Goal: Task Accomplishment & Management: Manage account settings

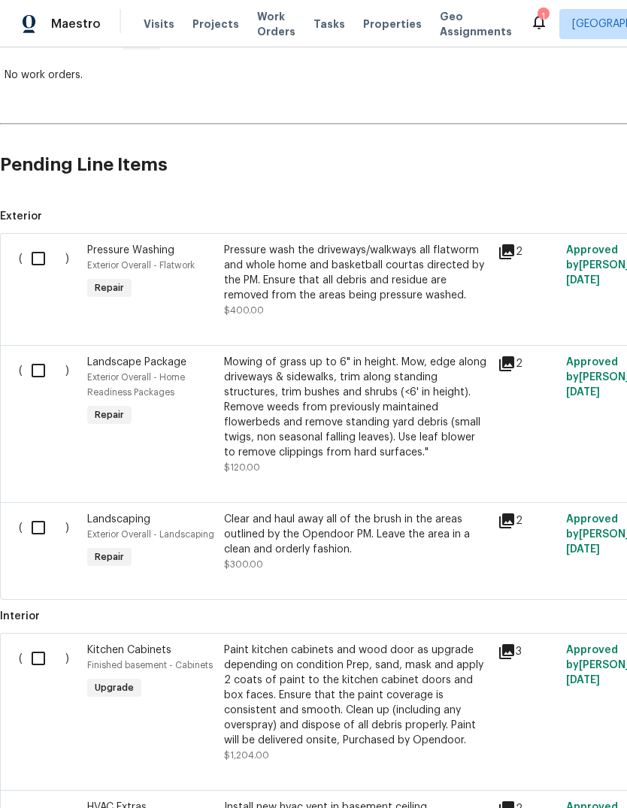
scroll to position [266, 0]
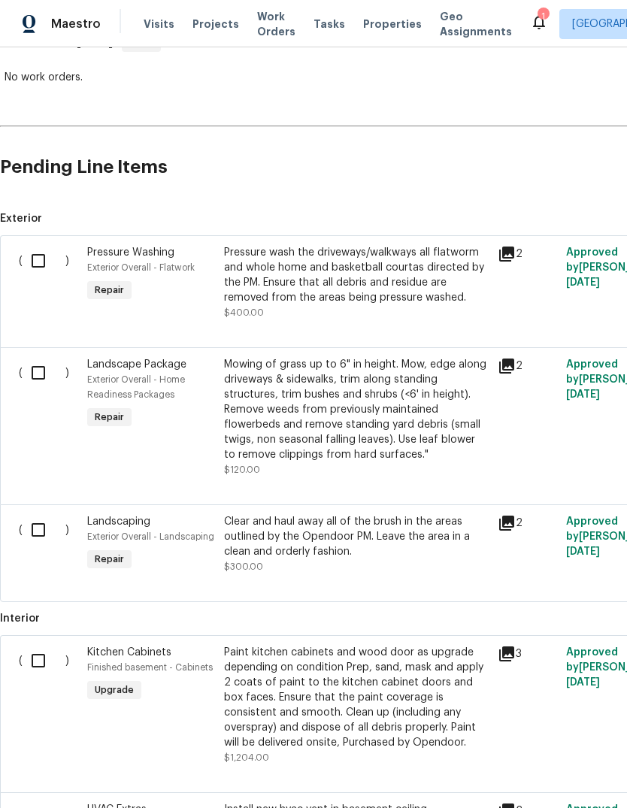
click at [37, 262] on input "checkbox" at bounding box center [44, 261] width 43 height 32
checkbox input "true"
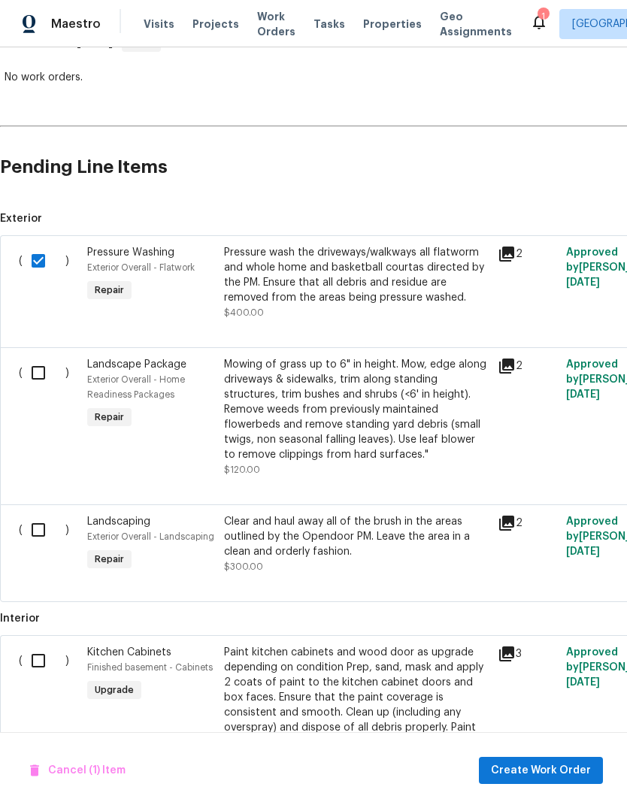
click at [32, 361] on input "checkbox" at bounding box center [44, 373] width 43 height 32
checkbox input "true"
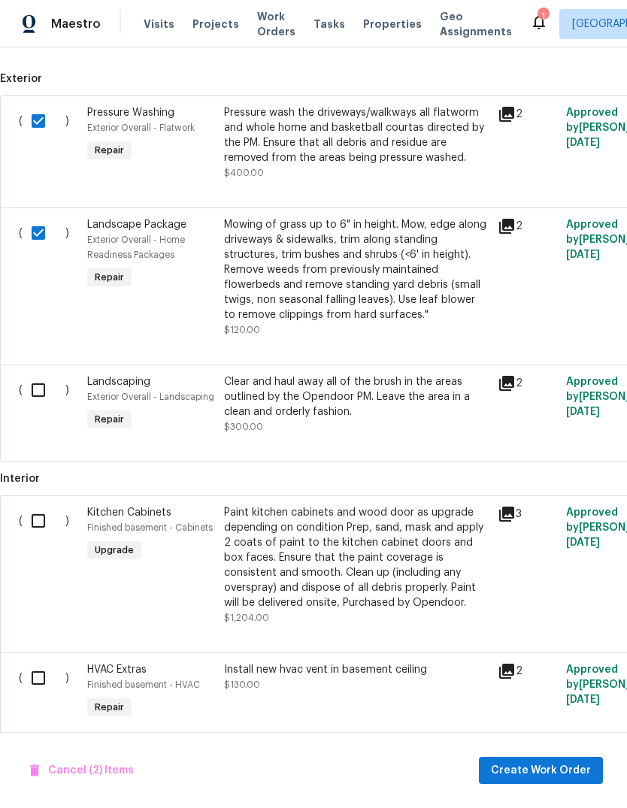
scroll to position [409, 0]
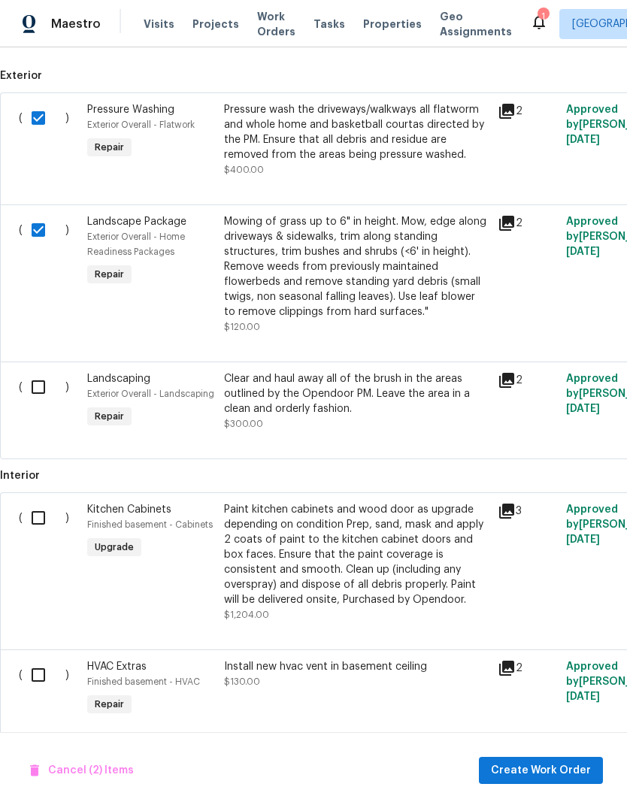
click at [37, 399] on input "checkbox" at bounding box center [44, 387] width 43 height 32
checkbox input "true"
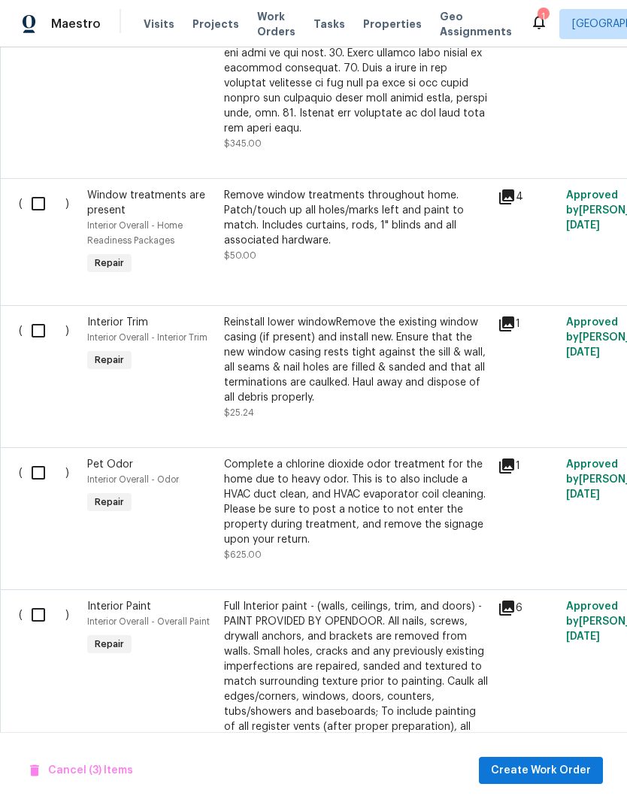
scroll to position [1943, 0]
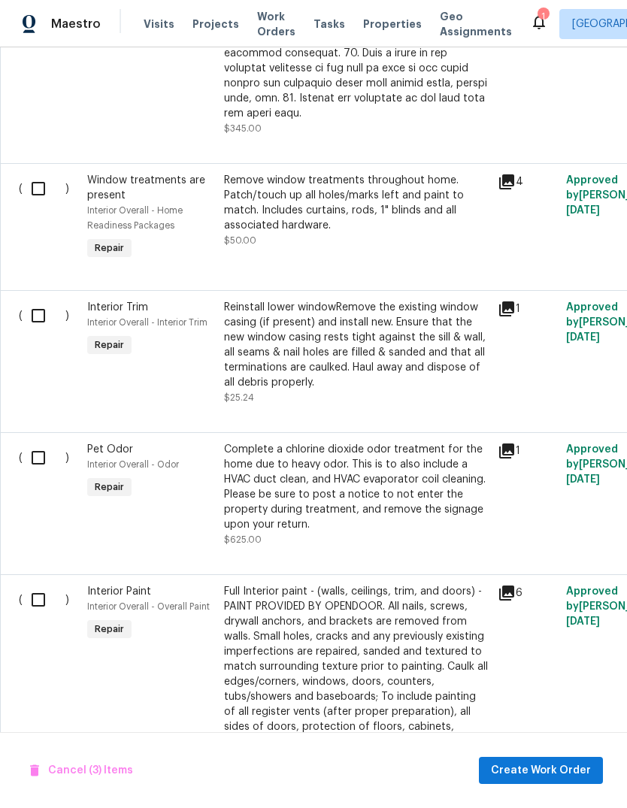
click at [35, 442] on input "checkbox" at bounding box center [44, 458] width 43 height 32
checkbox input "true"
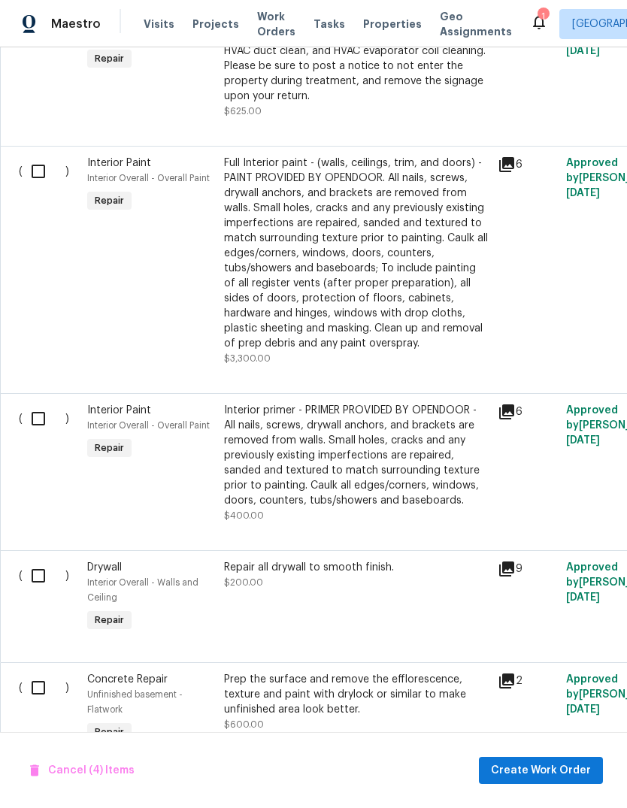
scroll to position [2370, 0]
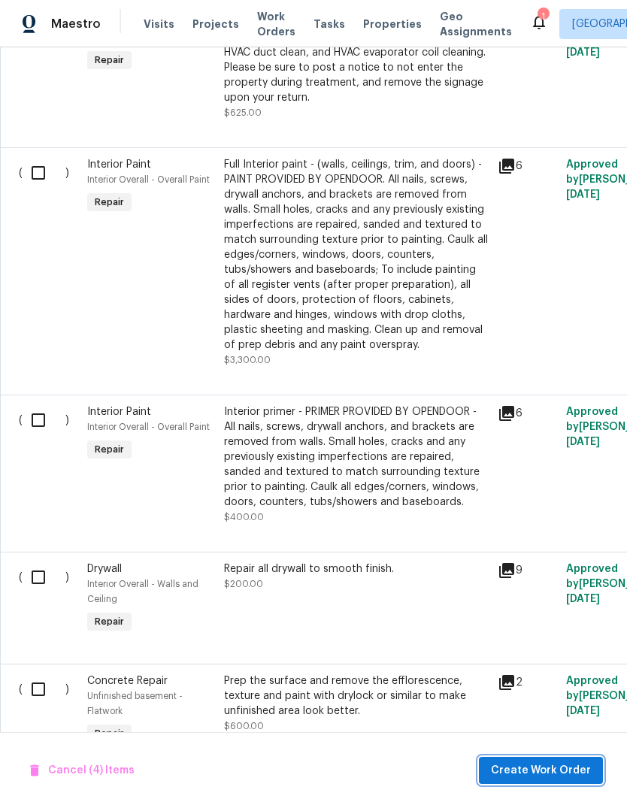
click at [505, 537] on span "Create Work Order" at bounding box center [541, 771] width 100 height 19
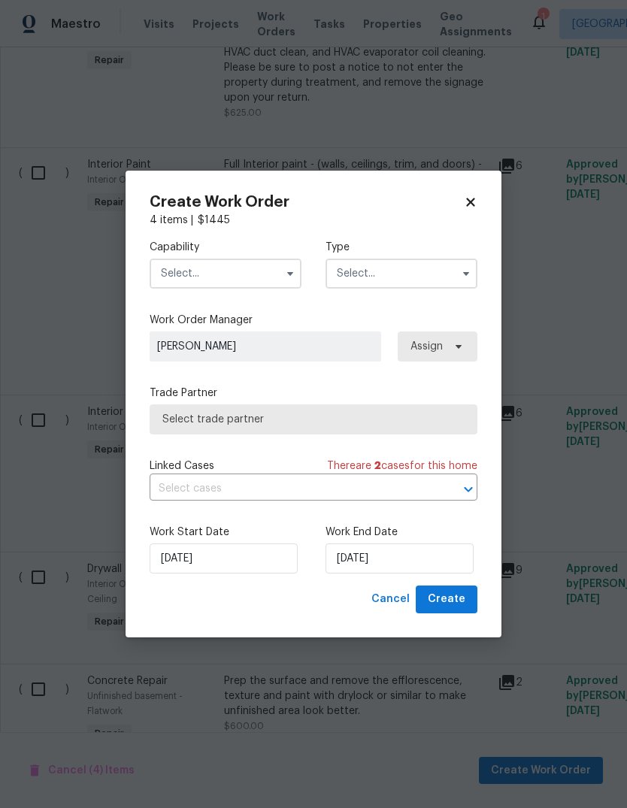
click at [350, 489] on input "text" at bounding box center [293, 489] width 286 height 23
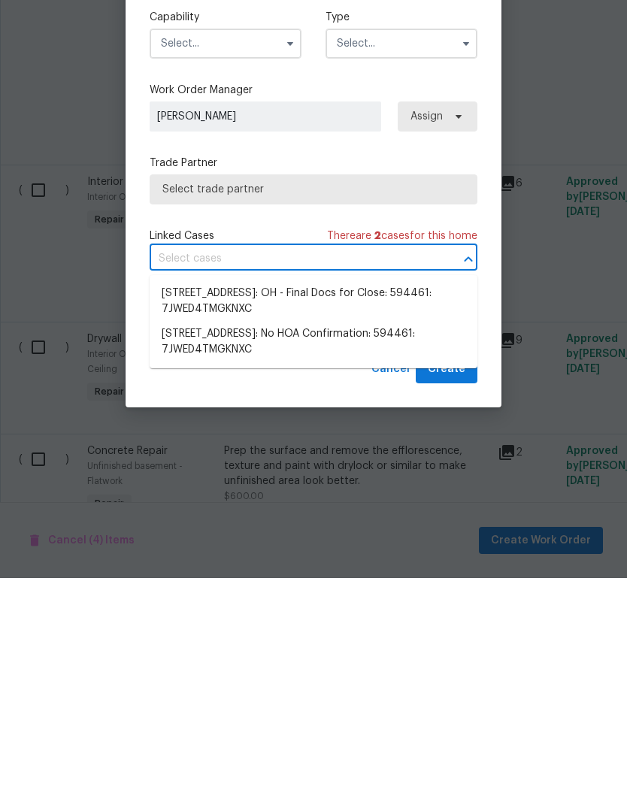
click at [305, 386] on div "Trade Partner Select trade partner" at bounding box center [314, 410] width 328 height 49
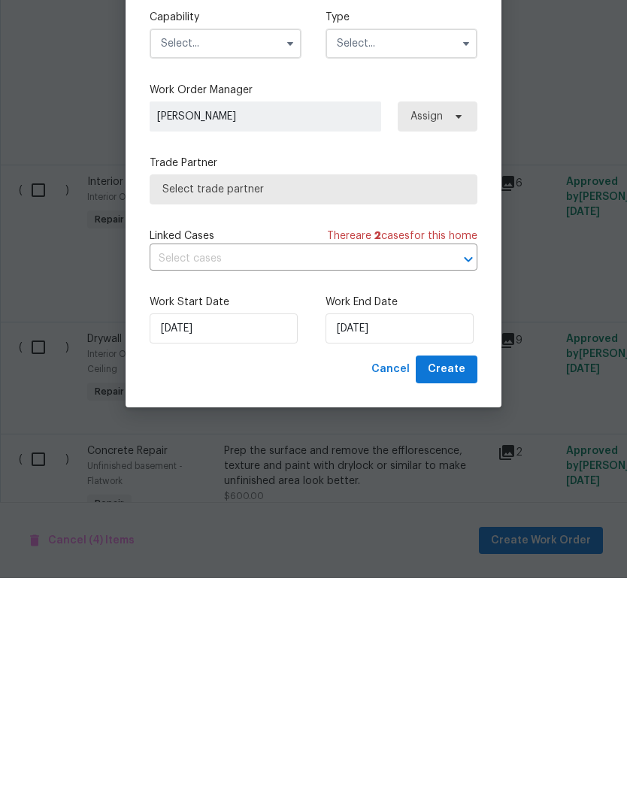
scroll to position [56, 0]
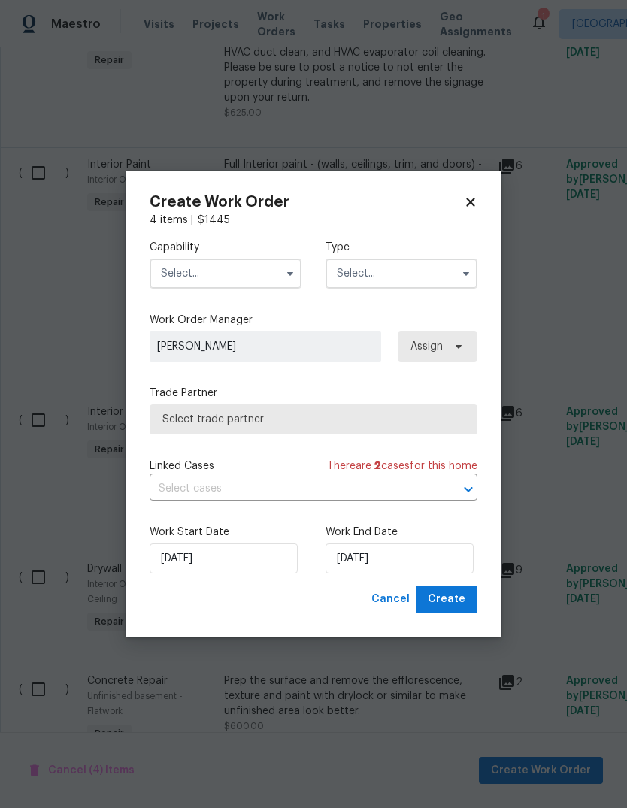
click at [261, 273] on input "text" at bounding box center [226, 274] width 152 height 30
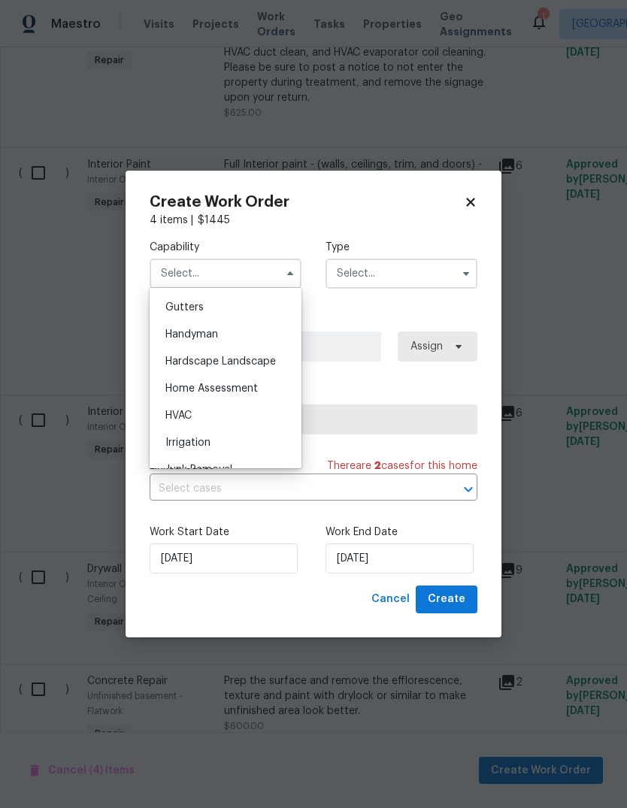
scroll to position [799, 0]
click at [262, 368] on div "Hardscape Landscape" at bounding box center [225, 360] width 144 height 27
type input "Hardscape Landscape"
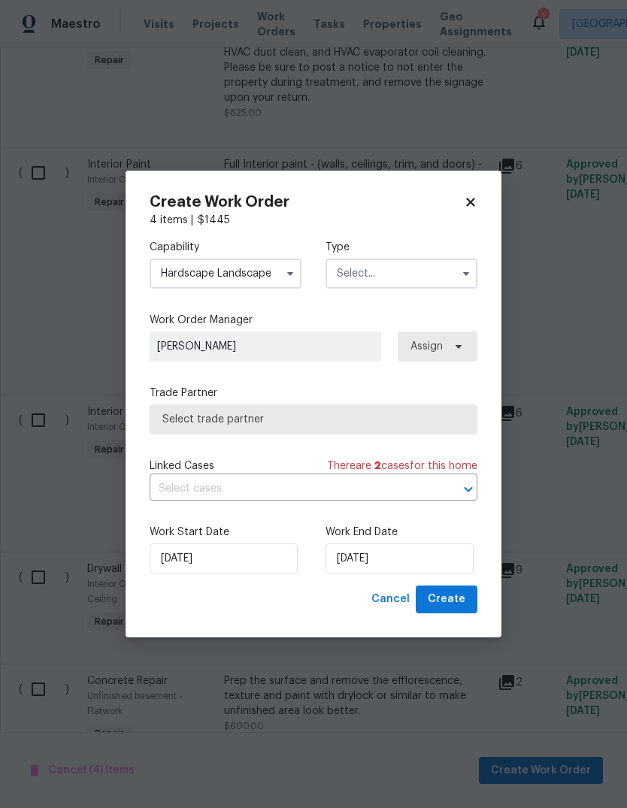
click at [423, 281] on input "text" at bounding box center [402, 274] width 152 height 30
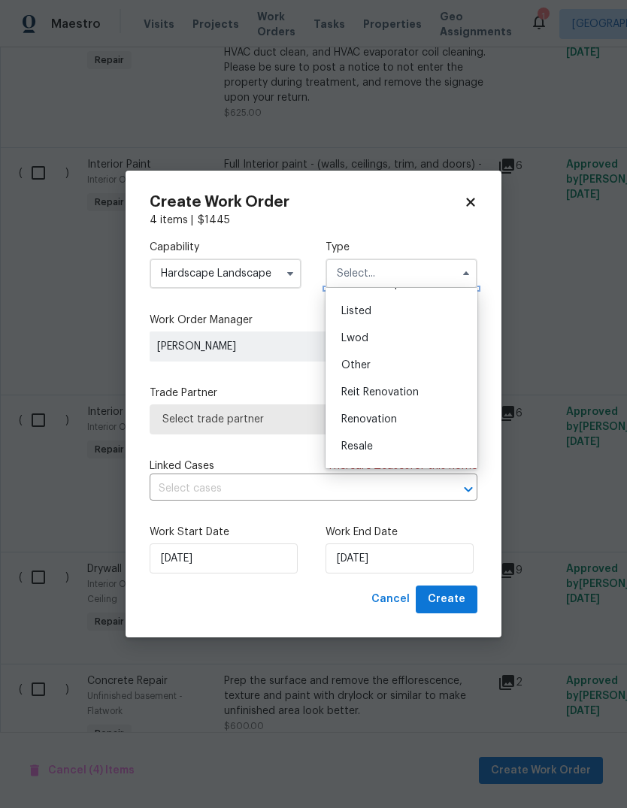
scroll to position [133, 0]
click at [411, 420] on div "Renovation" at bounding box center [401, 415] width 144 height 27
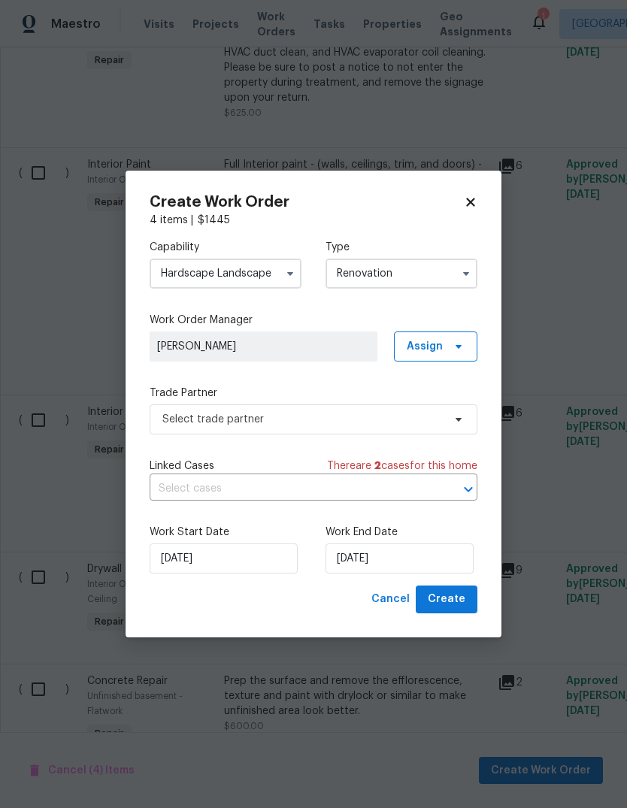
type input "Renovation"
click at [452, 537] on span "Create" at bounding box center [447, 599] width 38 height 19
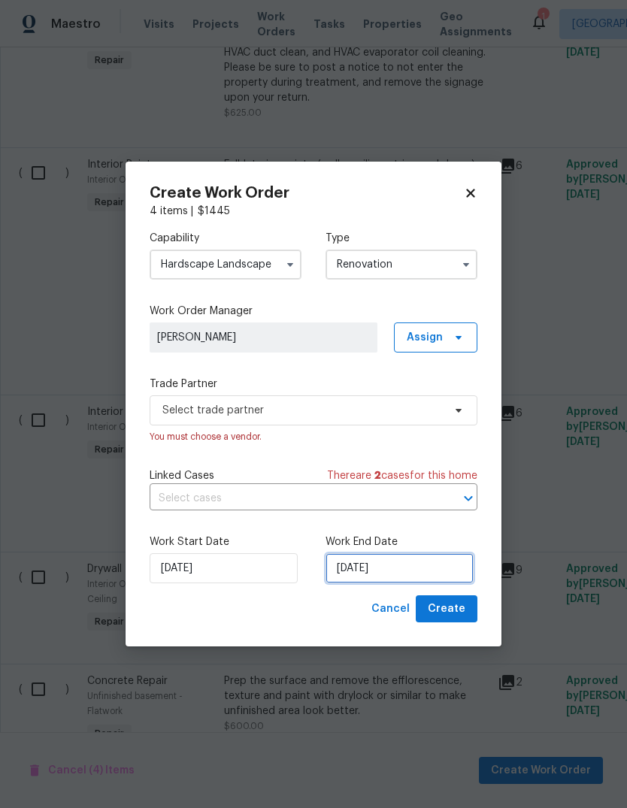
click at [414, 537] on input "10/7/2025" at bounding box center [400, 568] width 148 height 30
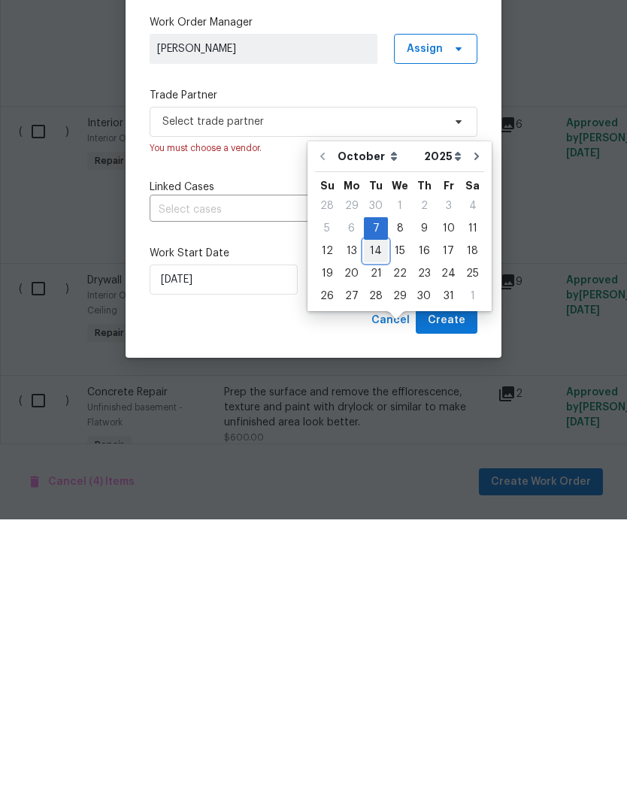
click at [372, 529] on div "14" at bounding box center [376, 539] width 24 height 21
type input "10/14/2025"
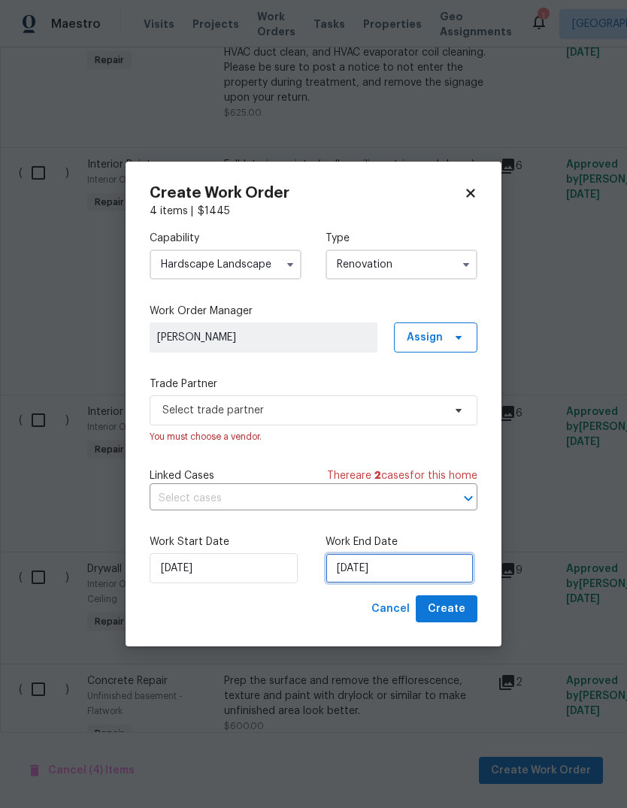
click at [395, 537] on input "10/14/2025" at bounding box center [400, 568] width 148 height 30
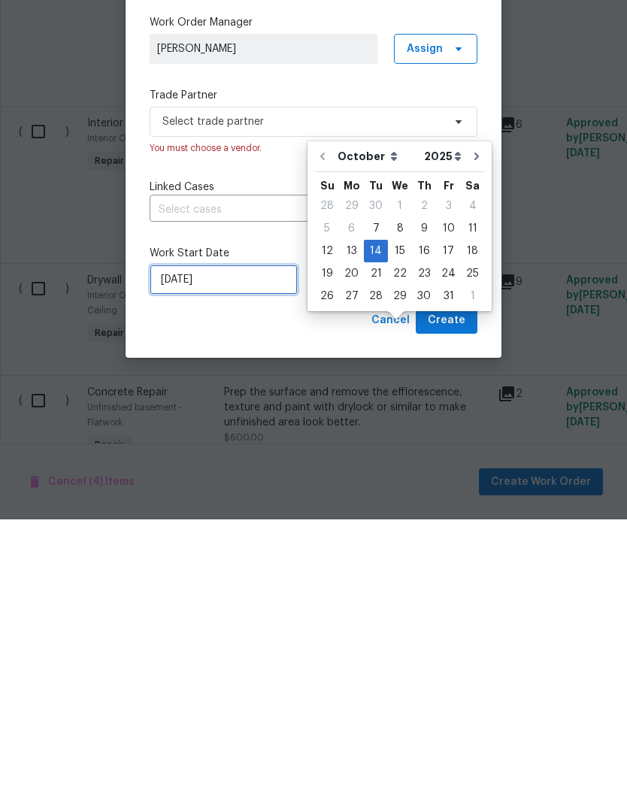
click at [235, 537] on input "10/7/2025" at bounding box center [224, 568] width 148 height 30
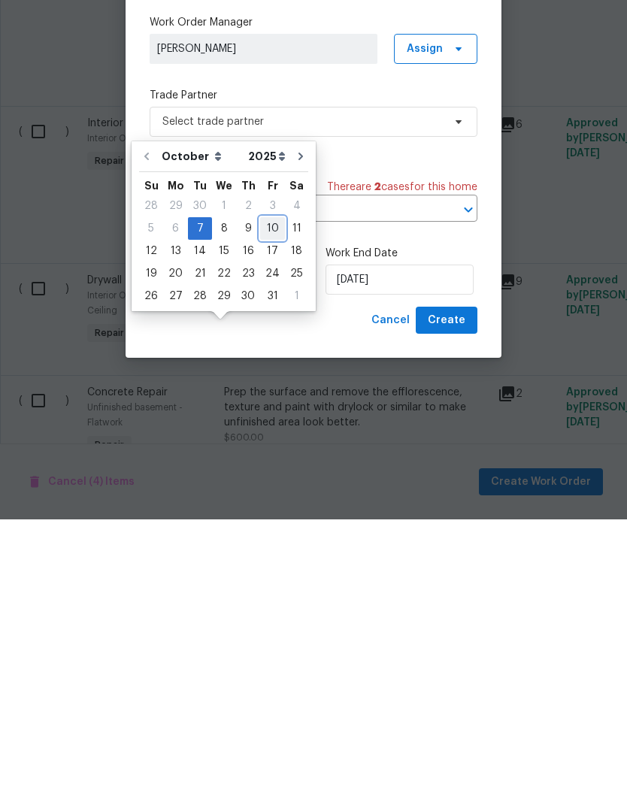
click at [264, 507] on div "10" at bounding box center [272, 517] width 25 height 21
type input "10/10/2025"
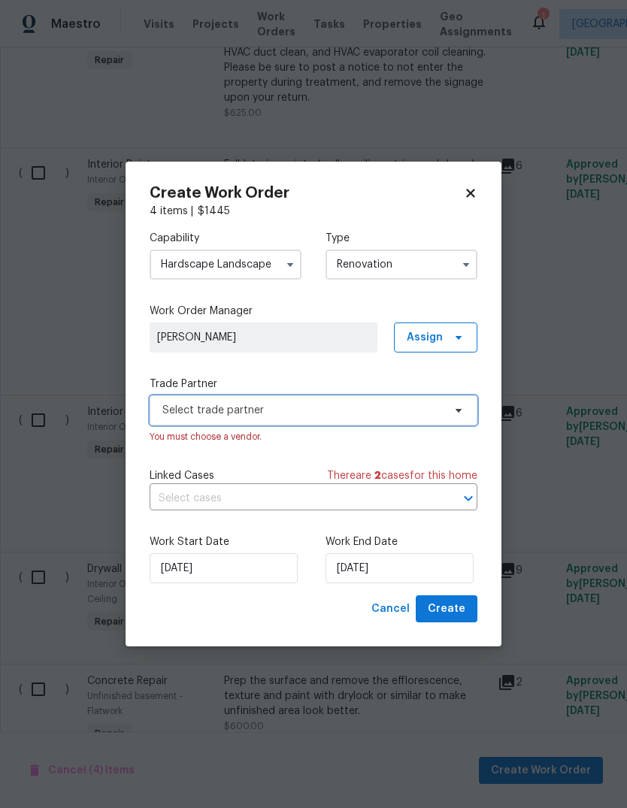
click at [333, 411] on span "Select trade partner" at bounding box center [302, 410] width 281 height 15
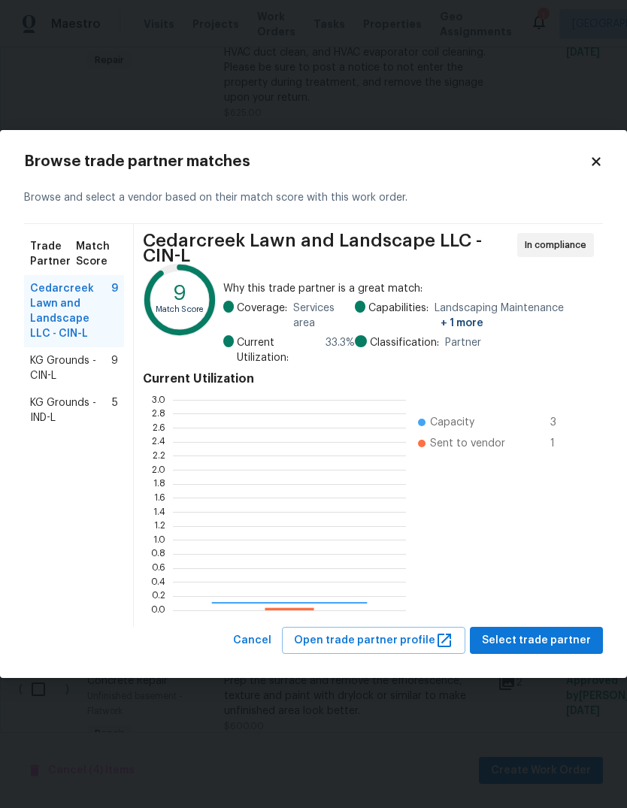
scroll to position [211, 233]
click at [95, 373] on span "KG Grounds - CIN-L" at bounding box center [70, 368] width 81 height 30
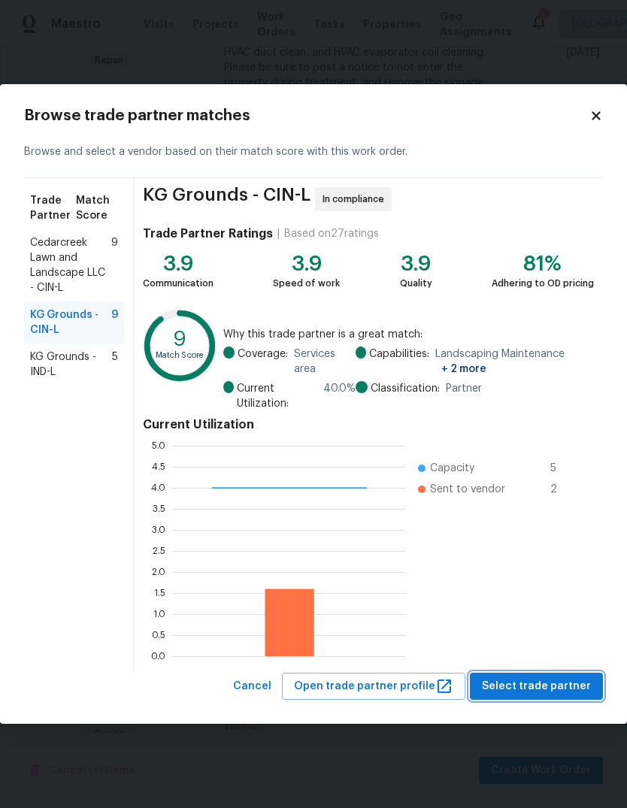
click at [539, 537] on span "Select trade partner" at bounding box center [536, 687] width 109 height 19
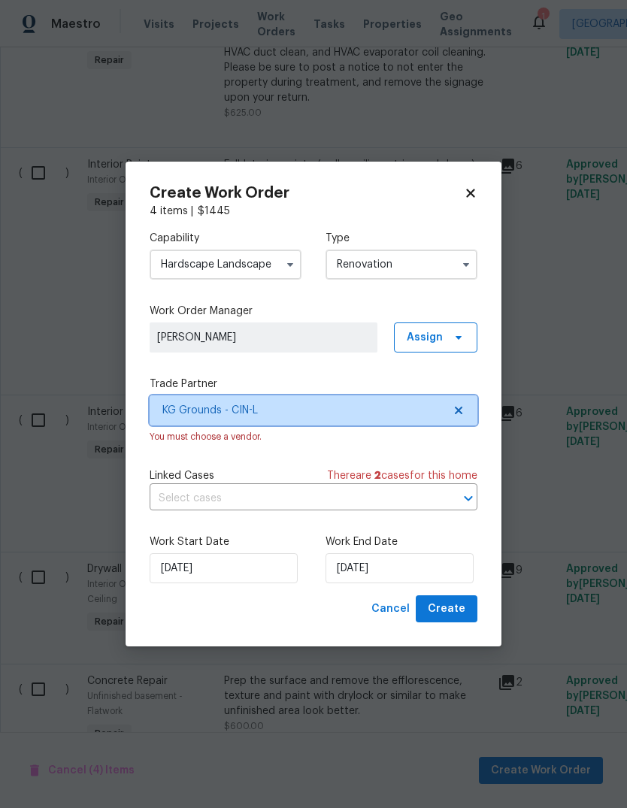
click at [154, 404] on span "KG Grounds - CIN-L" at bounding box center [314, 411] width 328 height 30
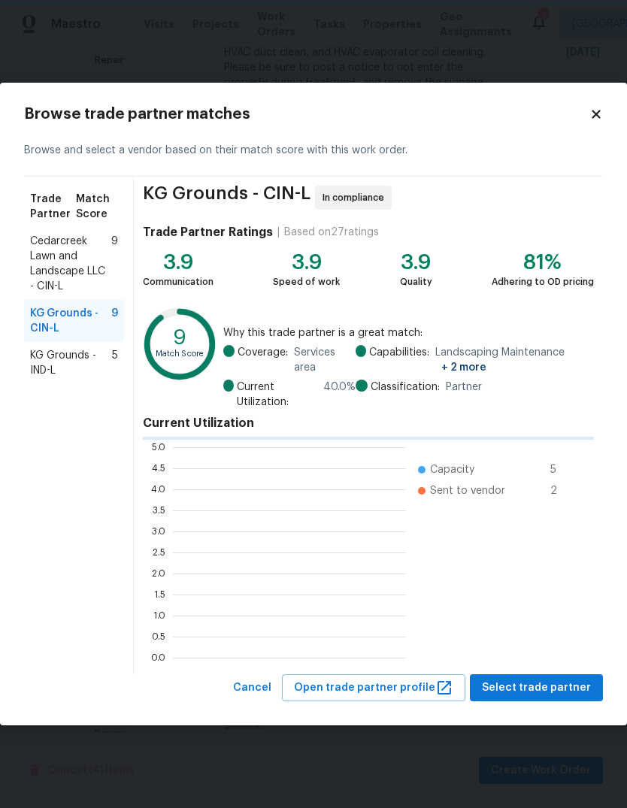
scroll to position [2, 2]
click at [178, 409] on div "9 Match Score" at bounding box center [180, 359] width 74 height 102
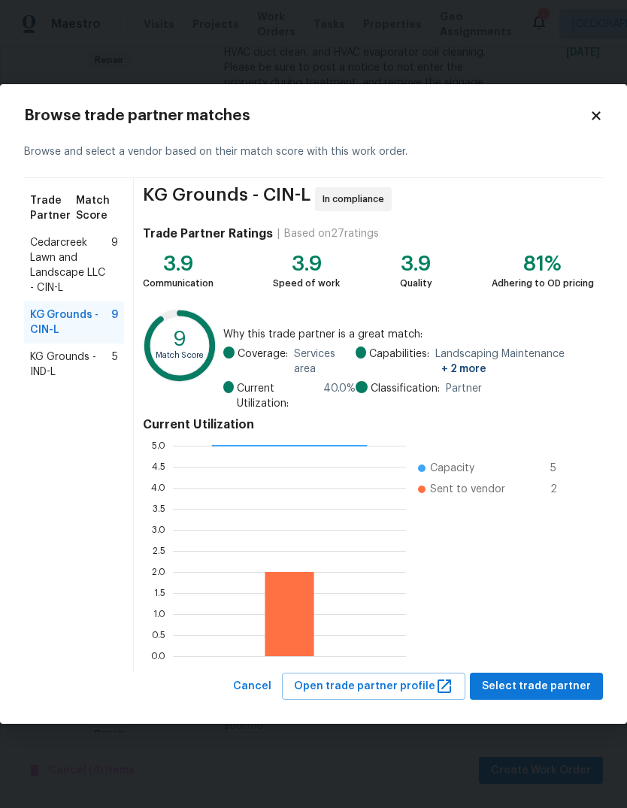
click at [44, 258] on span "Cedarcreek Lawn and Landscape LLC - CIN-L" at bounding box center [70, 265] width 81 height 60
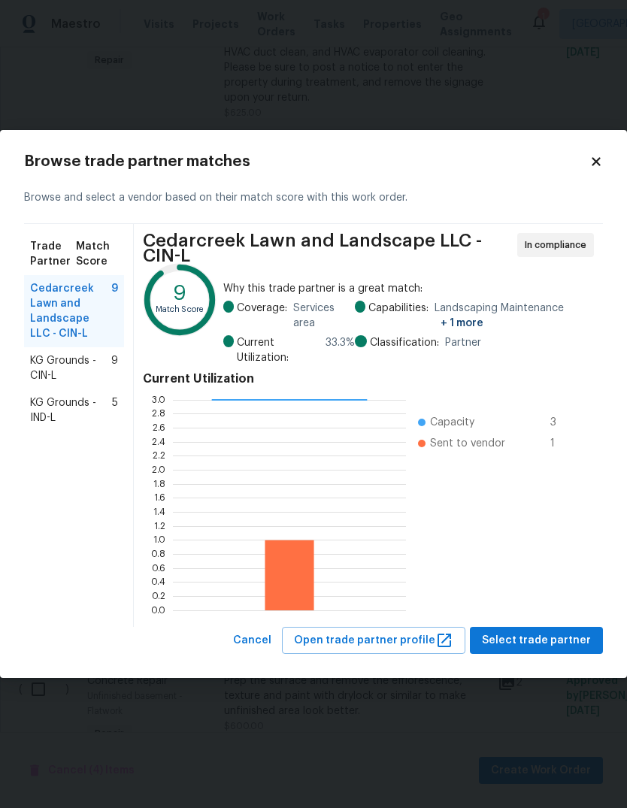
click at [49, 364] on span "KG Grounds - CIN-L" at bounding box center [70, 368] width 81 height 30
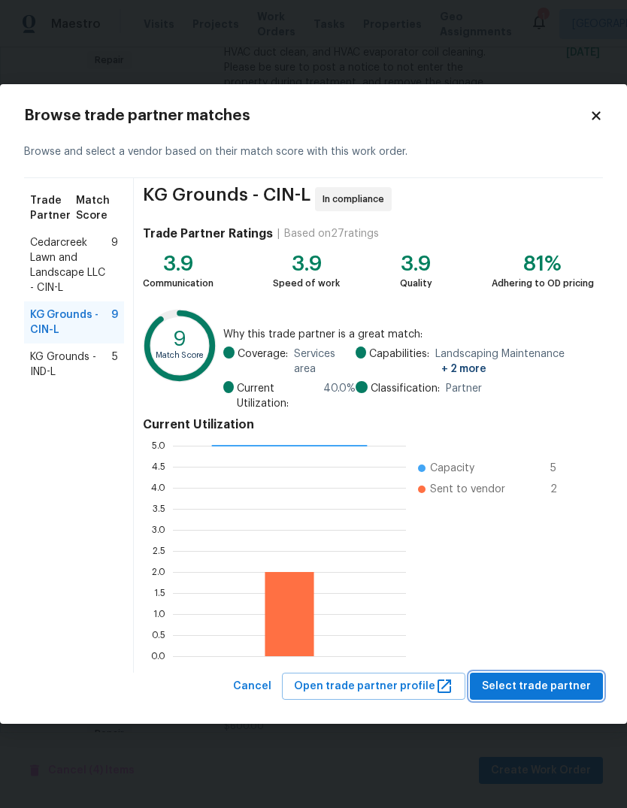
click at [520, 537] on span "Select trade partner" at bounding box center [536, 687] width 109 height 19
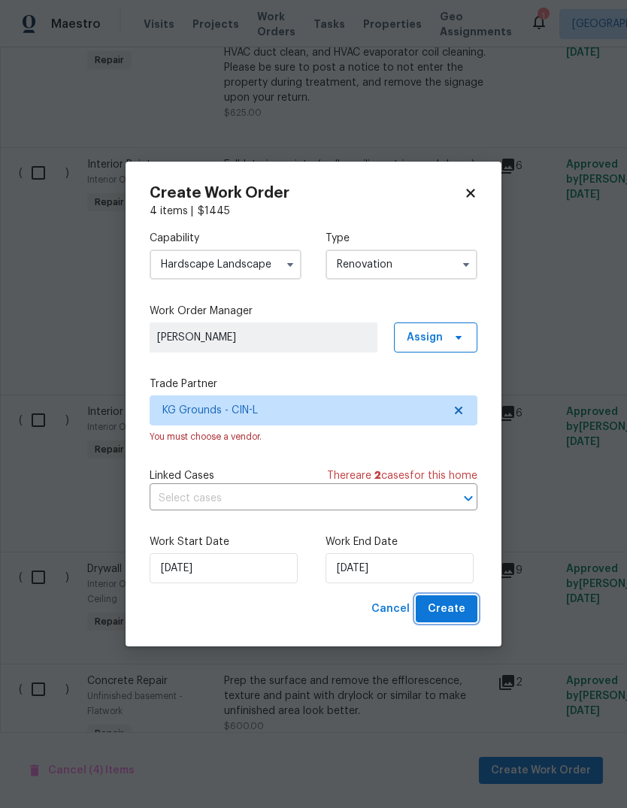
click at [444, 537] on button "Create" at bounding box center [447, 610] width 62 height 28
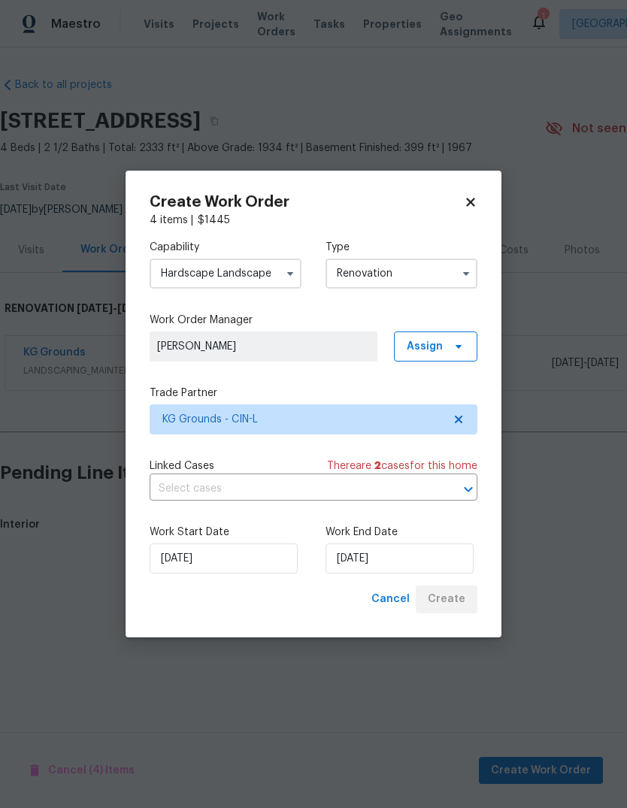
scroll to position [0, 0]
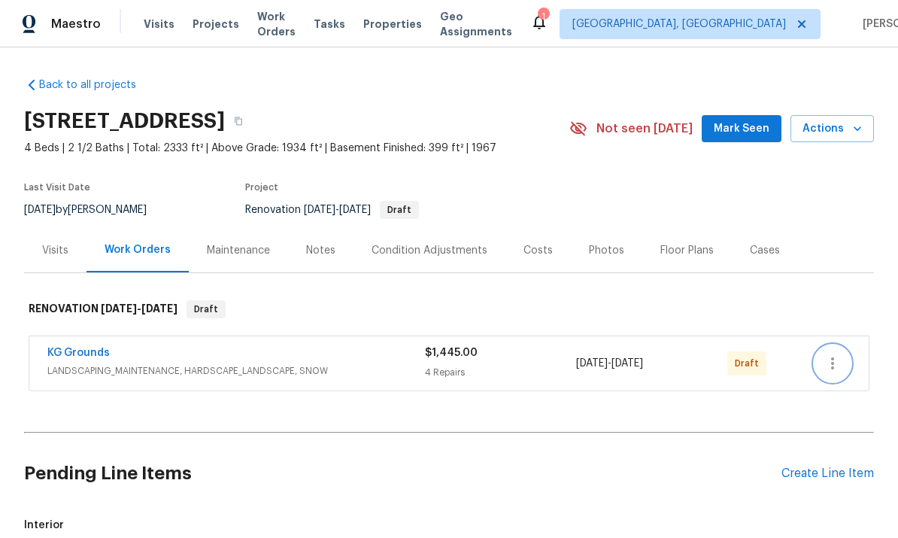
click at [626, 359] on icon "button" at bounding box center [832, 363] width 3 height 12
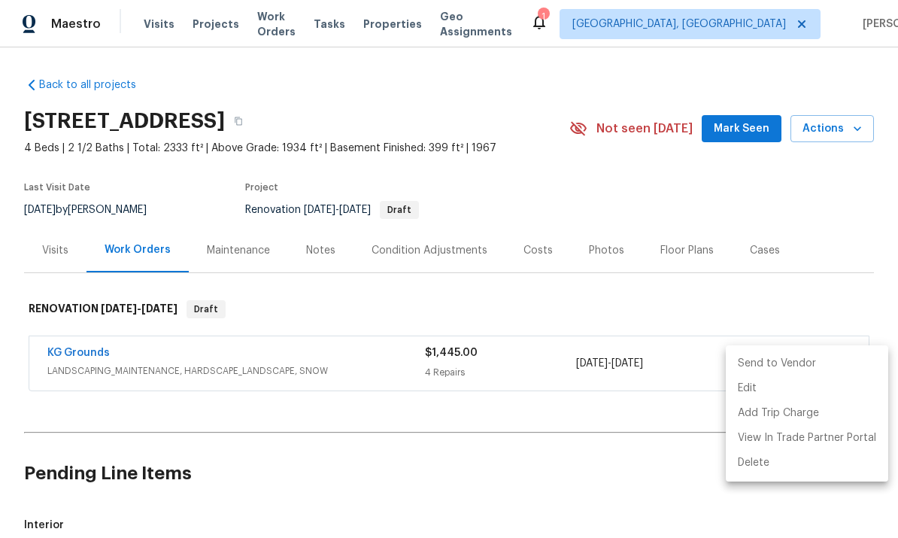
click at [626, 361] on li "Send to Vendor" at bounding box center [807, 363] width 162 height 25
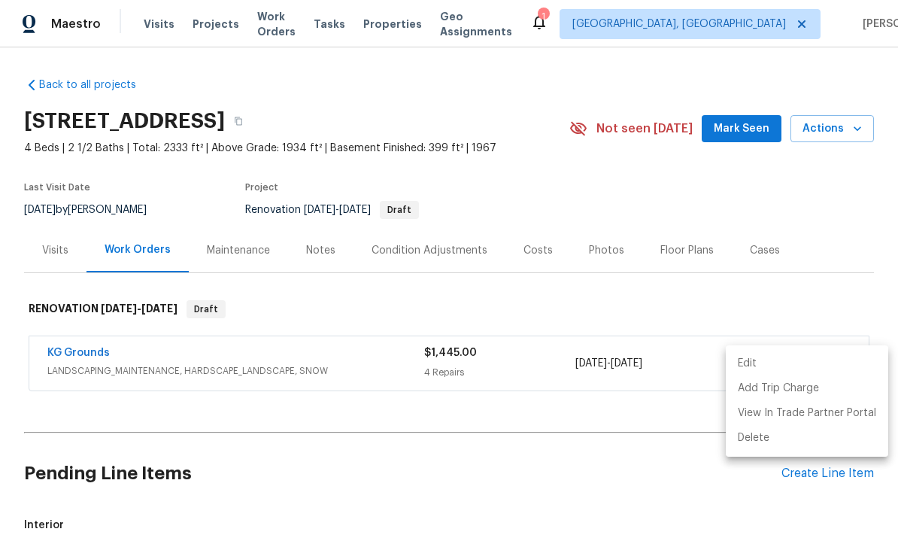
click at [489, 193] on div at bounding box center [449, 269] width 898 height 538
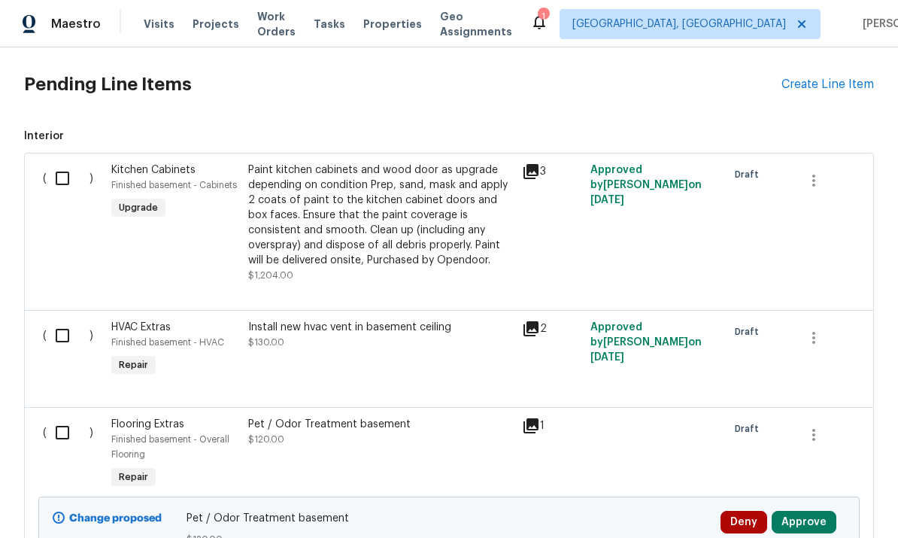
scroll to position [396, 0]
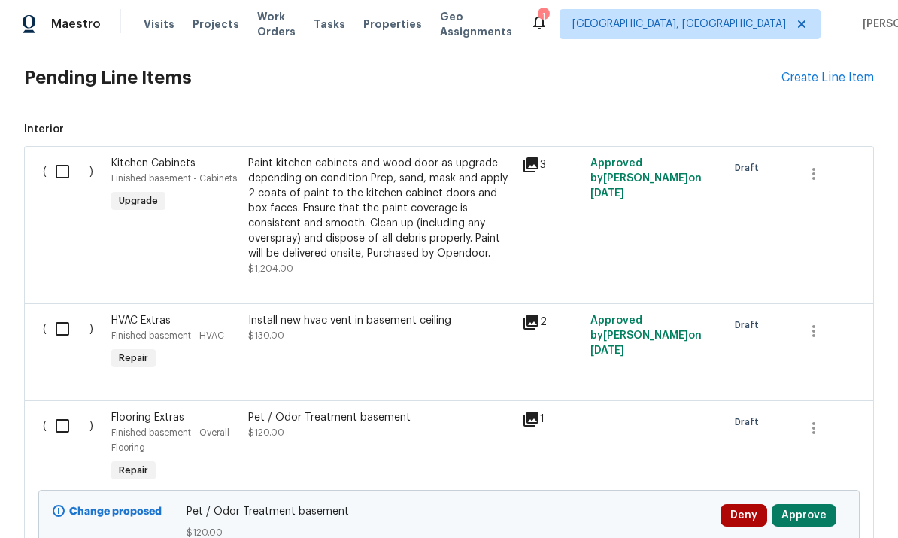
click at [52, 342] on input "checkbox" at bounding box center [68, 329] width 43 height 32
checkbox input "true"
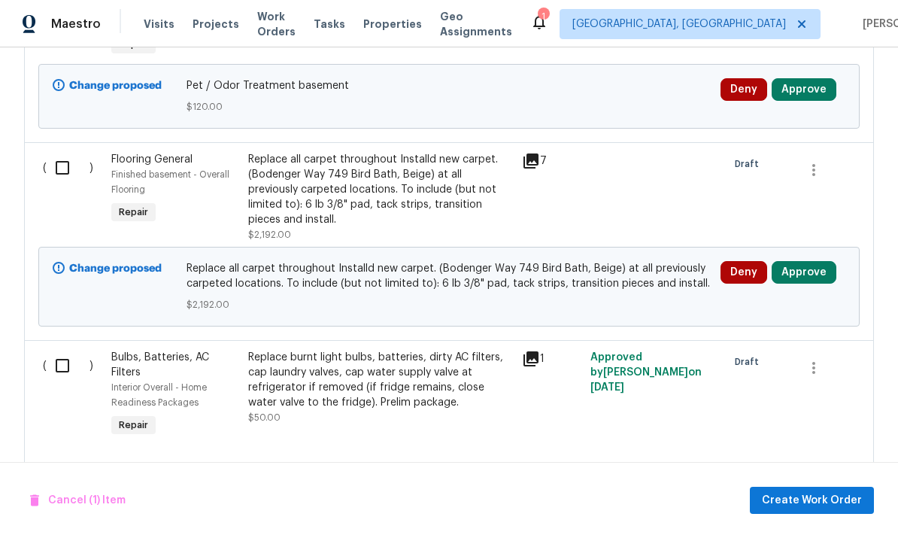
scroll to position [826, 0]
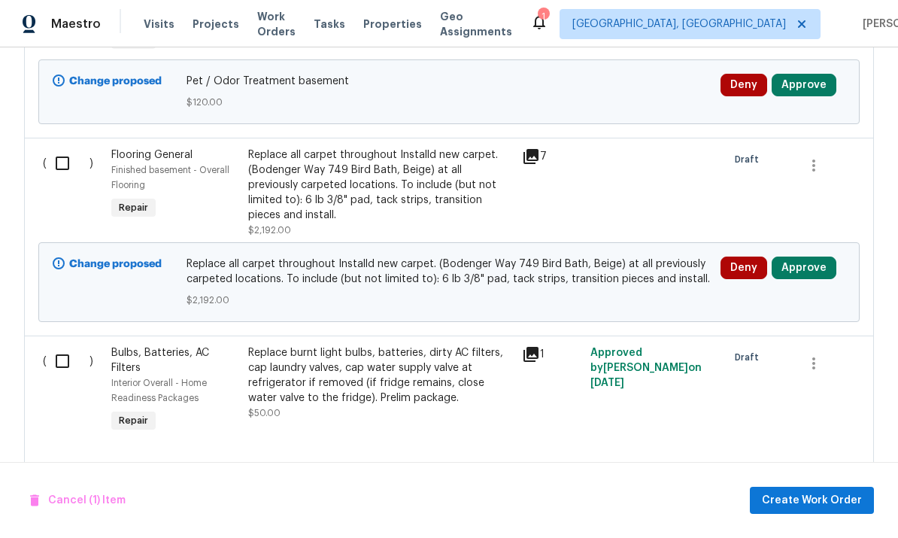
click at [50, 345] on input "checkbox" at bounding box center [68, 361] width 43 height 32
checkbox input "true"
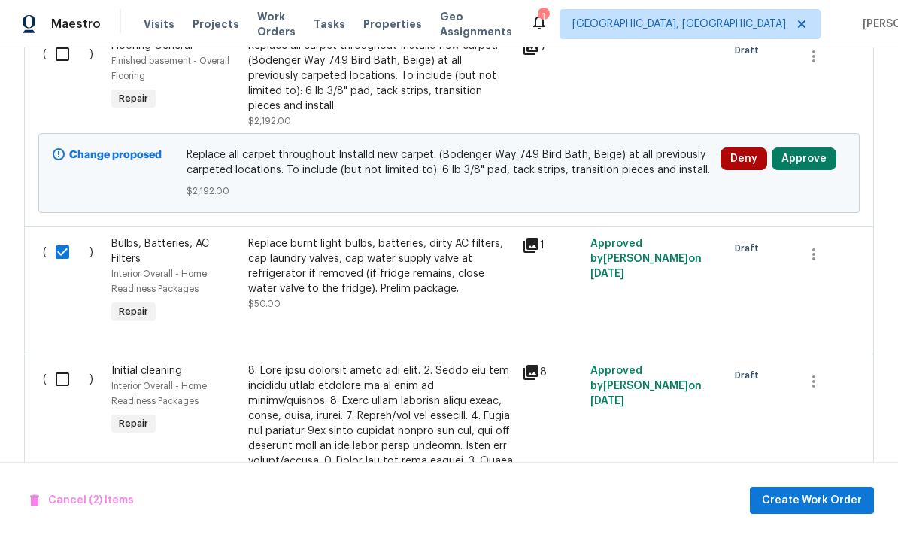
click at [60, 374] on input "checkbox" at bounding box center [68, 379] width 43 height 32
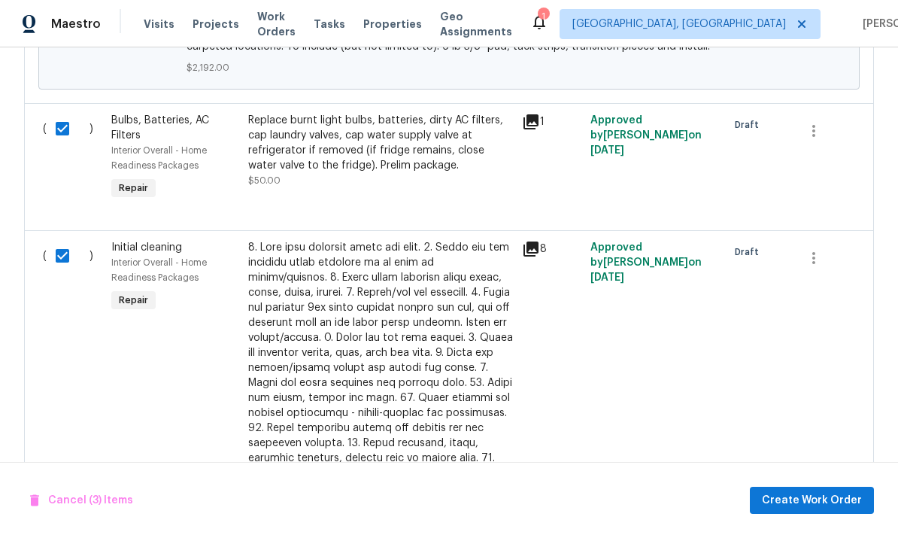
click at [68, 256] on input "checkbox" at bounding box center [68, 256] width 43 height 32
checkbox input "false"
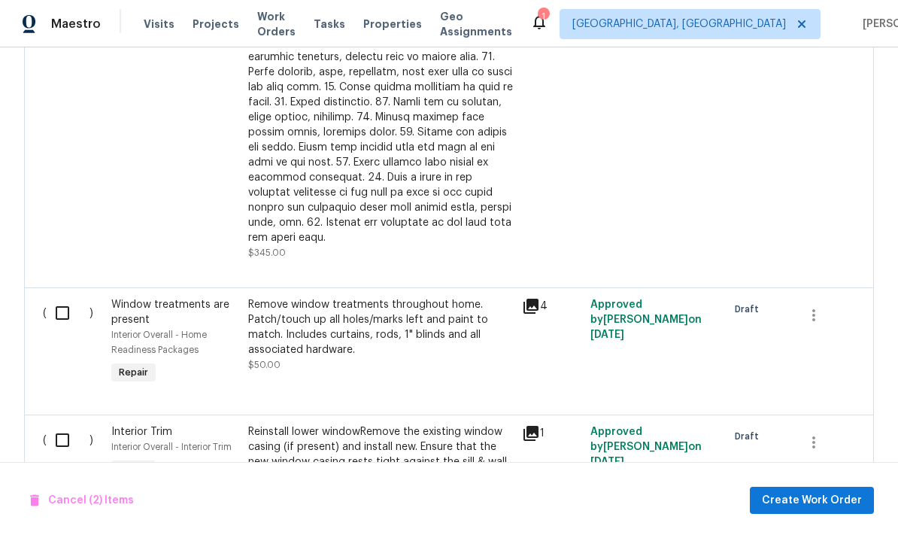
click at [74, 297] on input "checkbox" at bounding box center [68, 313] width 43 height 32
checkbox input "true"
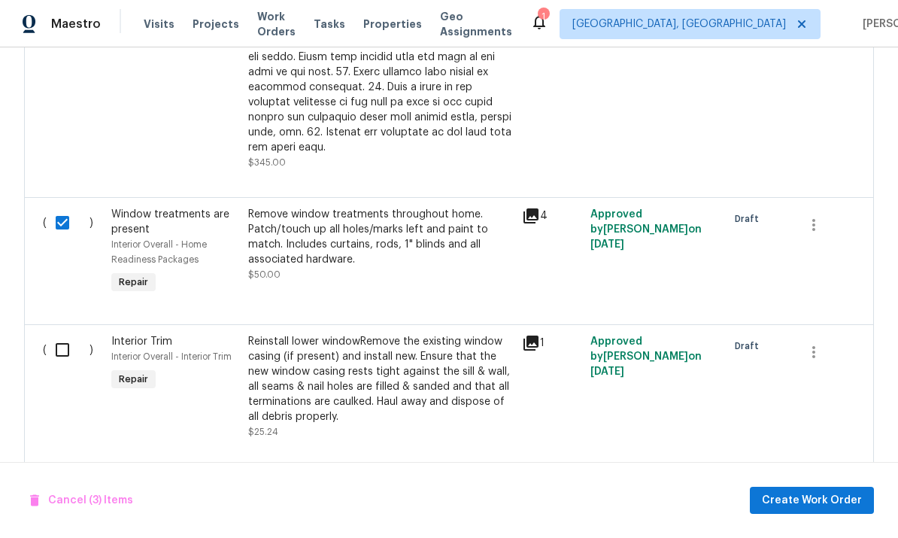
click at [66, 338] on input "checkbox" at bounding box center [68, 350] width 43 height 32
checkbox input "true"
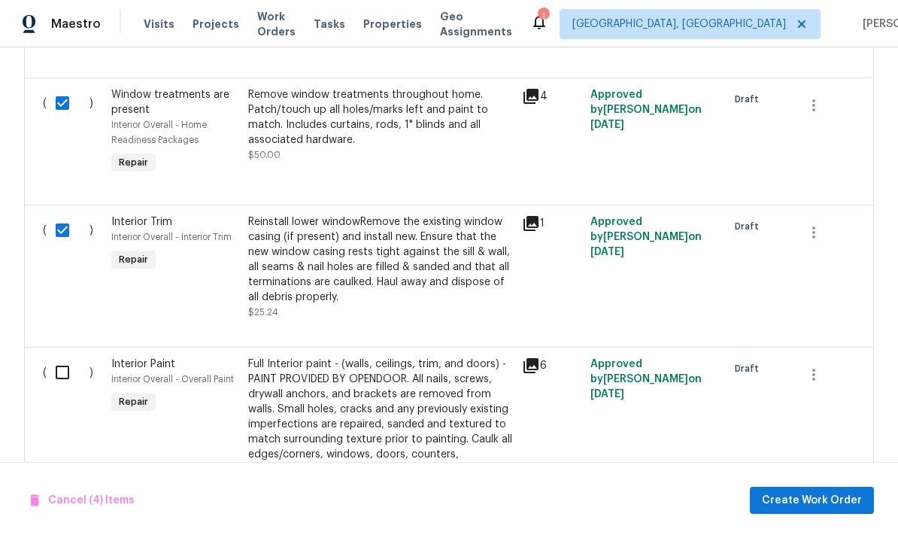
click at [62, 356] on input "checkbox" at bounding box center [68, 372] width 43 height 32
checkbox input "true"
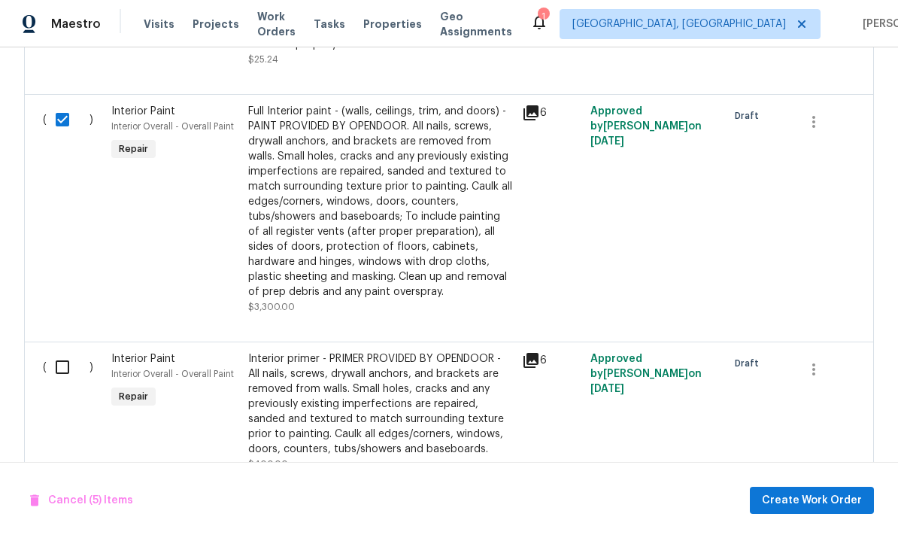
scroll to position [1932, 0]
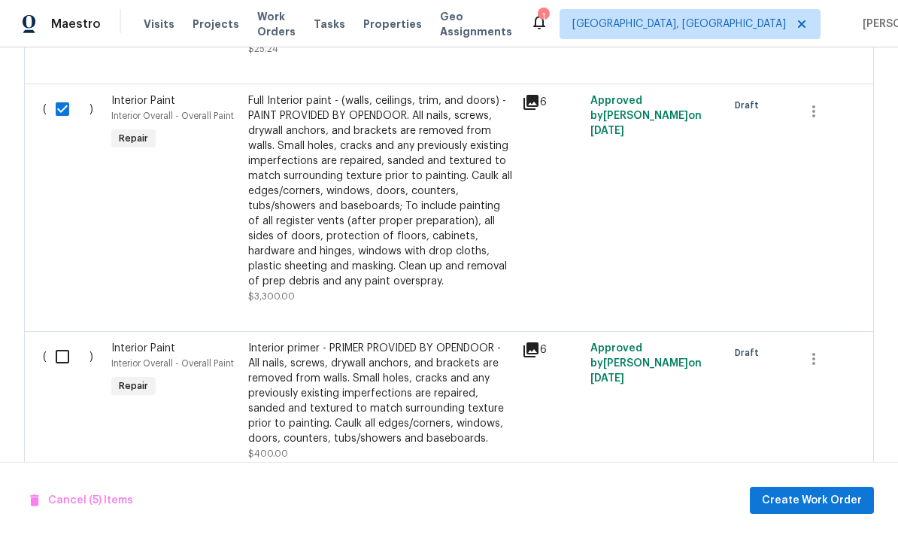
click at [73, 341] on input "checkbox" at bounding box center [68, 357] width 43 height 32
checkbox input "true"
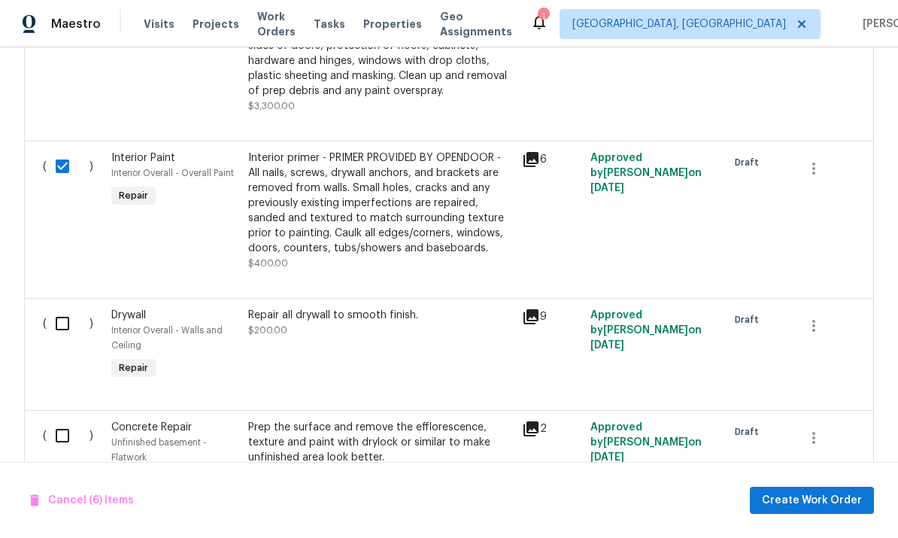
scroll to position [2116, 0]
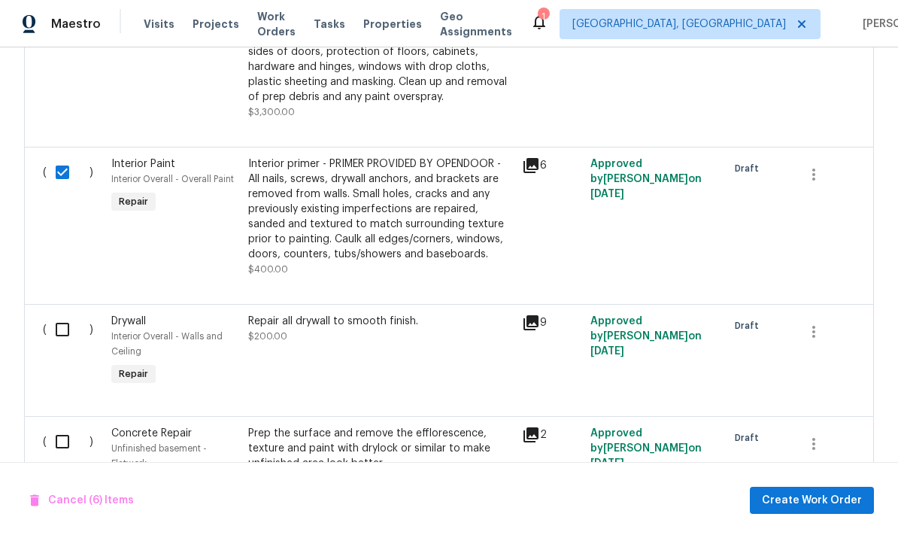
click at [57, 314] on input "checkbox" at bounding box center [68, 330] width 43 height 32
checkbox input "true"
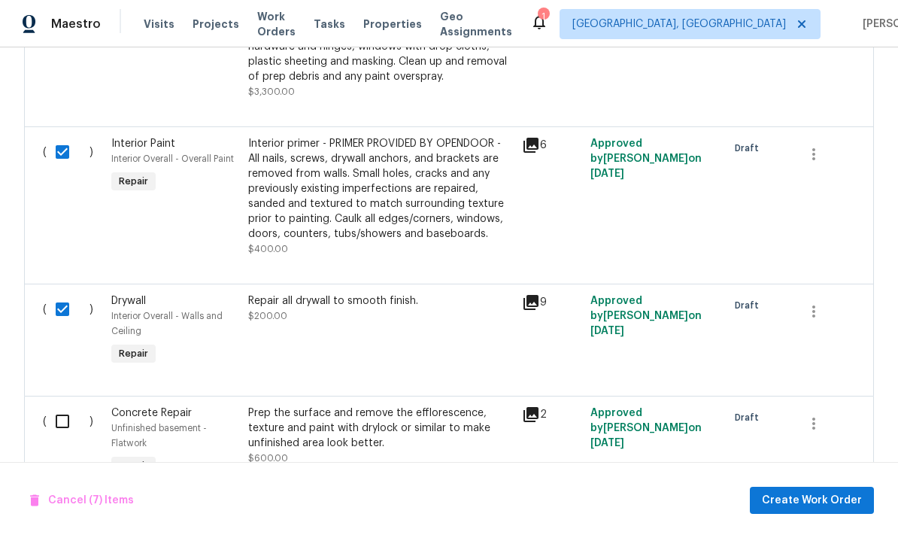
scroll to position [2136, 0]
click at [60, 411] on input "checkbox" at bounding box center [68, 422] width 43 height 32
checkbox input "true"
click at [626, 493] on span "Create Work Order" at bounding box center [812, 500] width 100 height 19
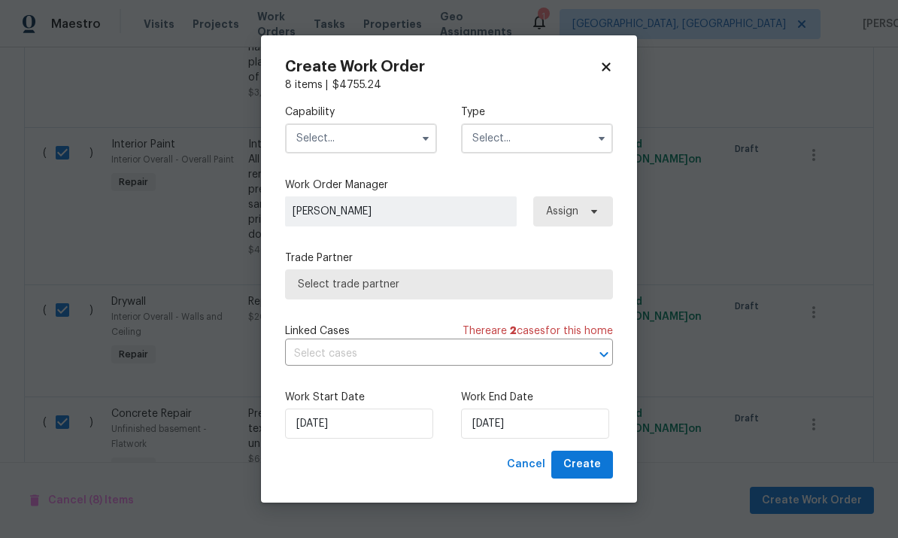
click at [369, 138] on input "text" at bounding box center [361, 138] width 152 height 30
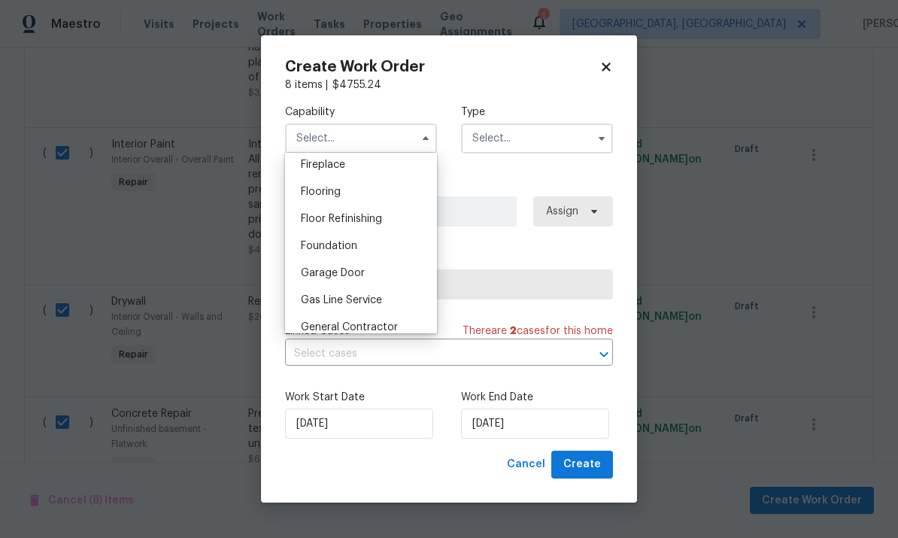
scroll to position [563, 0]
click at [403, 332] on div "General Contractor" at bounding box center [361, 326] width 144 height 27
type input "General Contractor"
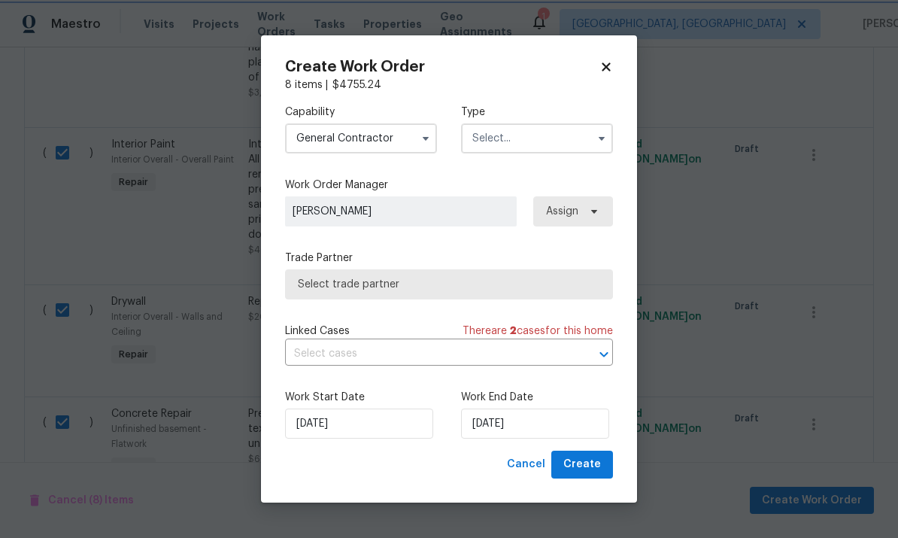
scroll to position [600, 0]
click at [450, 283] on span "Select trade partner" at bounding box center [449, 284] width 302 height 15
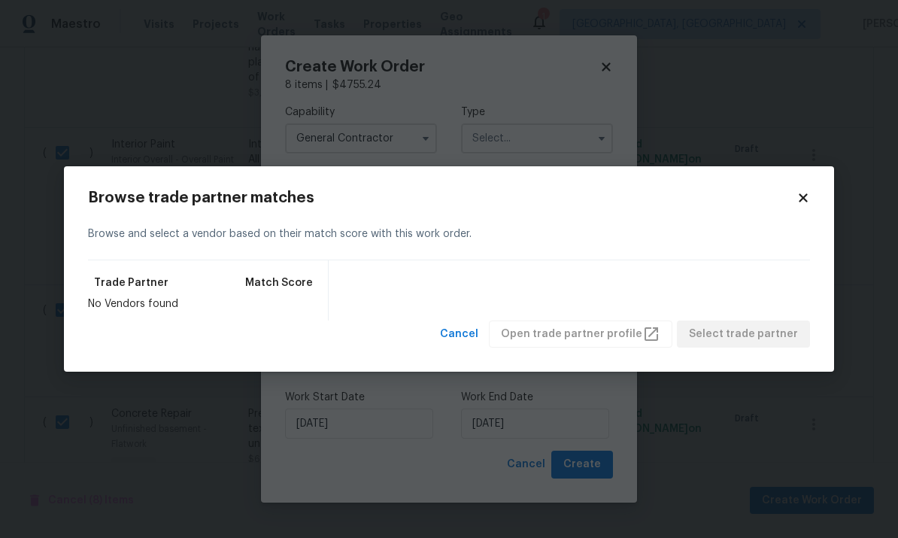
click at [626, 195] on icon at bounding box center [803, 198] width 14 height 14
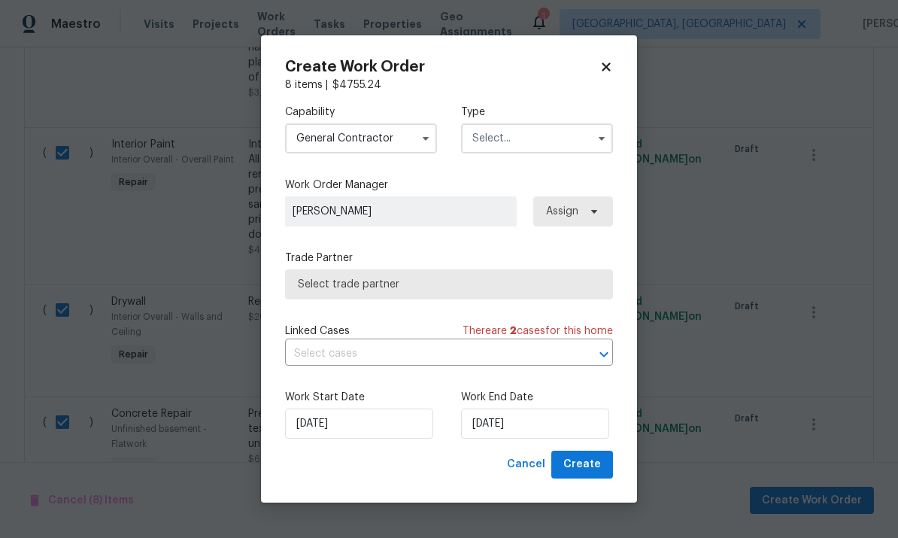
click at [559, 151] on input "text" at bounding box center [537, 138] width 152 height 30
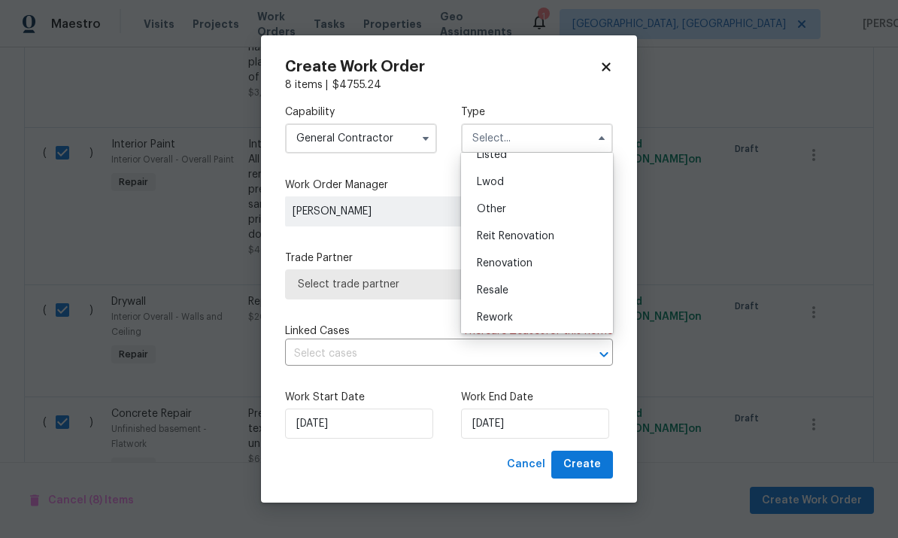
scroll to position [171, 0]
click at [574, 244] on div "Renovation" at bounding box center [537, 242] width 144 height 27
type input "Renovation"
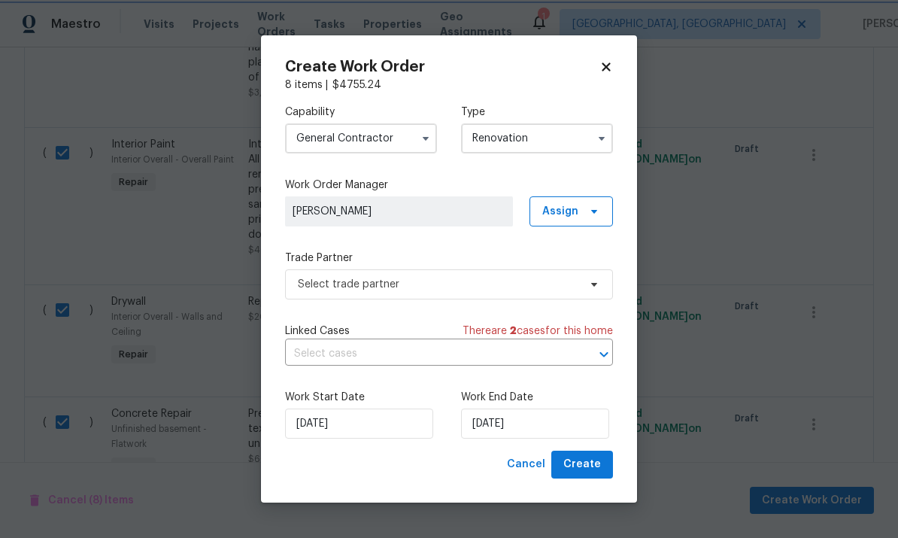
scroll to position [0, 0]
click at [471, 288] on span "Select trade partner" at bounding box center [438, 284] width 281 height 15
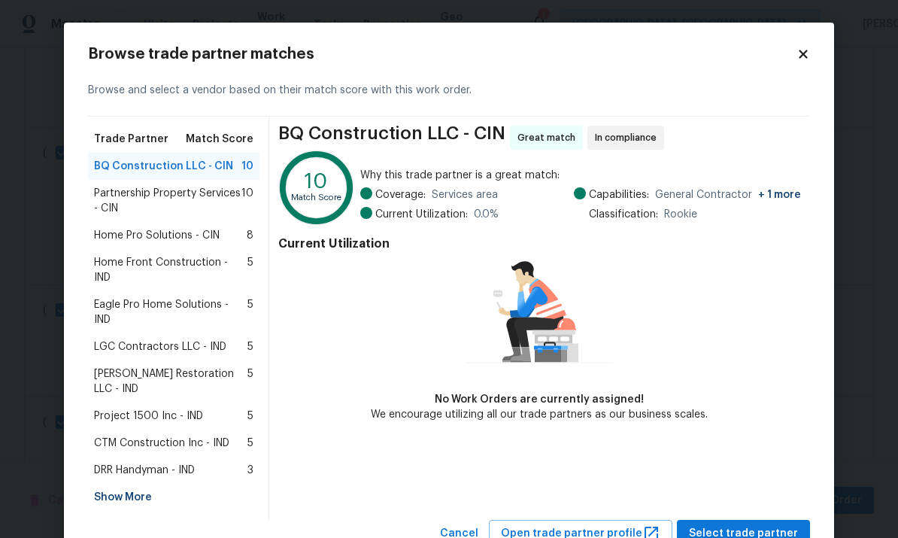
click at [226, 196] on span "Partnership Property Services - CIN" at bounding box center [167, 201] width 147 height 30
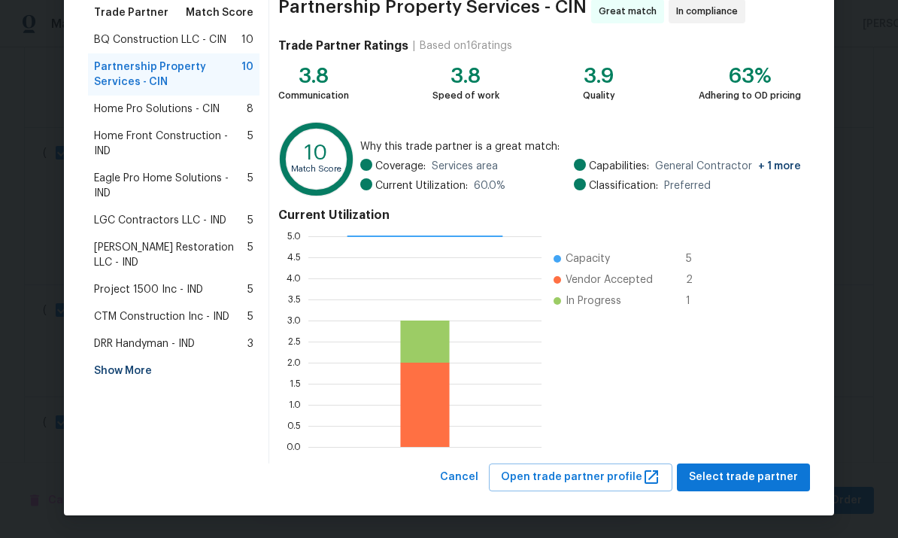
scroll to position [126, 0]
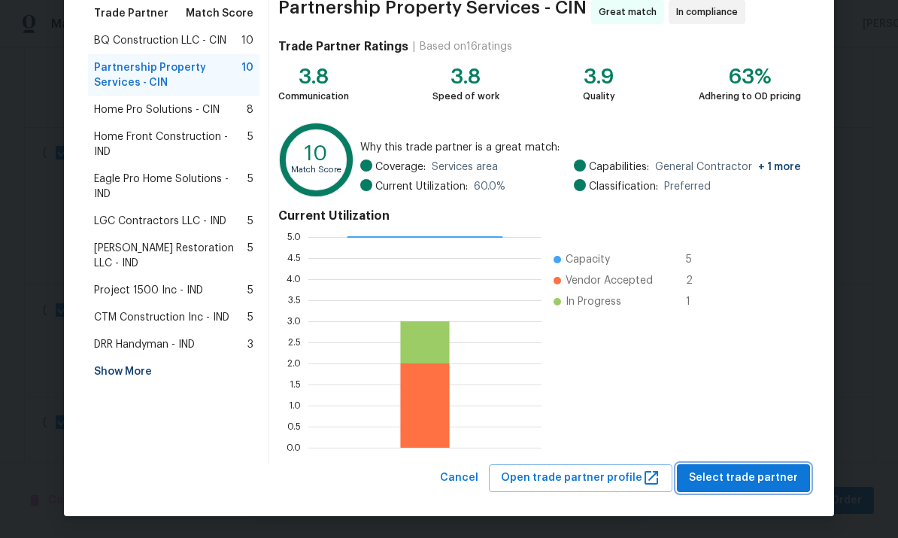
click at [626, 485] on span "Select trade partner" at bounding box center [743, 478] width 109 height 19
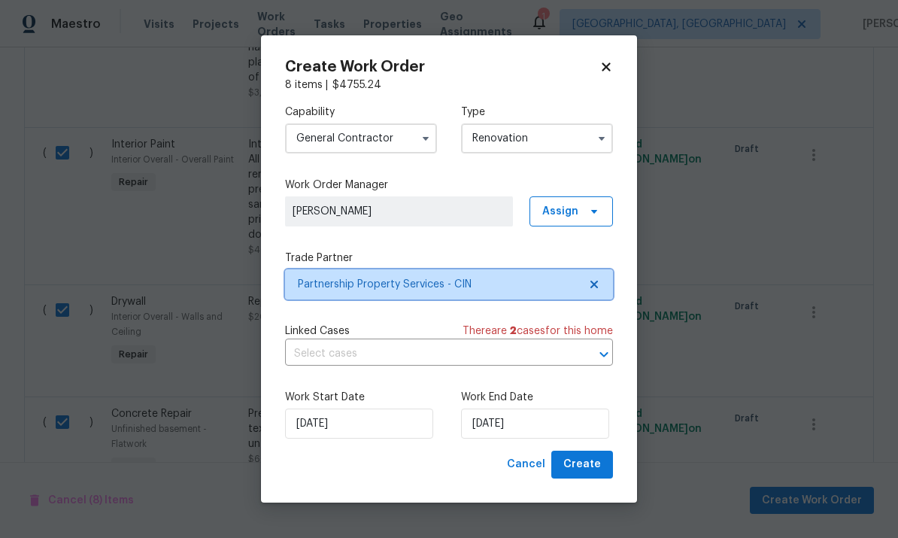
scroll to position [0, 0]
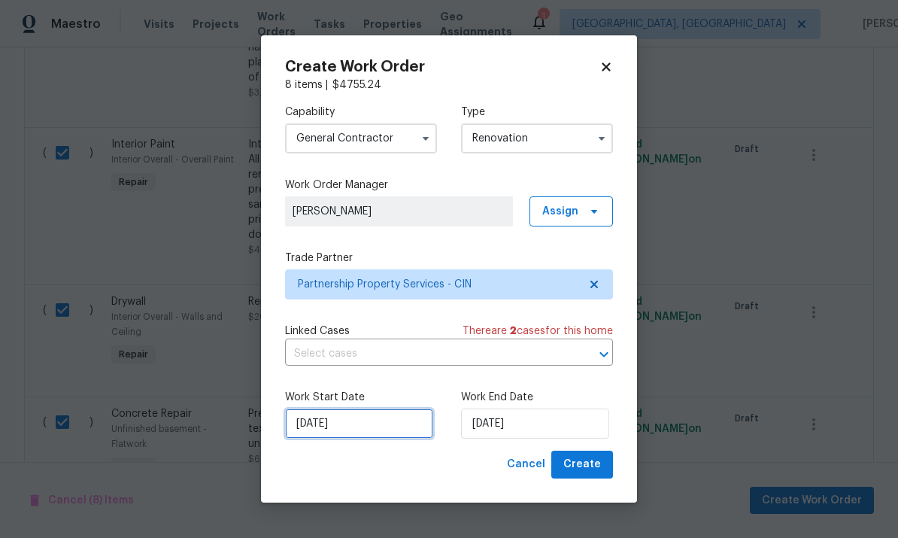
click at [375, 438] on input "10/7/2025" at bounding box center [359, 423] width 148 height 30
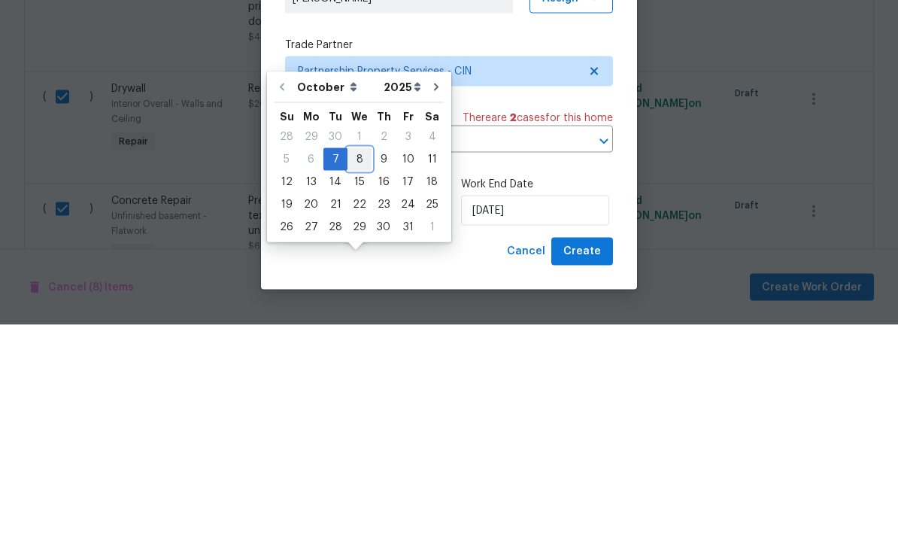
click at [357, 362] on div "8" at bounding box center [359, 372] width 24 height 21
type input "10/8/2025"
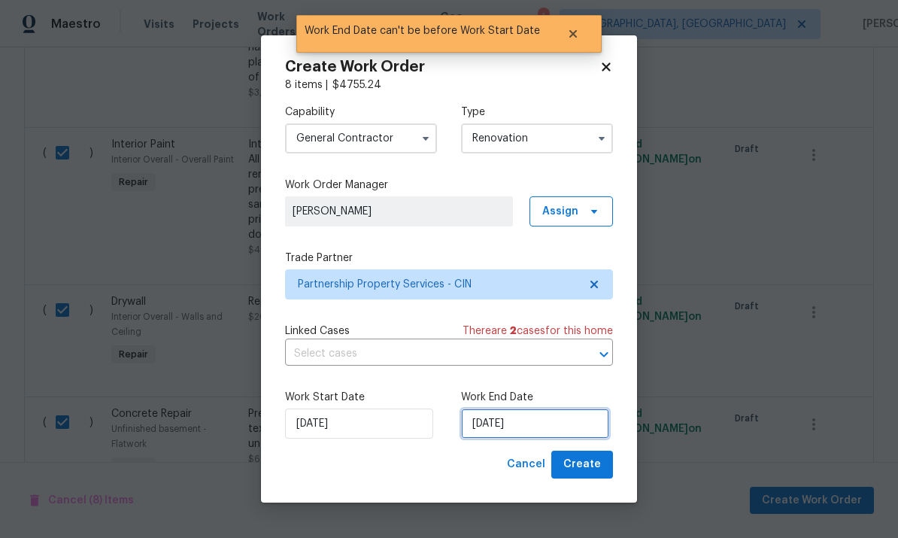
click at [555, 425] on input "10/8/2025" at bounding box center [535, 423] width 148 height 30
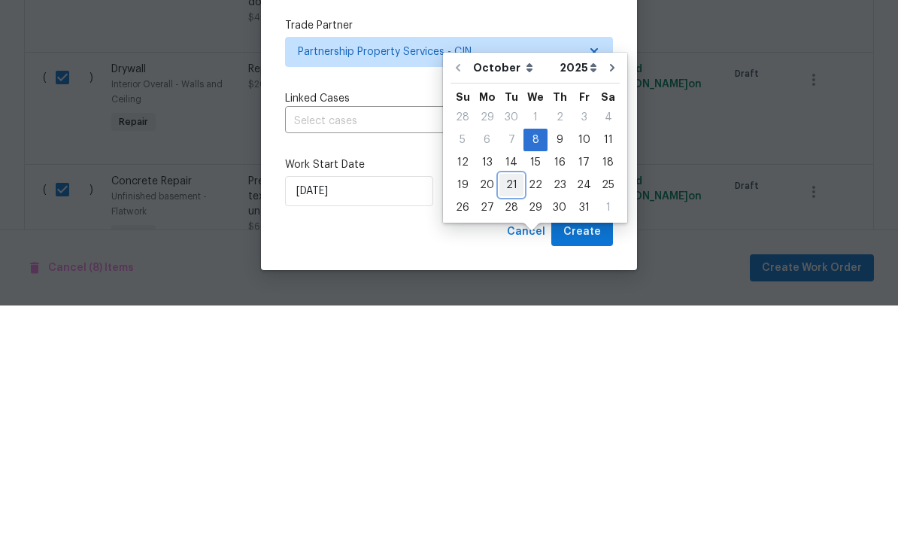
click at [503, 407] on div "21" at bounding box center [511, 417] width 24 height 21
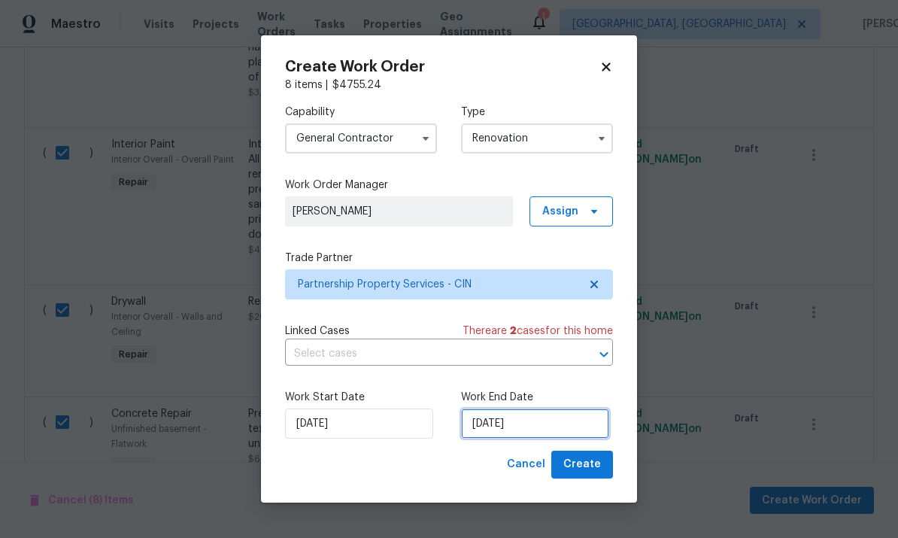
click at [522, 423] on input "10/21/2025" at bounding box center [535, 423] width 148 height 30
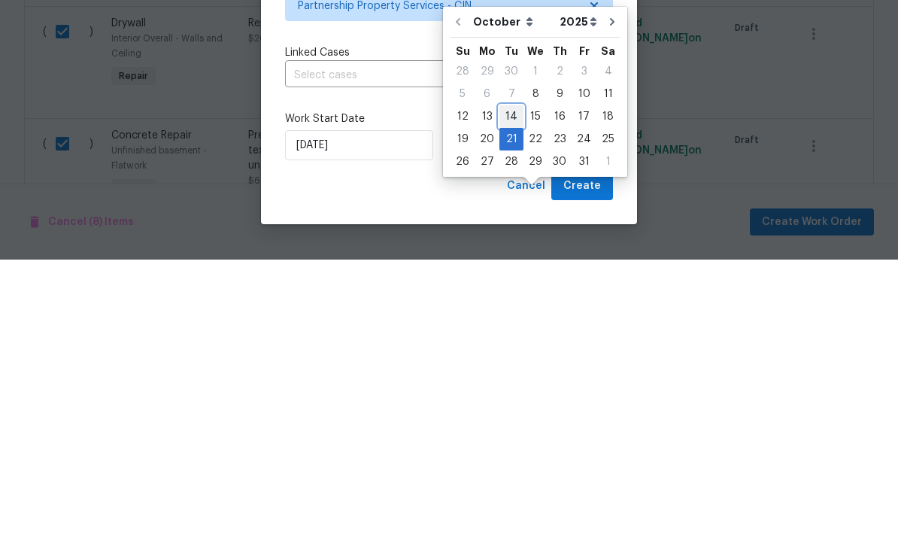
click at [508, 384] on div "14" at bounding box center [511, 394] width 24 height 21
type input "10/14/2025"
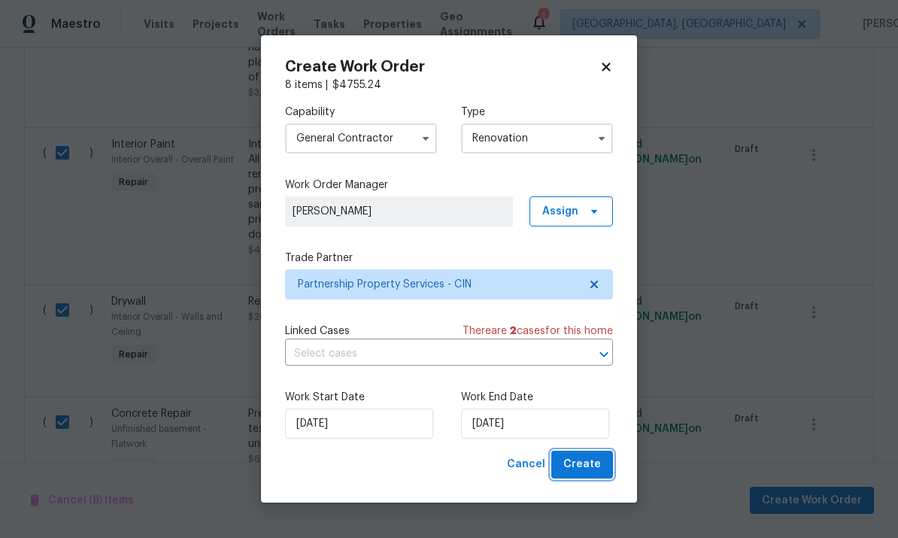
click at [599, 470] on span "Create" at bounding box center [582, 464] width 38 height 19
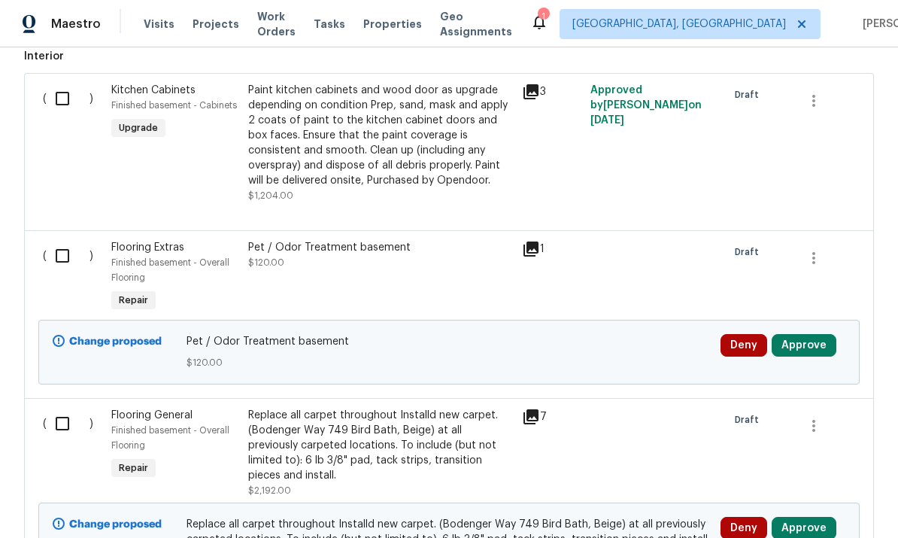
scroll to position [669, 0]
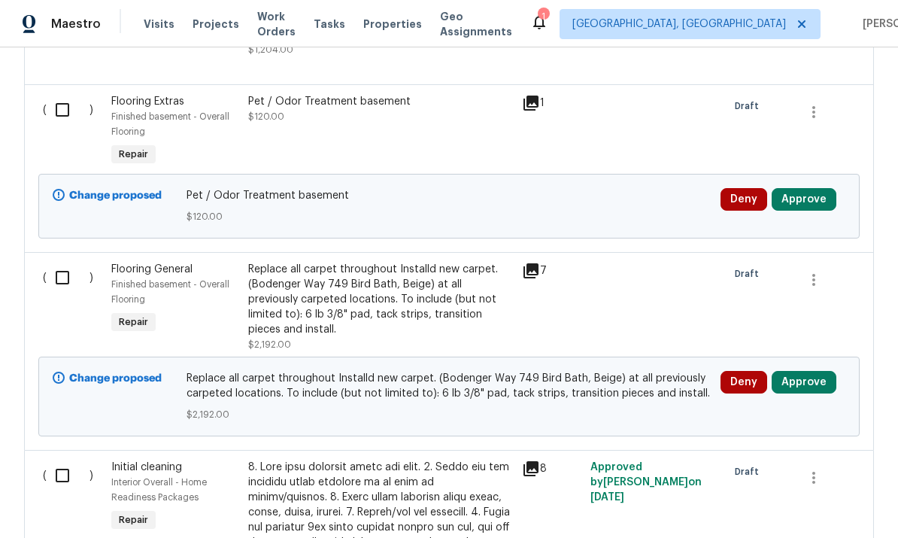
click at [68, 94] on input "checkbox" at bounding box center [68, 110] width 43 height 32
checkbox input "true"
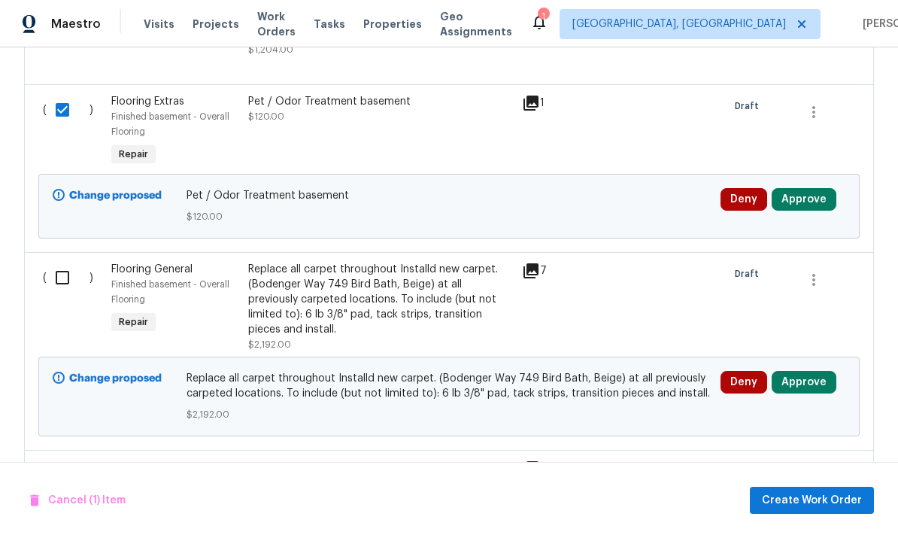
click at [53, 262] on input "checkbox" at bounding box center [68, 278] width 43 height 32
checkbox input "true"
click at [442, 262] on div "Replace all carpet throughout Installd new carpet. (Bodenger Way 749 Bird Bath,…" at bounding box center [380, 299] width 265 height 75
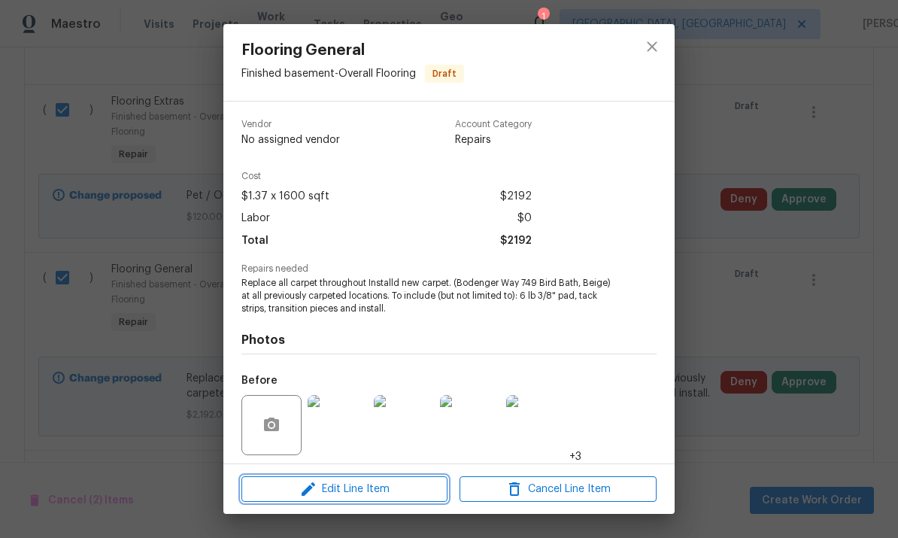
click at [382, 498] on button "Edit Line Item" at bounding box center [344, 489] width 206 height 26
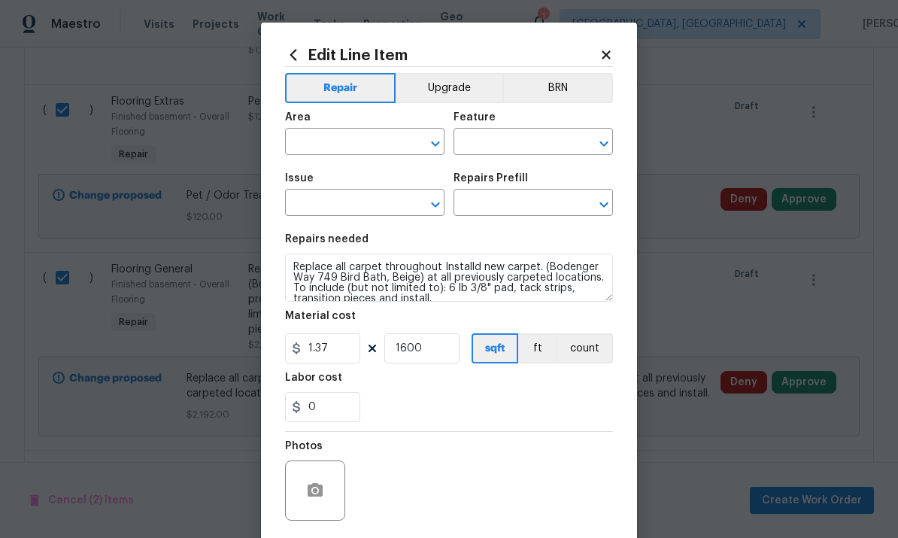
type input "Finished basement"
type input "Overall Flooring"
type input "Flooring General"
type input "Carpet LVL 1 - Bodenger Way (Beige) $1.37"
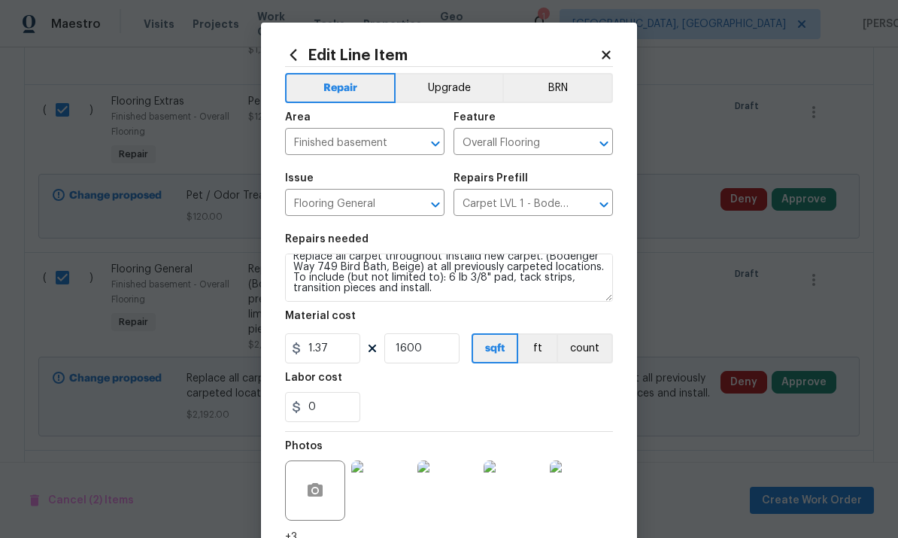
scroll to position [11, 0]
click at [438, 359] on input "1600" at bounding box center [421, 348] width 75 height 30
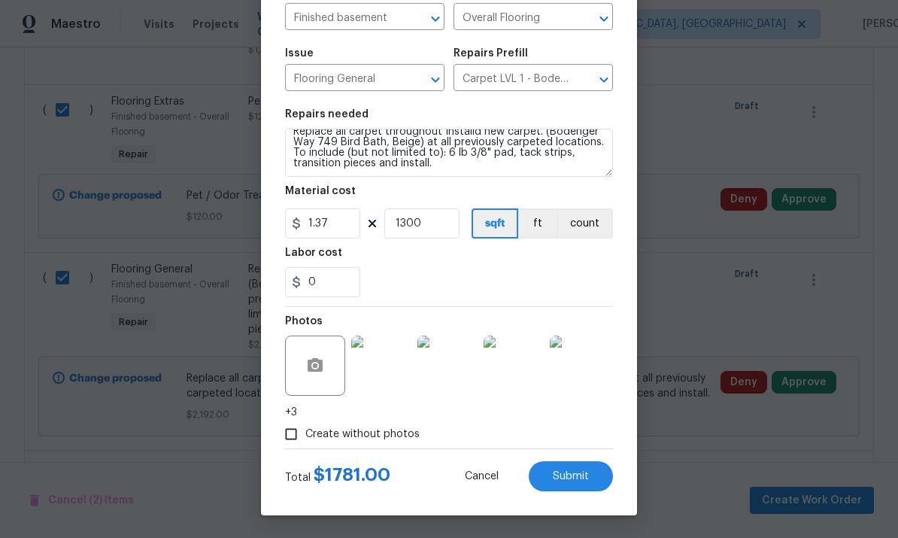
scroll to position [128, 0]
type input "1300"
click at [590, 478] on button "Submit" at bounding box center [571, 476] width 84 height 30
checkbox input "false"
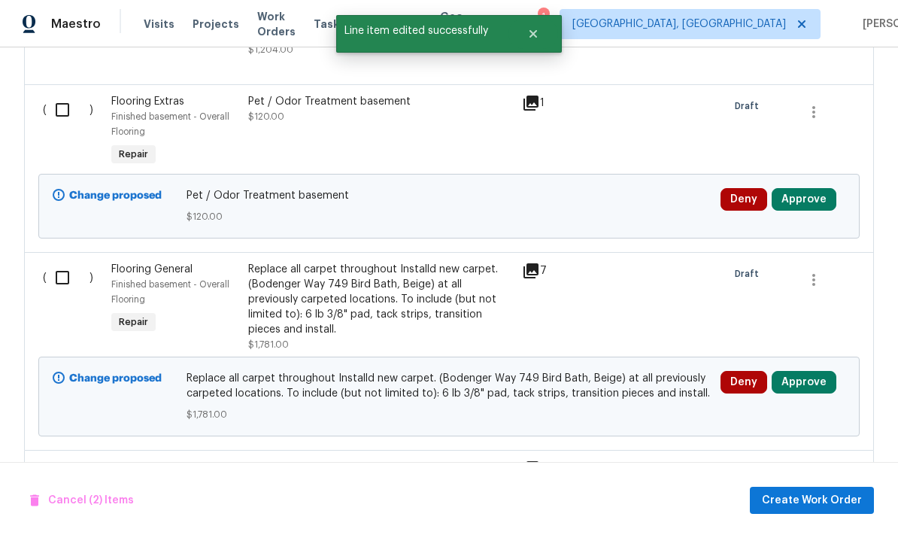
scroll to position [0, 0]
click at [59, 94] on input "checkbox" at bounding box center [68, 110] width 43 height 32
checkbox input "true"
click at [62, 262] on input "checkbox" at bounding box center [68, 278] width 43 height 32
checkbox input "true"
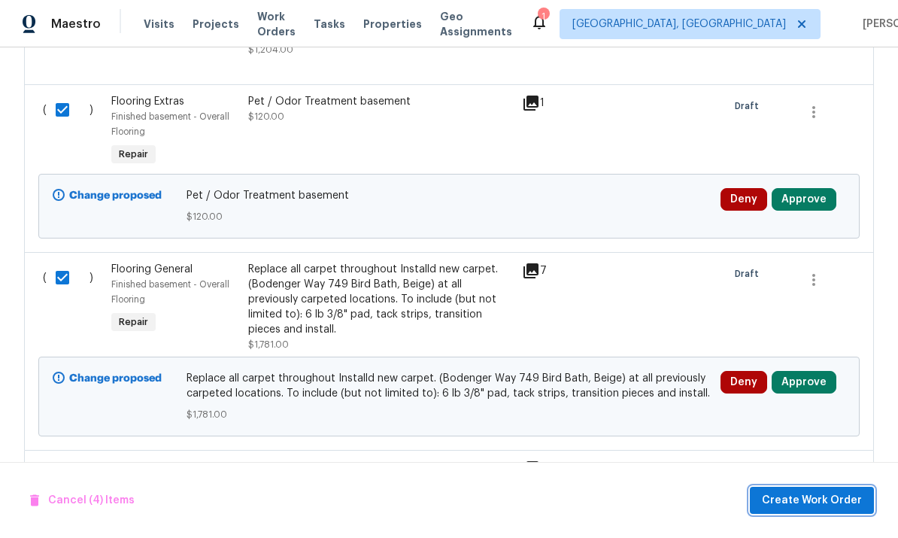
click at [626, 498] on span "Create Work Order" at bounding box center [812, 500] width 100 height 19
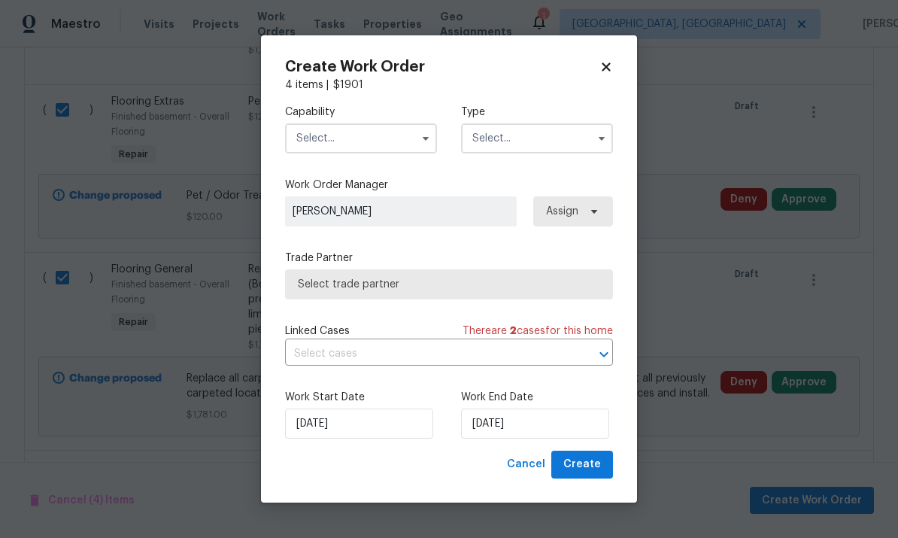
click at [400, 161] on div "Capability Type" at bounding box center [449, 128] width 328 height 73
click at [393, 148] on input "text" at bounding box center [361, 138] width 152 height 30
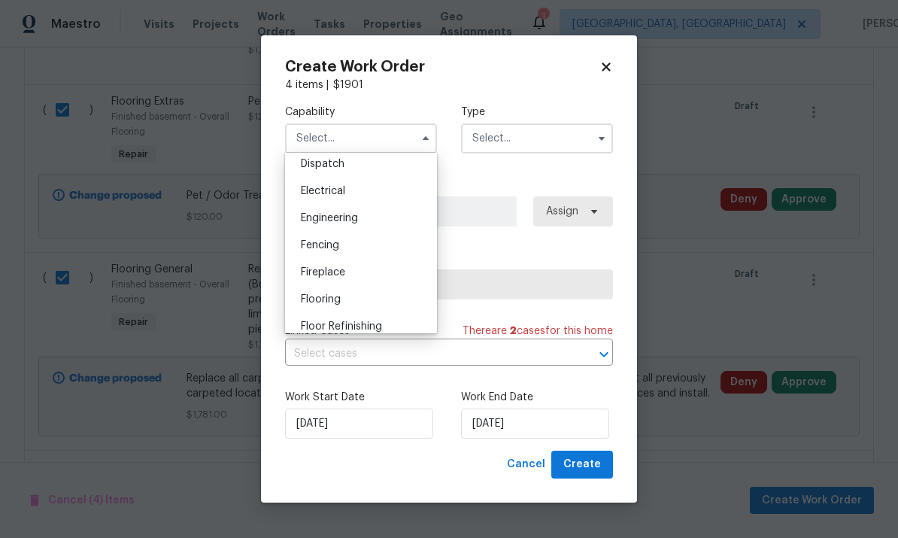
scroll to position [455, 0]
click at [378, 302] on div "Flooring" at bounding box center [361, 298] width 144 height 27
type input "Flooring"
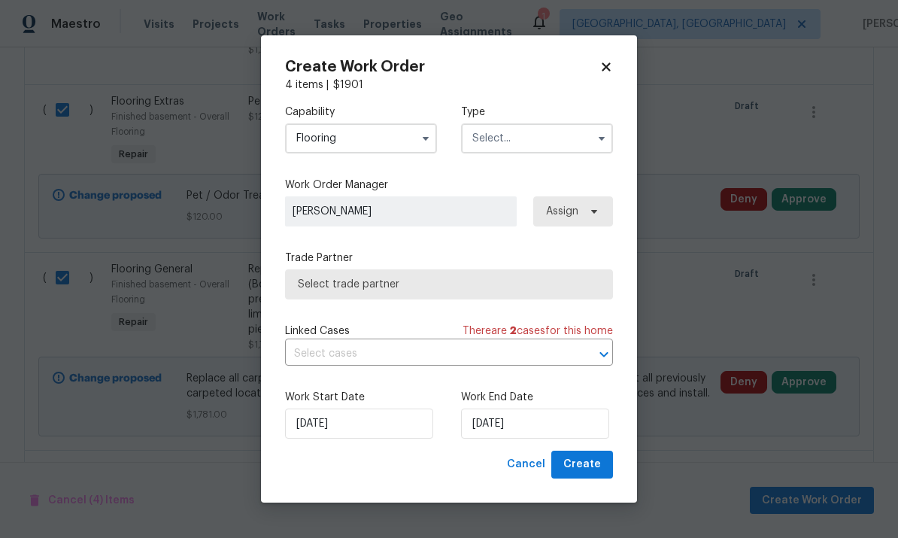
click at [576, 135] on input "text" at bounding box center [537, 138] width 152 height 30
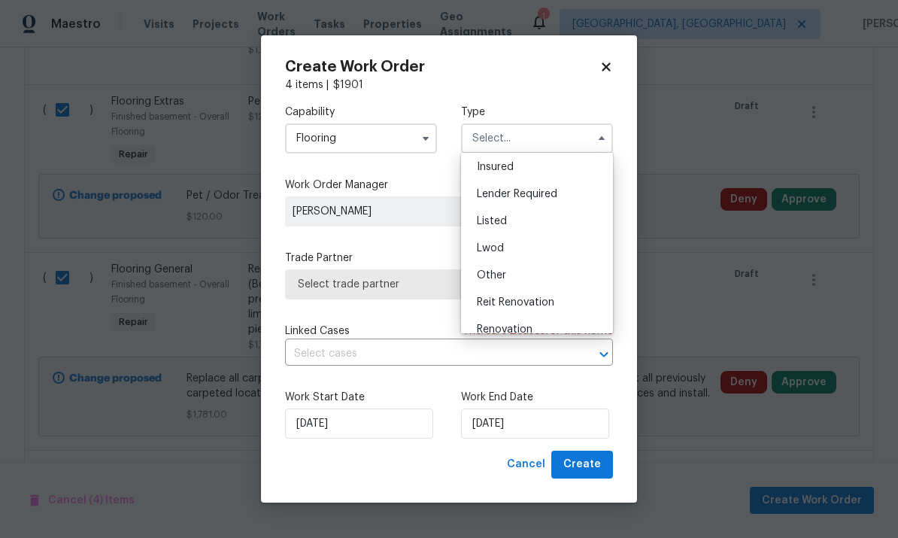
scroll to position [99, 0]
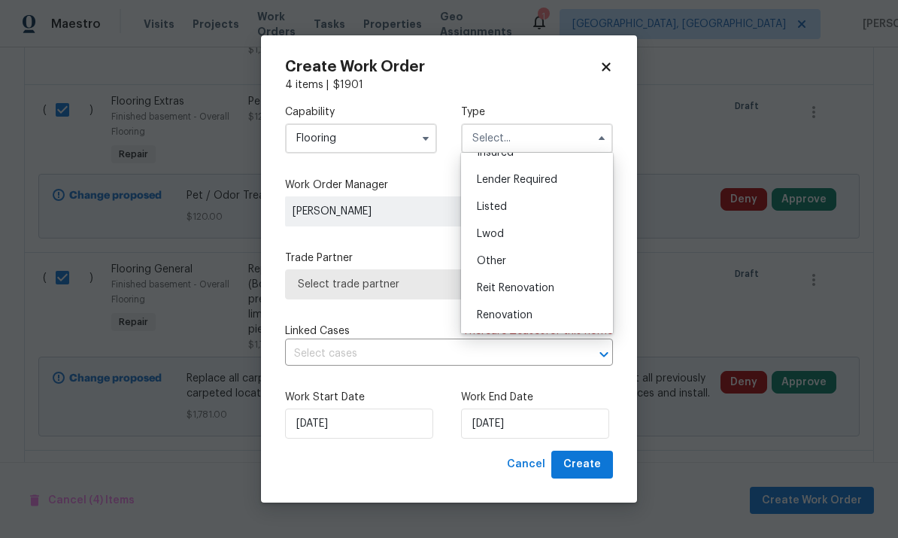
click at [536, 321] on div "Renovation" at bounding box center [537, 315] width 144 height 27
type input "Renovation"
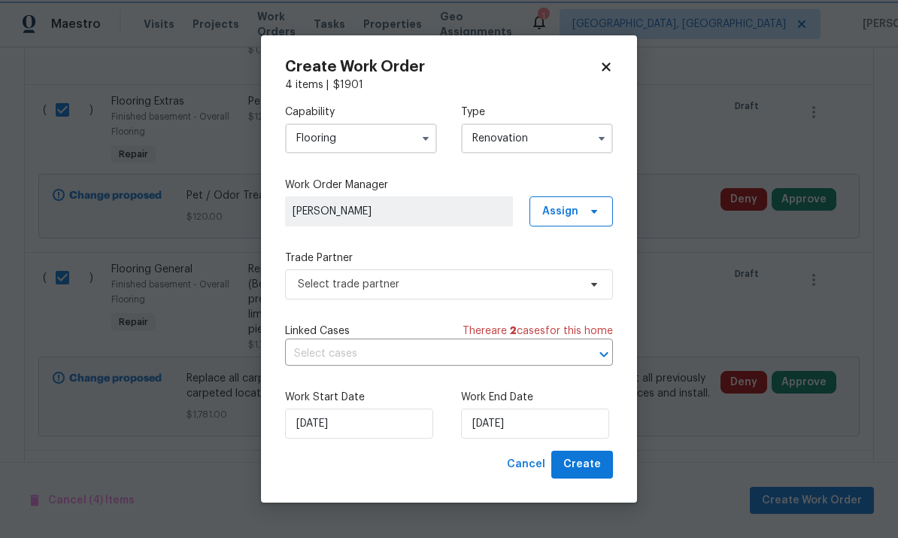
scroll to position [0, 0]
click at [543, 290] on span "Select trade partner" at bounding box center [438, 284] width 281 height 15
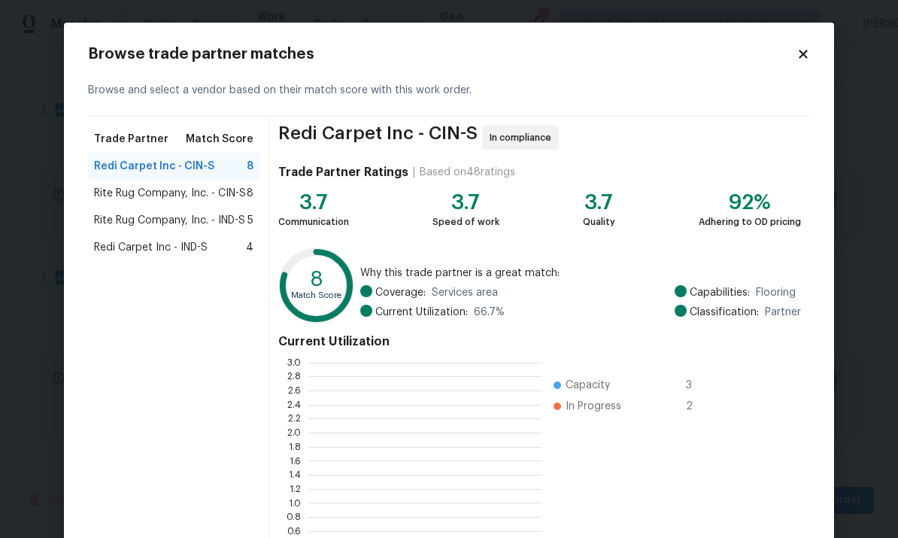
scroll to position [211, 233]
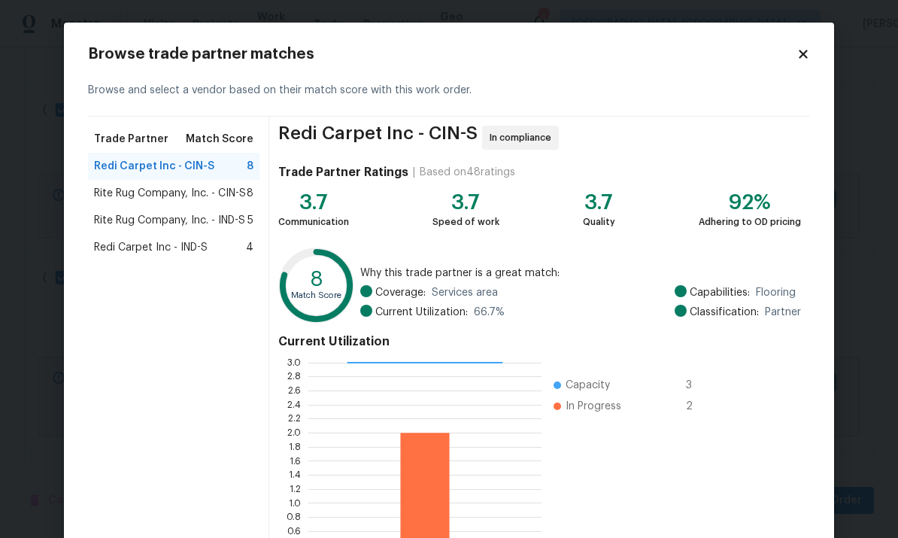
click at [246, 193] on span "Rite Rug Company, Inc. - CIN-S" at bounding box center [170, 193] width 152 height 15
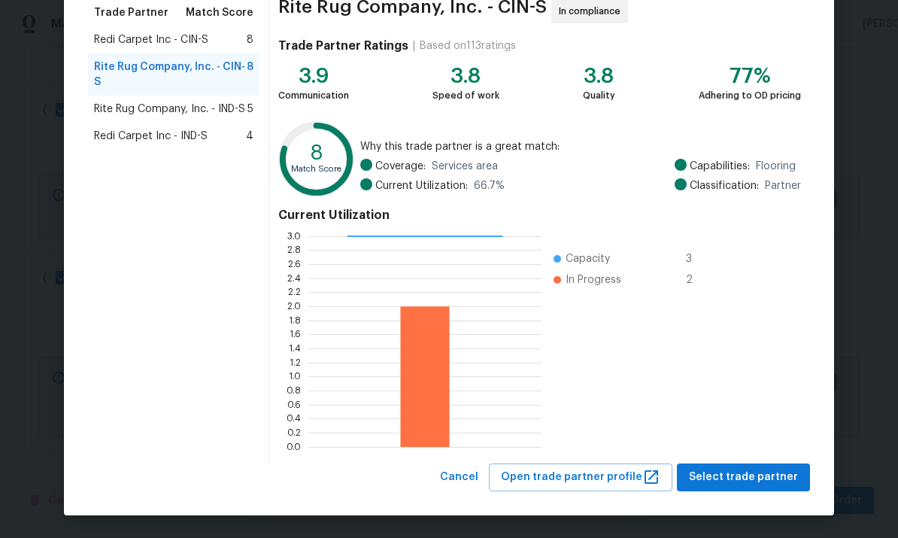
scroll to position [126, 0]
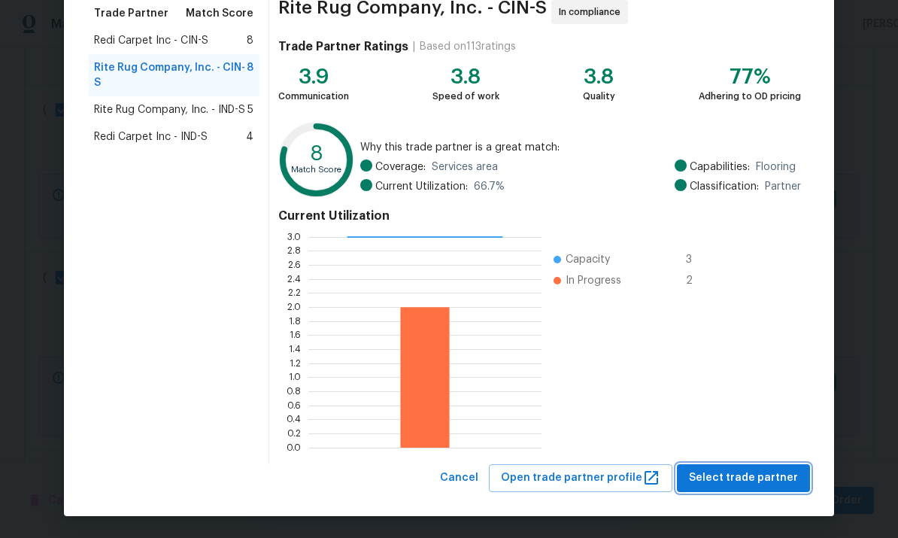
click at [626, 490] on button "Select trade partner" at bounding box center [743, 478] width 133 height 28
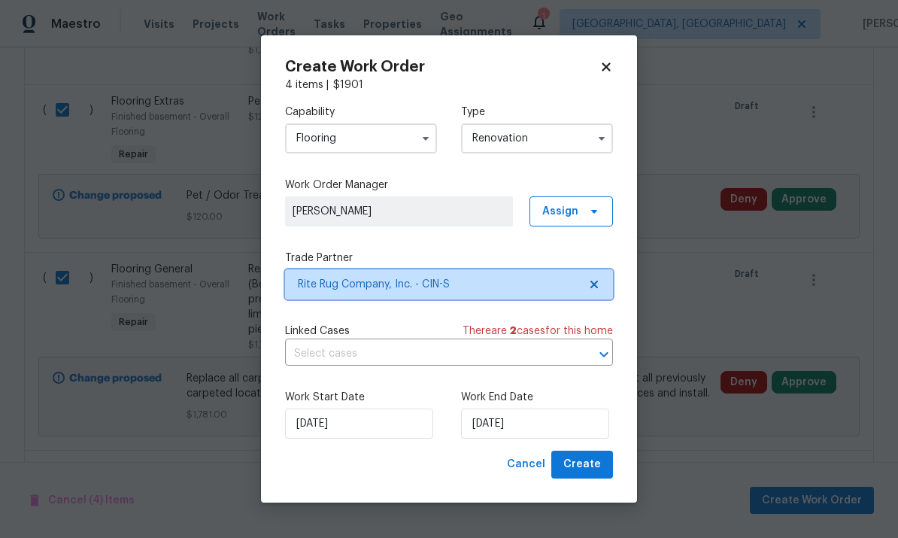
scroll to position [0, 0]
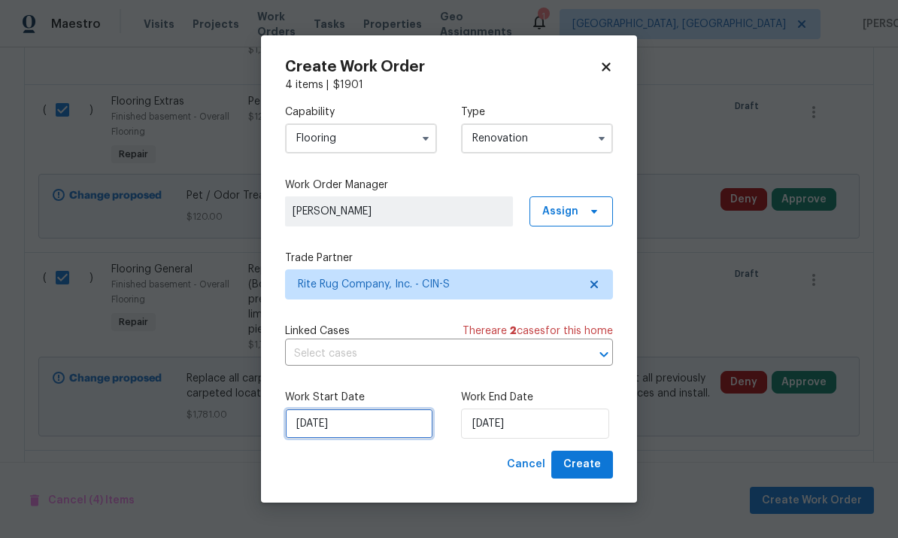
click at [365, 432] on input "10/7/2025" at bounding box center [359, 423] width 148 height 30
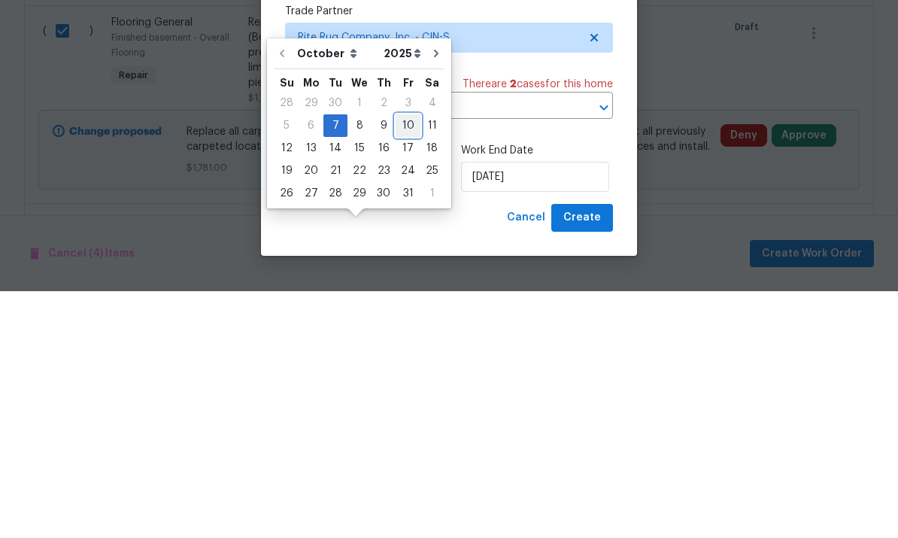
click at [406, 362] on div "10" at bounding box center [408, 372] width 25 height 21
type input "10/10/2025"
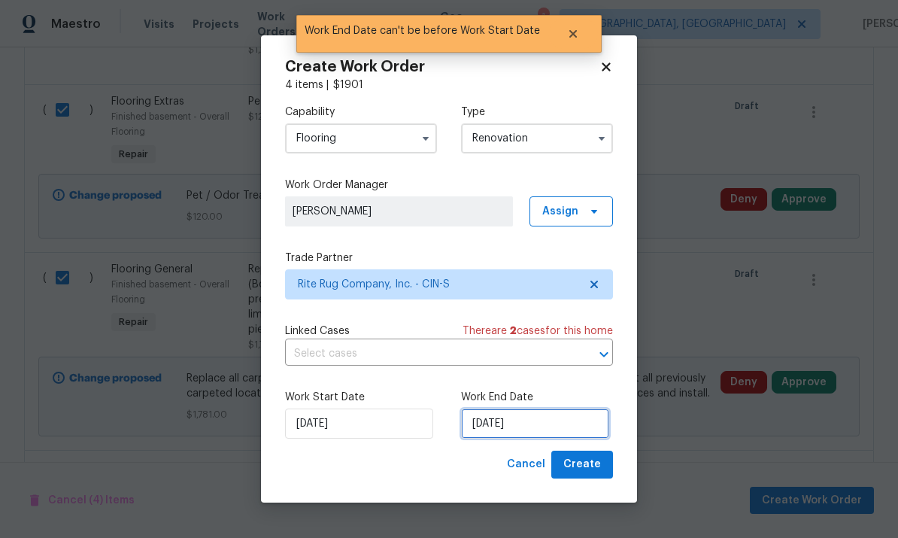
click at [553, 428] on input "10/10/2025" at bounding box center [535, 423] width 148 height 30
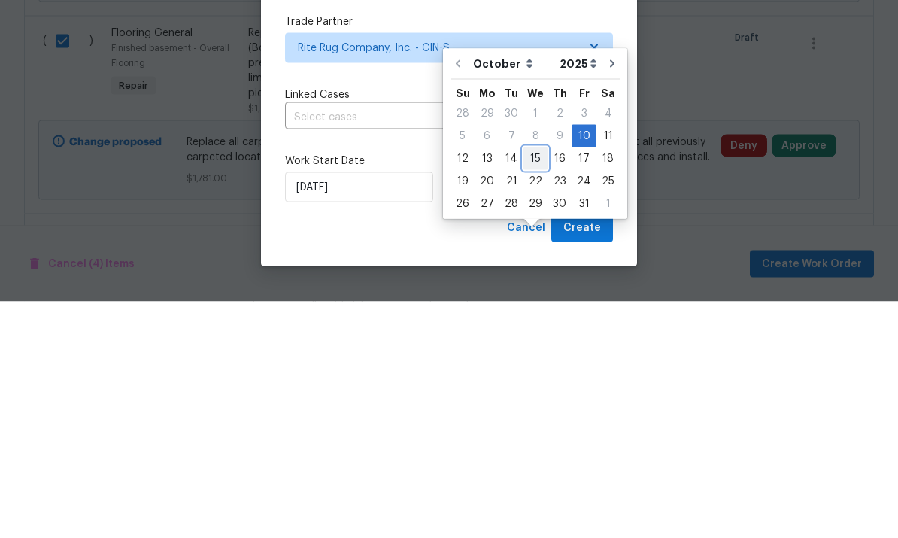
click at [529, 384] on div "15" at bounding box center [535, 394] width 24 height 21
type input "10/15/2025"
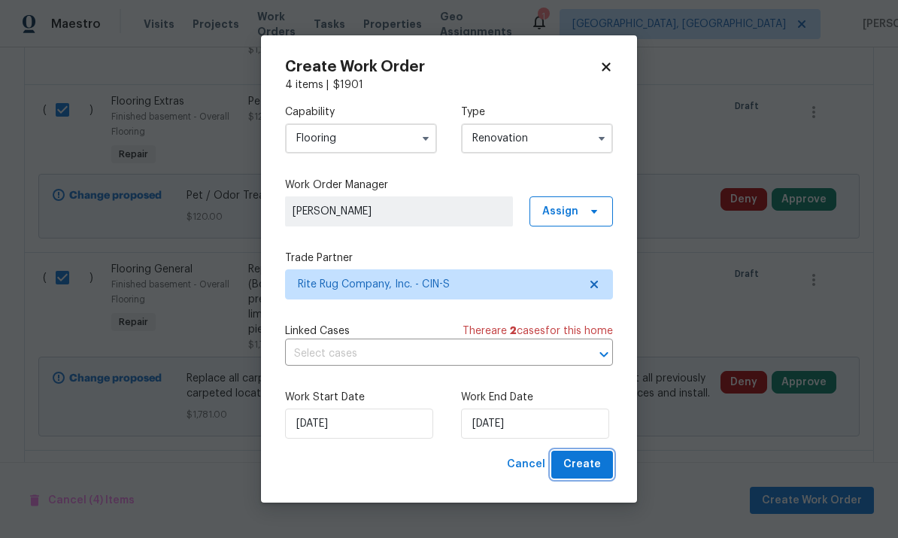
click at [597, 470] on span "Create" at bounding box center [582, 464] width 38 height 19
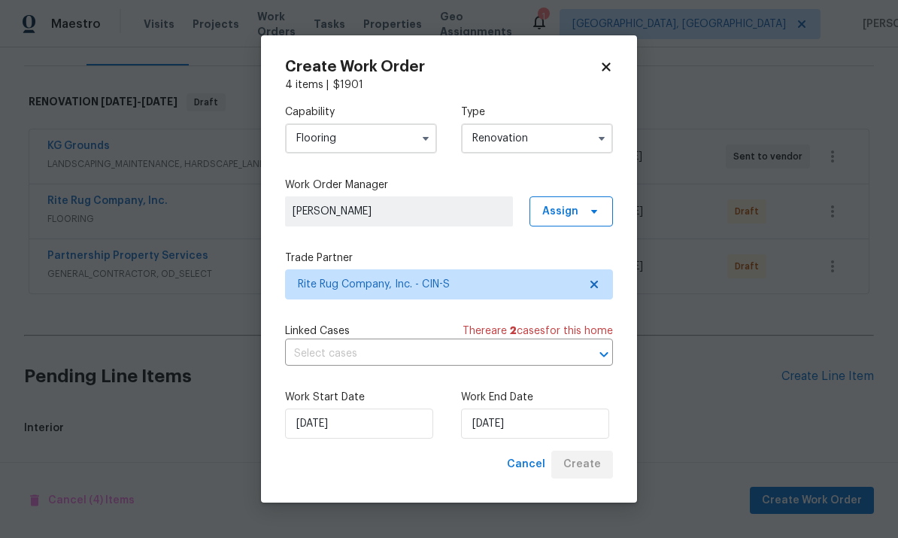
scroll to position [150, 0]
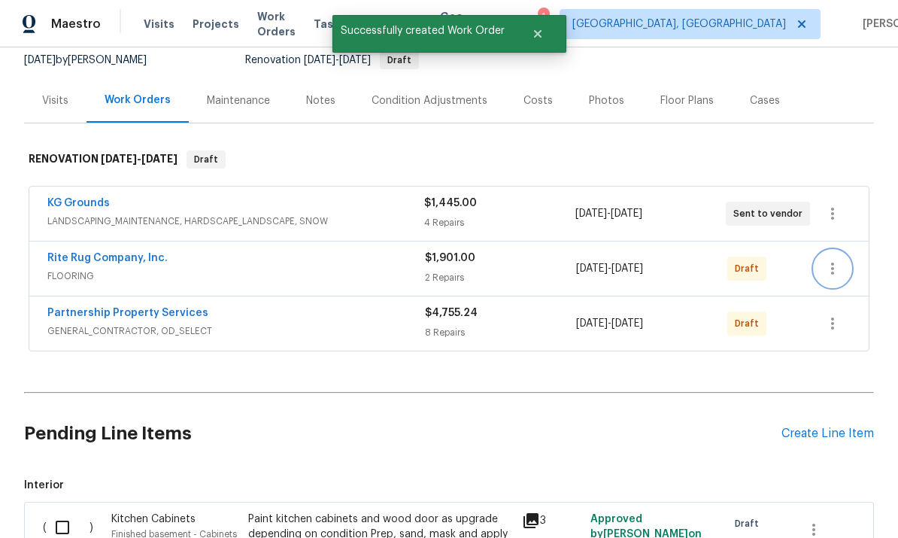
click at [626, 262] on icon "button" at bounding box center [832, 268] width 3 height 12
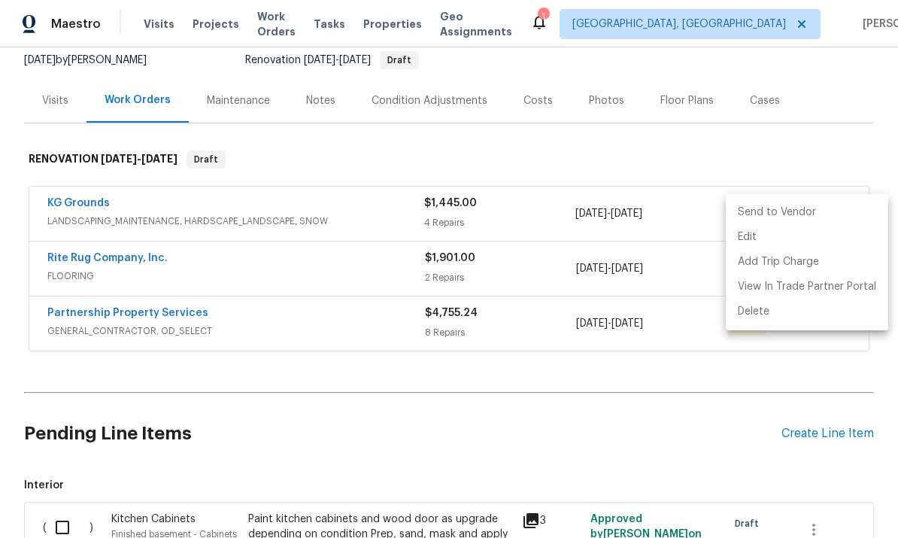
click at [626, 214] on li "Send to Vendor" at bounding box center [807, 212] width 162 height 25
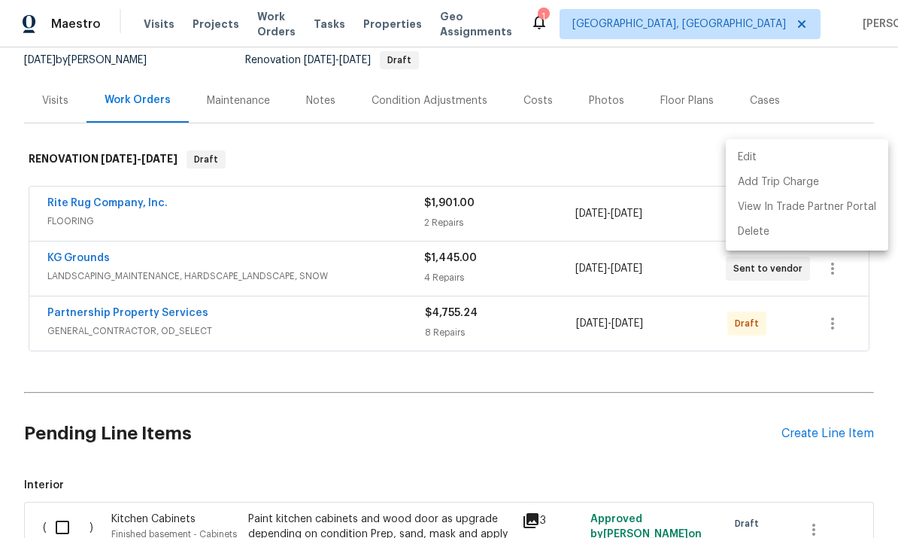
click at [626, 367] on div at bounding box center [449, 269] width 898 height 538
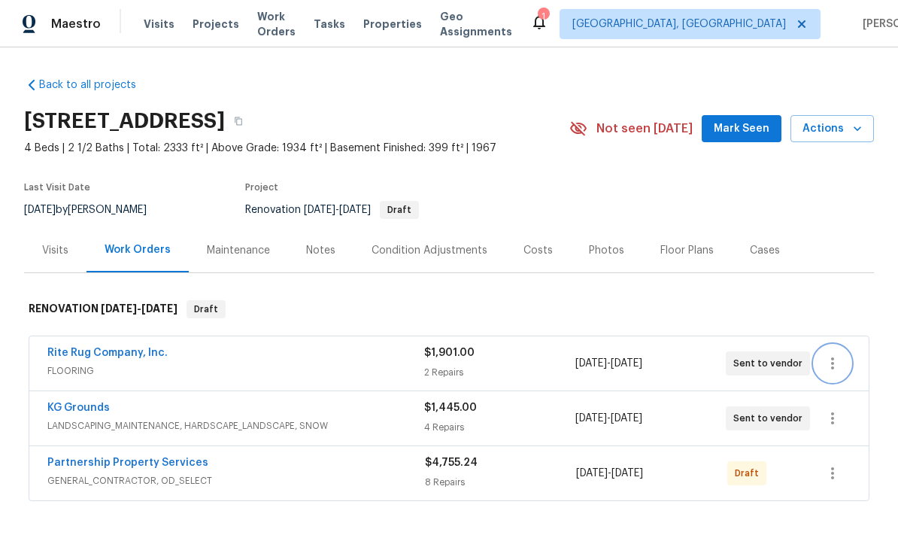
scroll to position [0, 0]
click at [626, 354] on icon "button" at bounding box center [832, 363] width 18 height 18
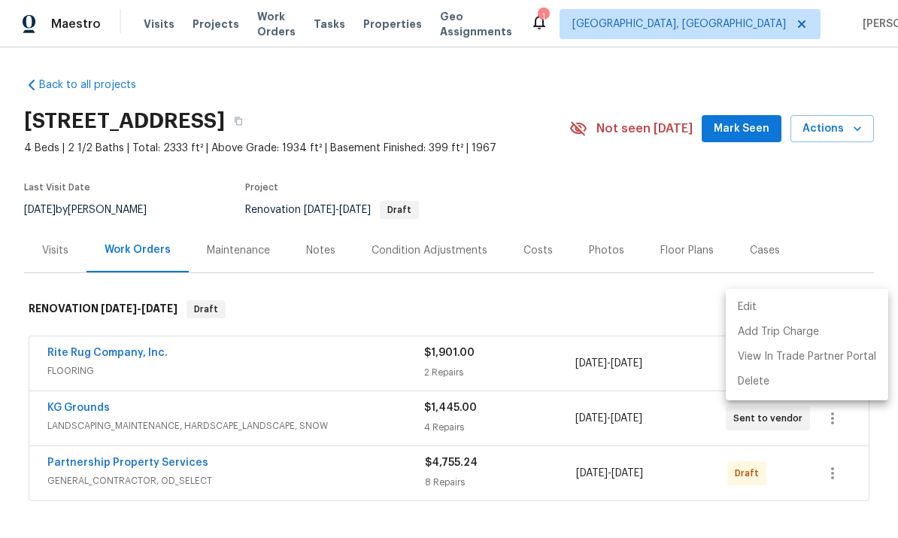
click at [65, 300] on div at bounding box center [449, 269] width 898 height 538
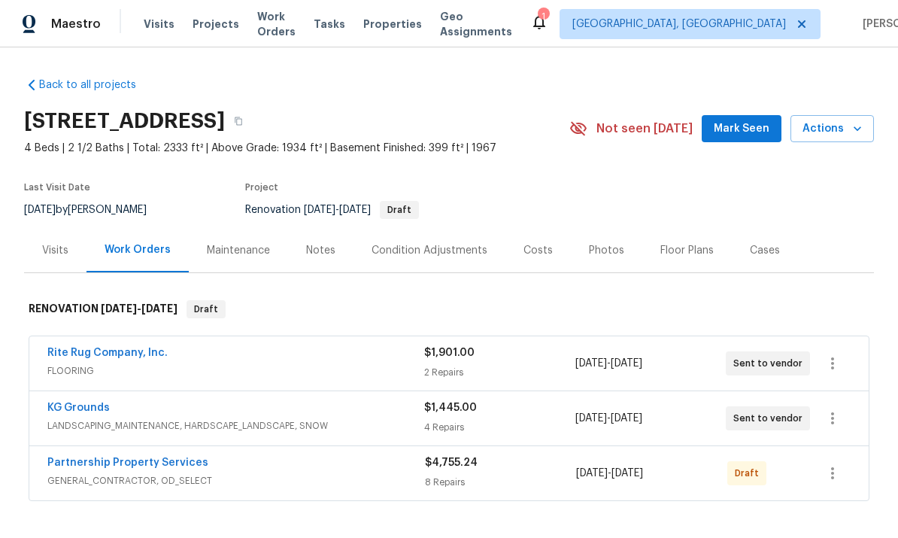
click at [59, 347] on link "Rite Rug Company, Inc." at bounding box center [107, 352] width 120 height 11
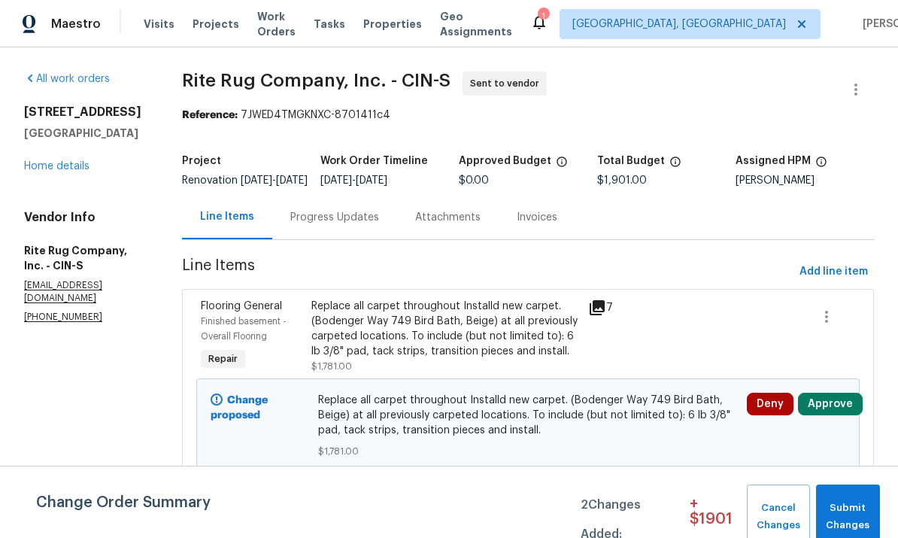
click at [384, 239] on div "Progress Updates" at bounding box center [334, 217] width 125 height 44
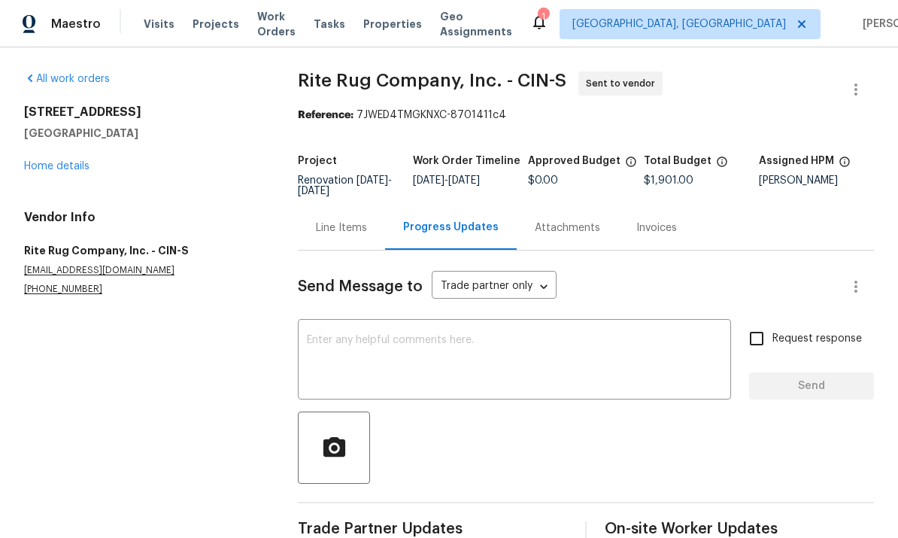
click at [550, 343] on textarea at bounding box center [514, 361] width 415 height 53
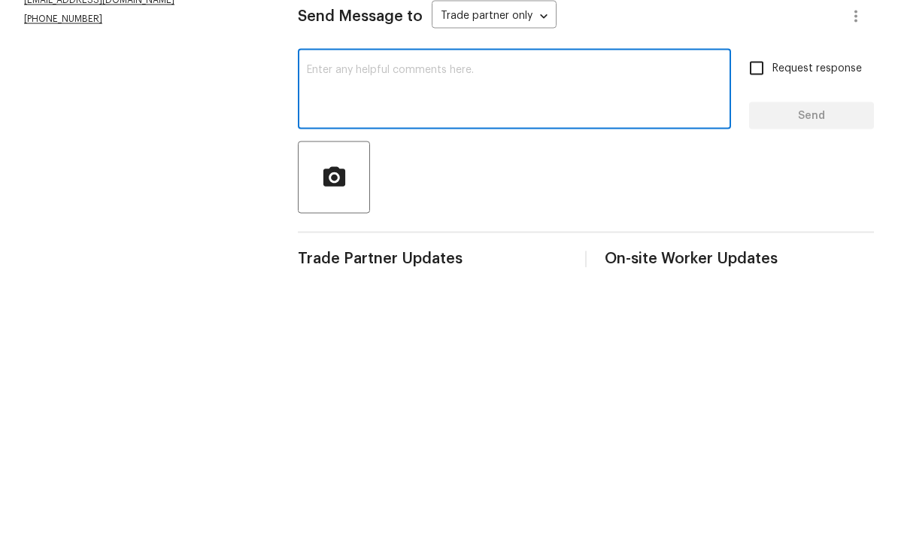
click at [430, 335] on textarea at bounding box center [514, 361] width 415 height 53
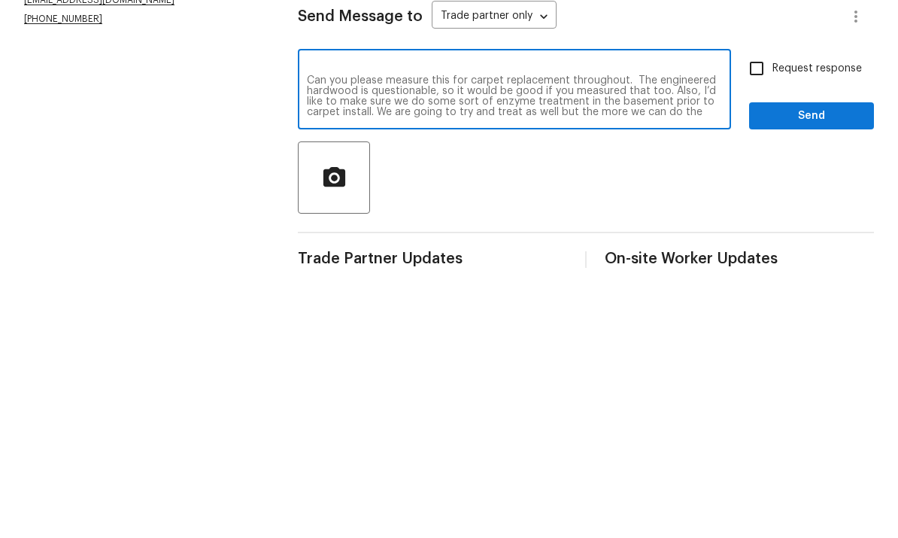
scroll to position [11, 0]
click at [315, 323] on div "Hey Jayme, Can you please measure this for carpet replacement throughout. The e…" at bounding box center [514, 361] width 433 height 77
click at [309, 323] on div "Hey Jayme, Can you please measure this for carpet replacement throughout. The e…" at bounding box center [514, 361] width 433 height 77
click at [319, 335] on textarea "Hey Jayme, Can you please measure this for carpet replacement throughout. The e…" at bounding box center [514, 361] width 415 height 53
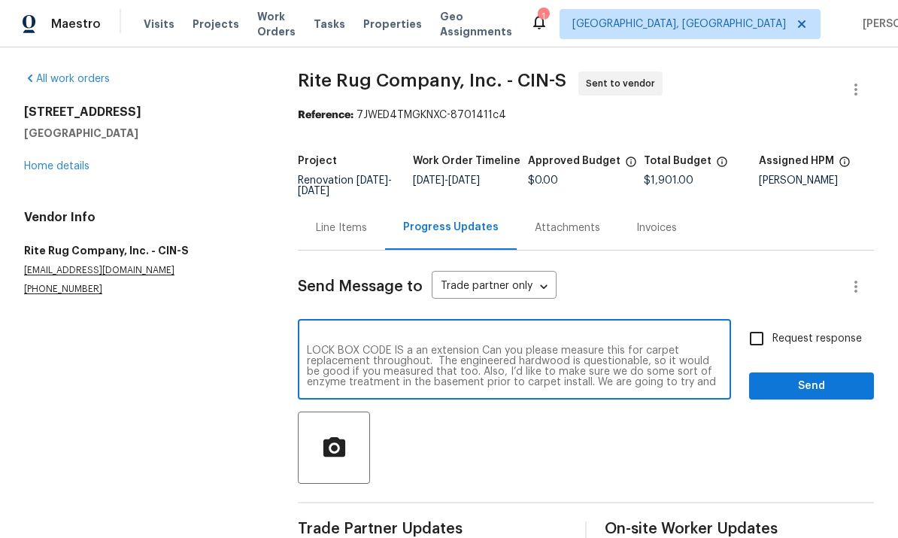
click at [407, 335] on textarea "Hey Jayme, LOCK BOX CODE IS a an extension Can you please measure this for carp…" at bounding box center [514, 361] width 415 height 53
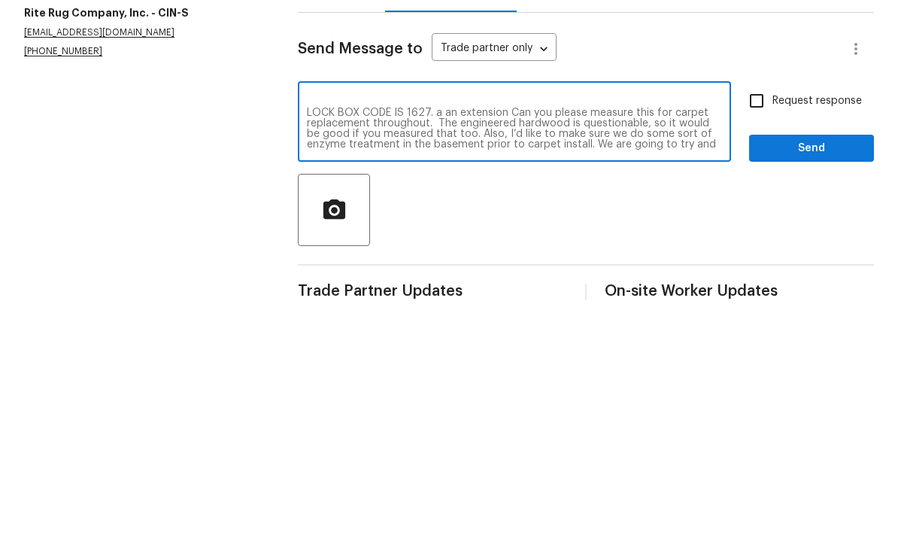
click at [510, 335] on textarea "Hey Jayme, LOCK BOX CODE IS 1627. a an extension Can you please measure this fo…" at bounding box center [514, 361] width 415 height 53
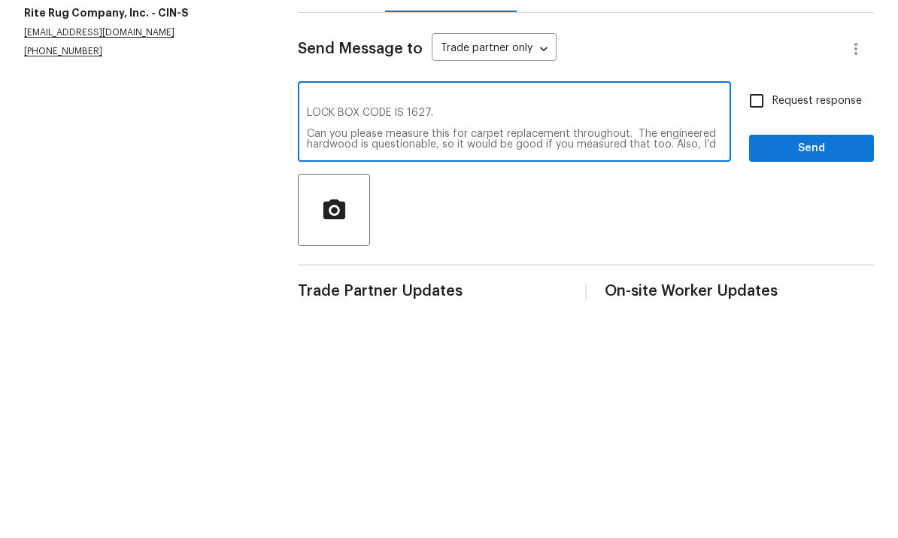
click at [502, 335] on textarea "Hey Jayme, LOCK BOX CODE IS 1627. Can you please measure this for carpet replac…" at bounding box center [514, 361] width 415 height 53
click at [529, 335] on textarea "Hey Jayme, LOCK BOX CODE IS 1627. Can you please measure this for carpet replac…" at bounding box center [514, 361] width 415 height 53
click at [454, 335] on textarea "Hey Jayme, LOCK BOX CODE IS 1627. Can you please measure this for carpet replac…" at bounding box center [514, 361] width 415 height 53
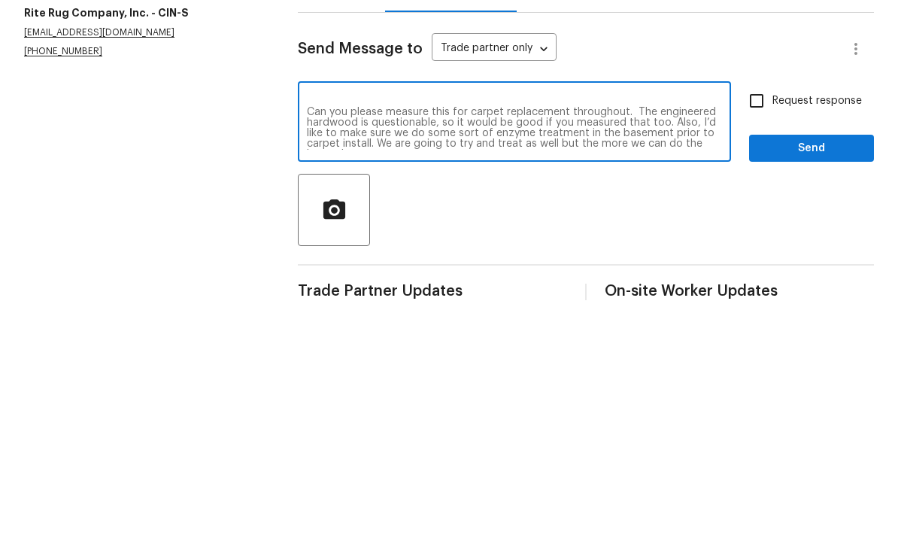
scroll to position [32, 0]
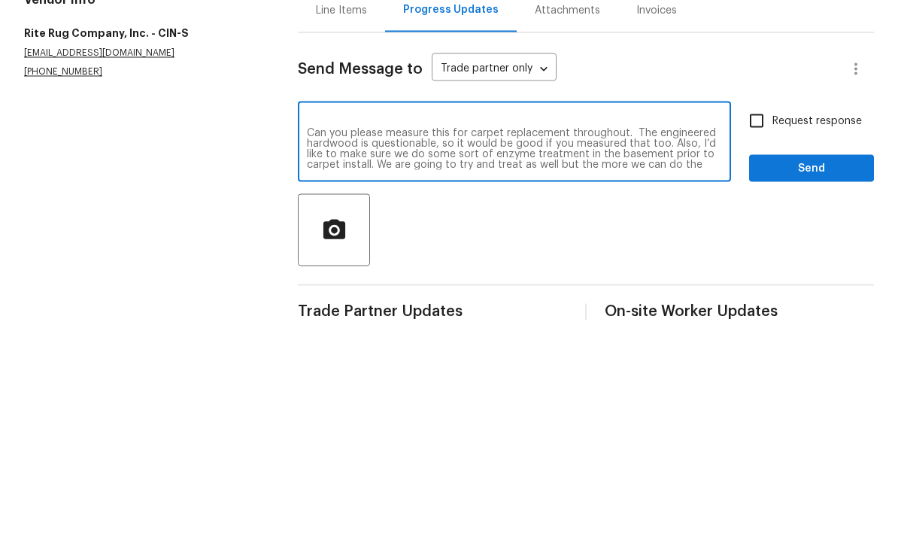
type textarea "Hey Jayme, LOCK BOX CODE IS 1627…….. Can you please measure this for carpet rep…"
click at [626, 323] on input "Request response" at bounding box center [757, 339] width 32 height 32
checkbox input "true"
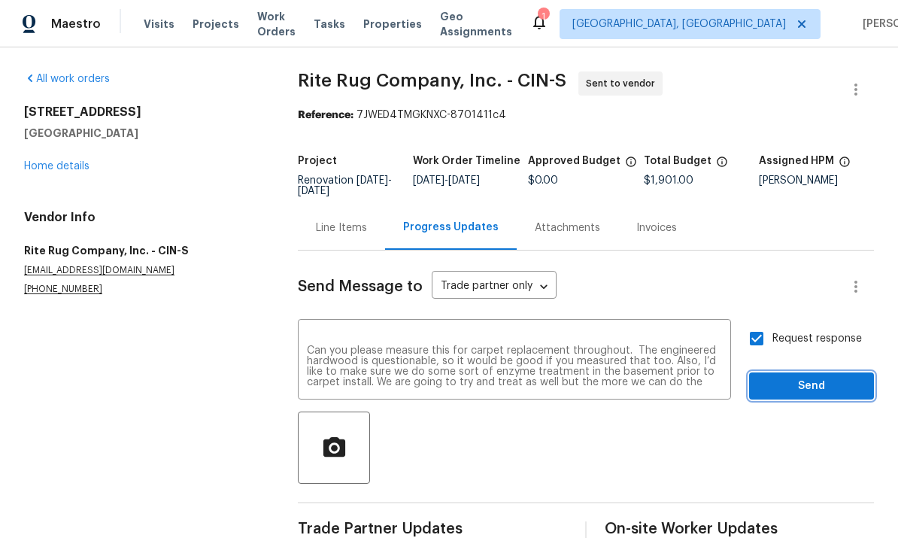
click at [626, 377] on span "Send" at bounding box center [811, 386] width 101 height 19
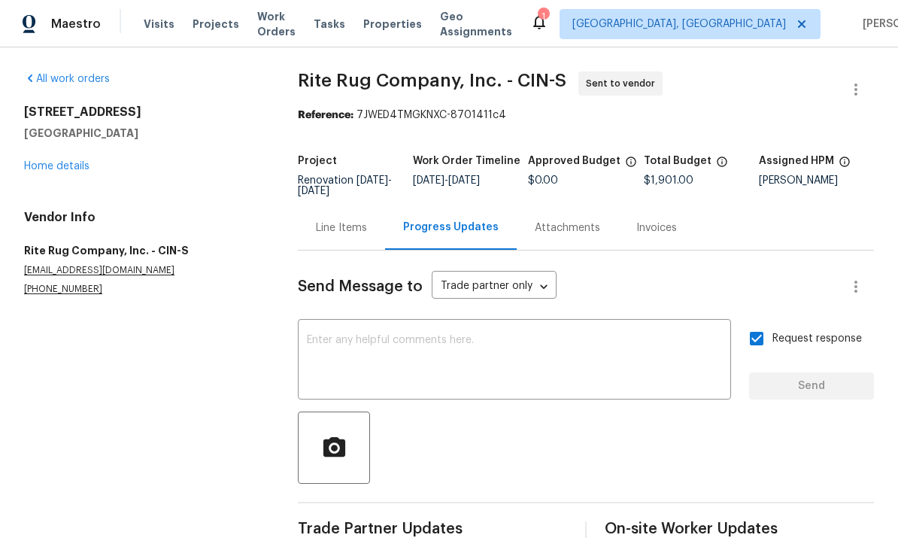
scroll to position [0, 0]
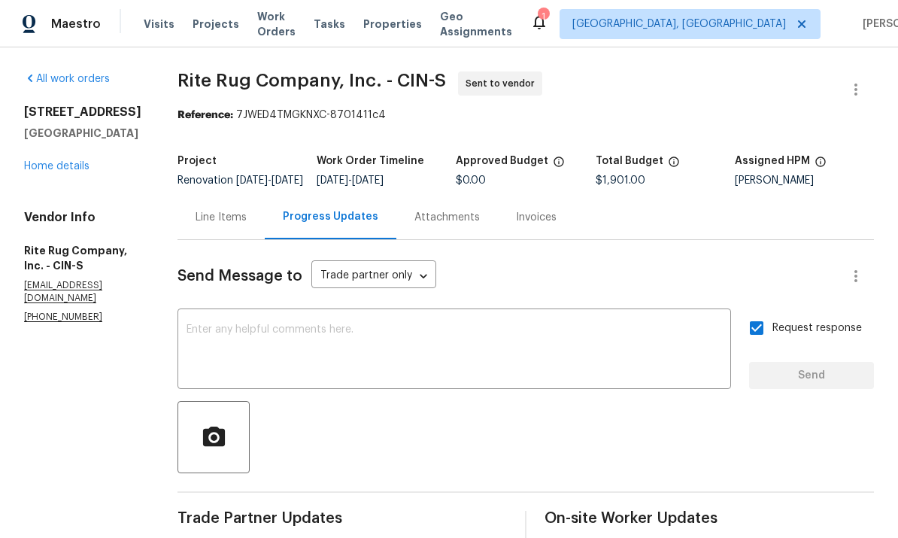
click at [68, 161] on link "Home details" at bounding box center [56, 166] width 65 height 11
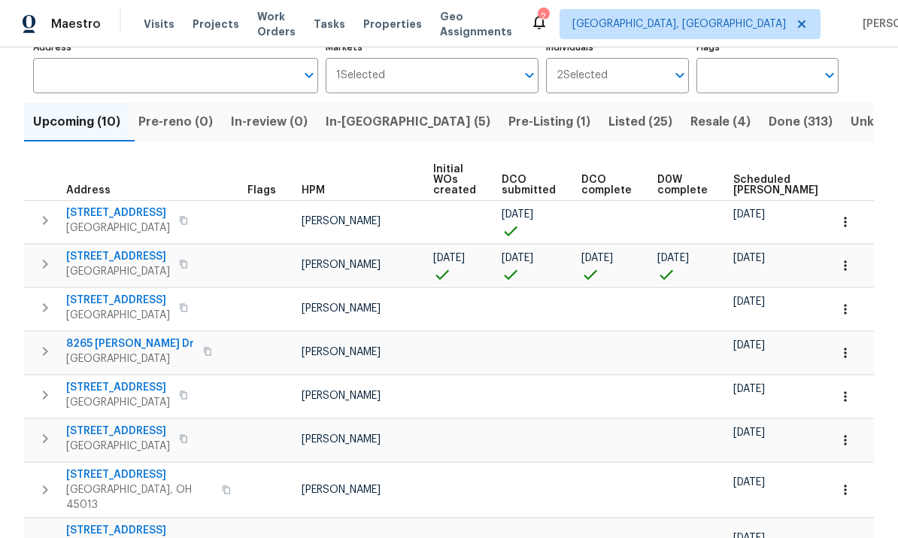
scroll to position [101, 0]
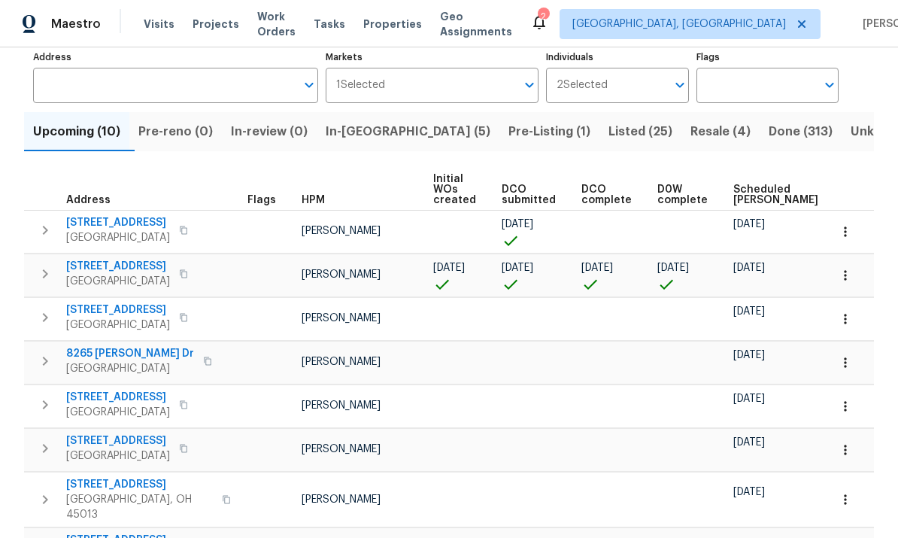
click at [103, 226] on span "1599 Tremont St" at bounding box center [118, 222] width 104 height 15
click at [44, 275] on icon "button" at bounding box center [45, 274] width 18 height 18
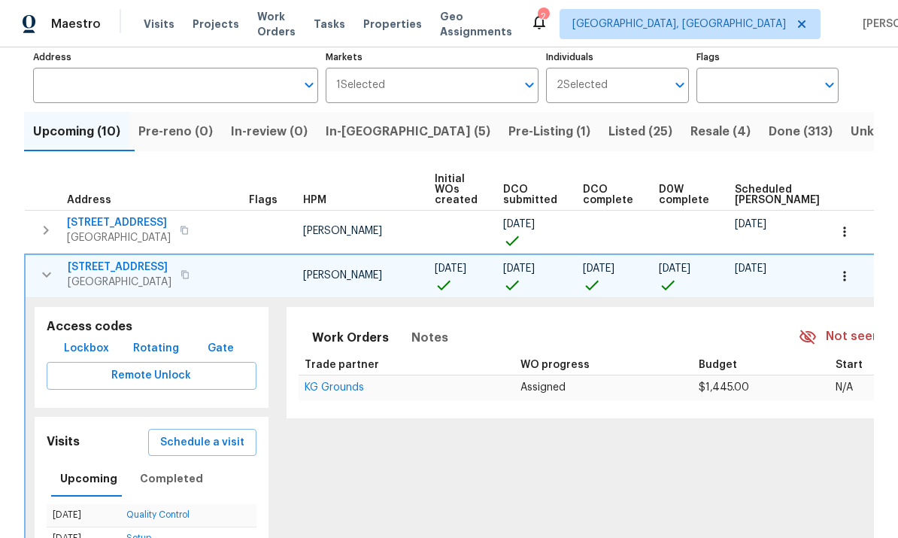
click at [74, 348] on span "Lockbox" at bounding box center [86, 348] width 45 height 19
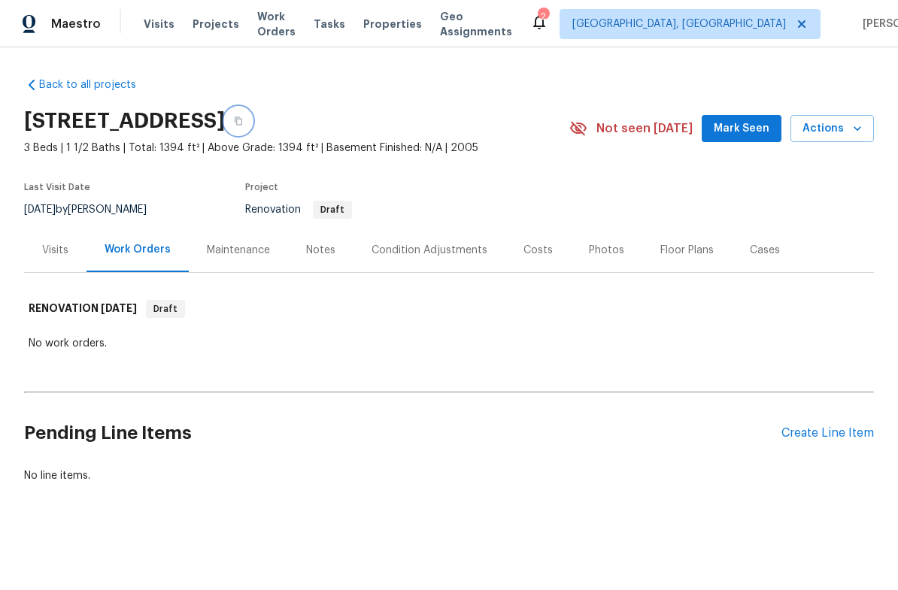
click at [252, 120] on button "button" at bounding box center [238, 121] width 27 height 27
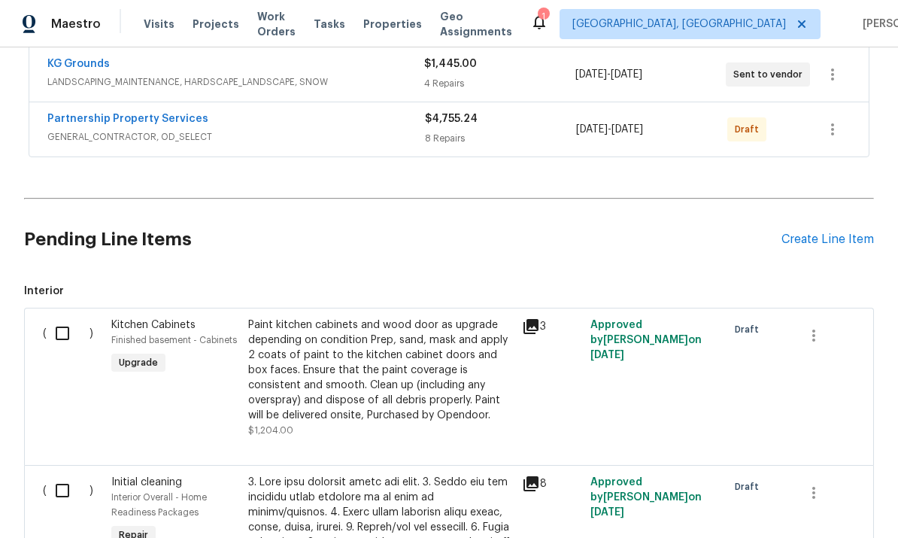
scroll to position [306, 0]
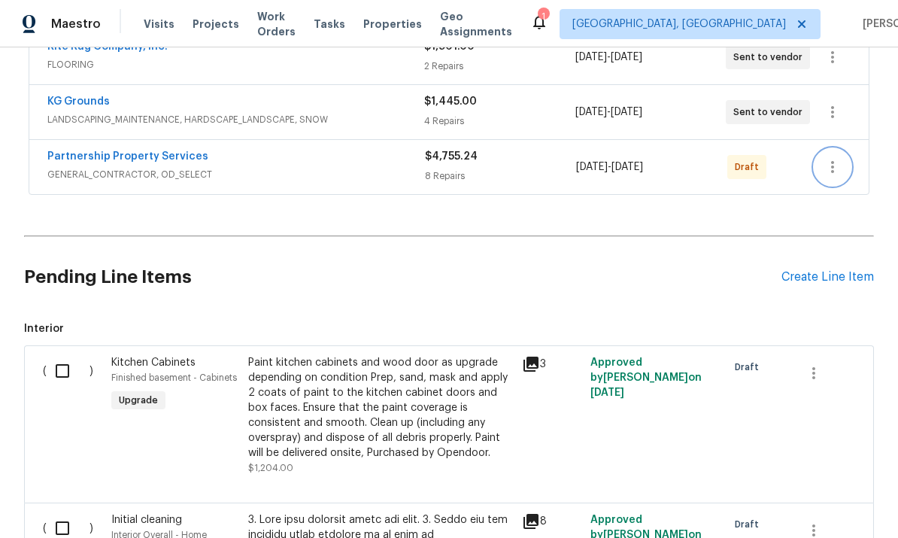
click at [820, 170] on button "button" at bounding box center [832, 167] width 36 height 36
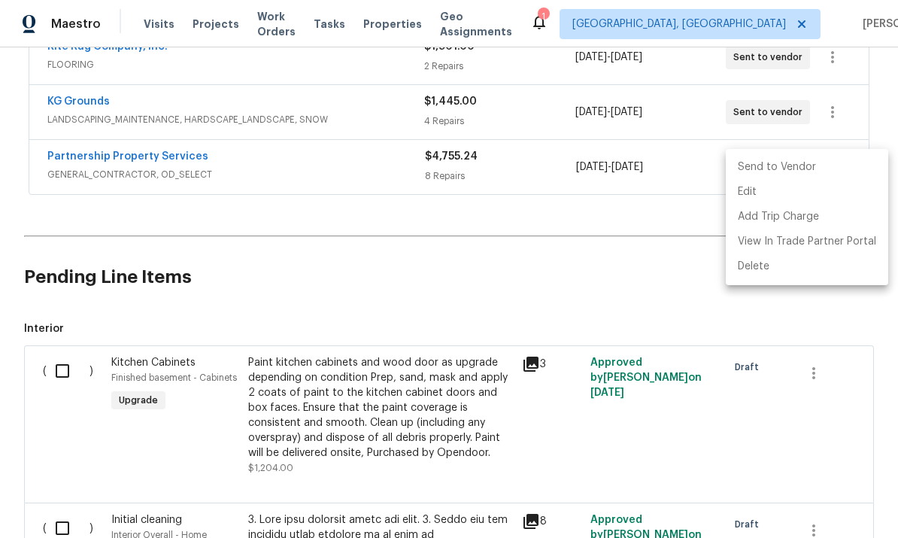
click at [828, 176] on li "Send to Vendor" at bounding box center [807, 167] width 162 height 25
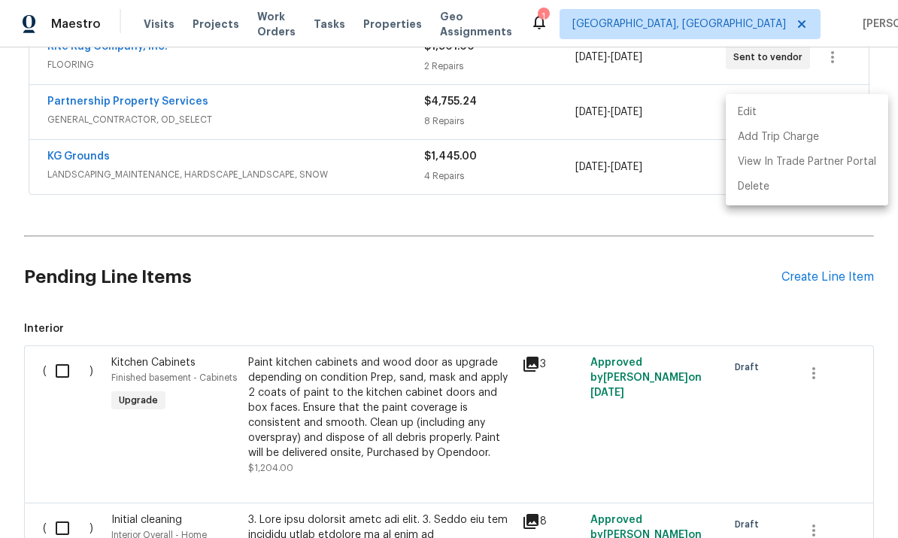
click at [147, 96] on div at bounding box center [449, 269] width 898 height 538
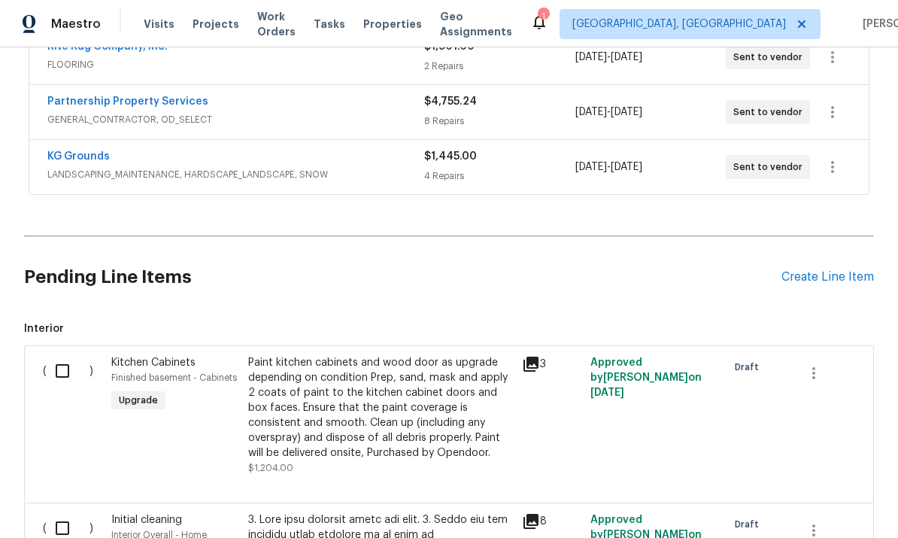
click at [131, 106] on link "Partnership Property Services" at bounding box center [127, 101] width 161 height 11
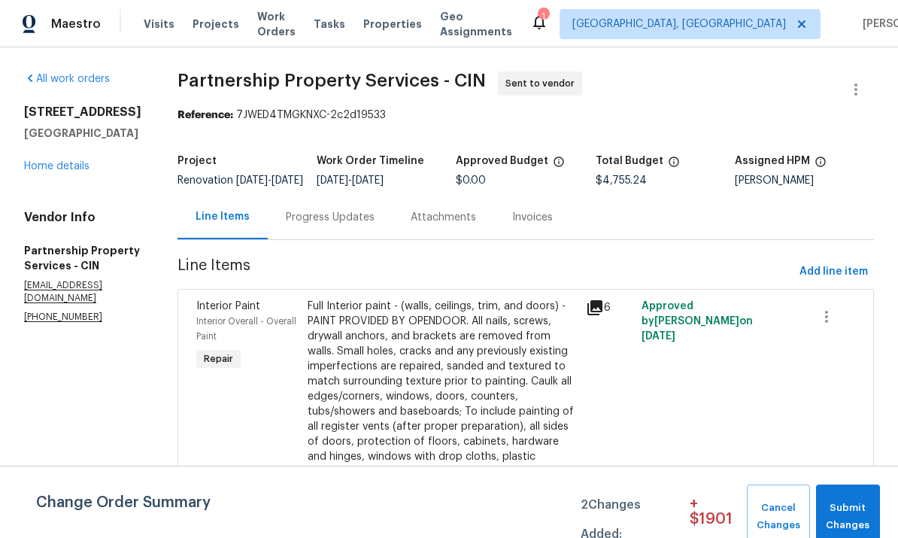
click at [393, 217] on div "Progress Updates" at bounding box center [330, 217] width 125 height 44
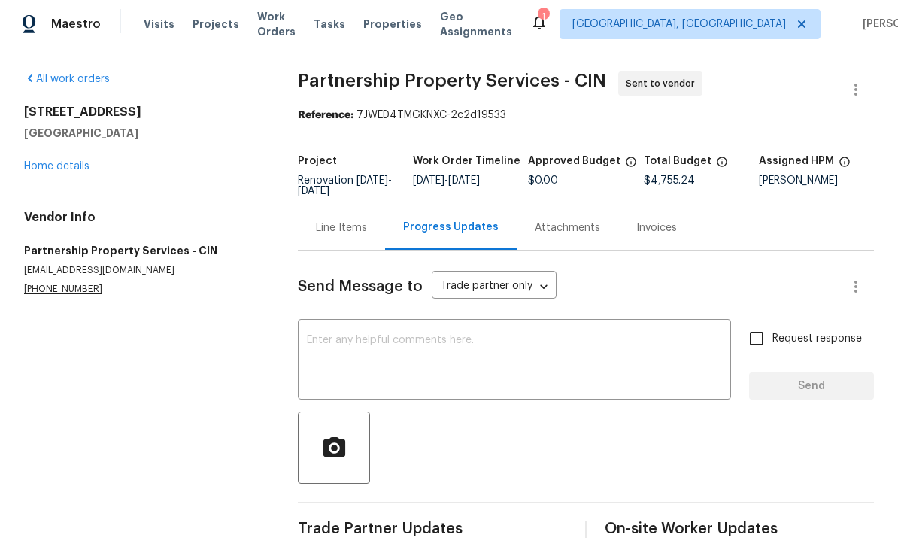
click at [466, 341] on textarea at bounding box center [514, 361] width 415 height 53
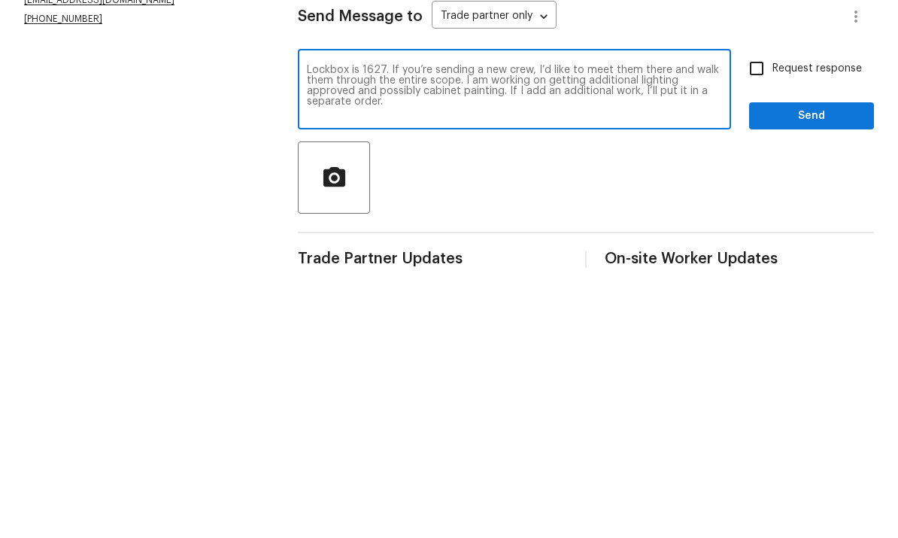
type textarea "Lockbox is 1627. If you’re sending a new crew, I’d like to meet them there and …"
click at [754, 323] on input "Request response" at bounding box center [757, 339] width 32 height 32
checkbox input "true"
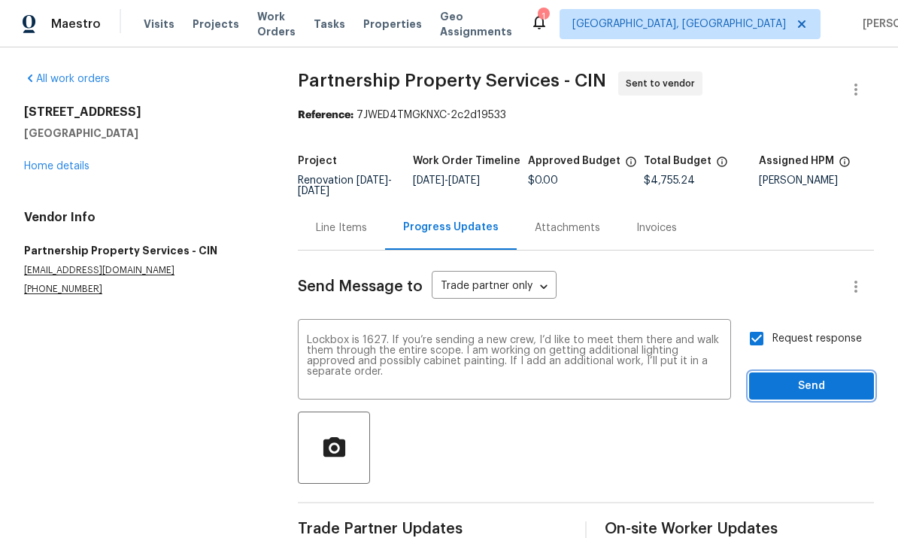
click at [835, 377] on span "Send" at bounding box center [811, 386] width 101 height 19
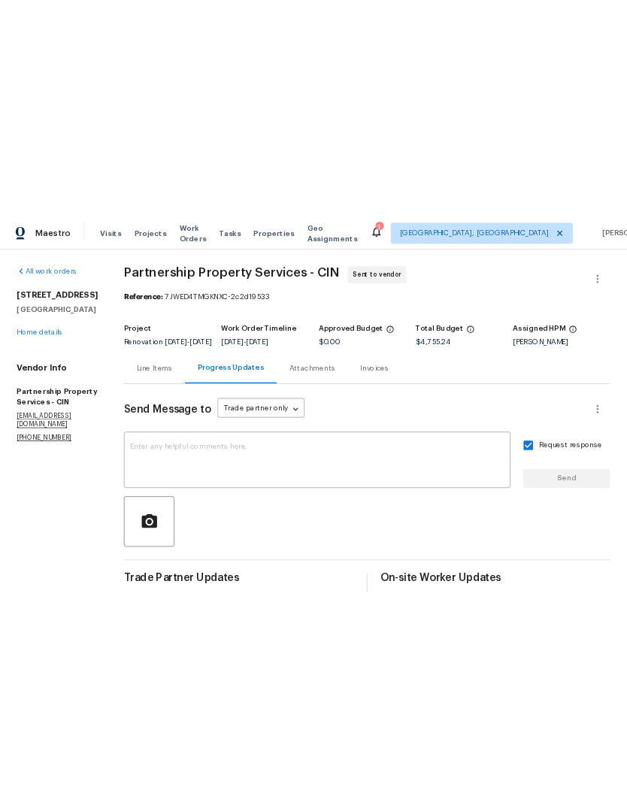
scroll to position [0, 0]
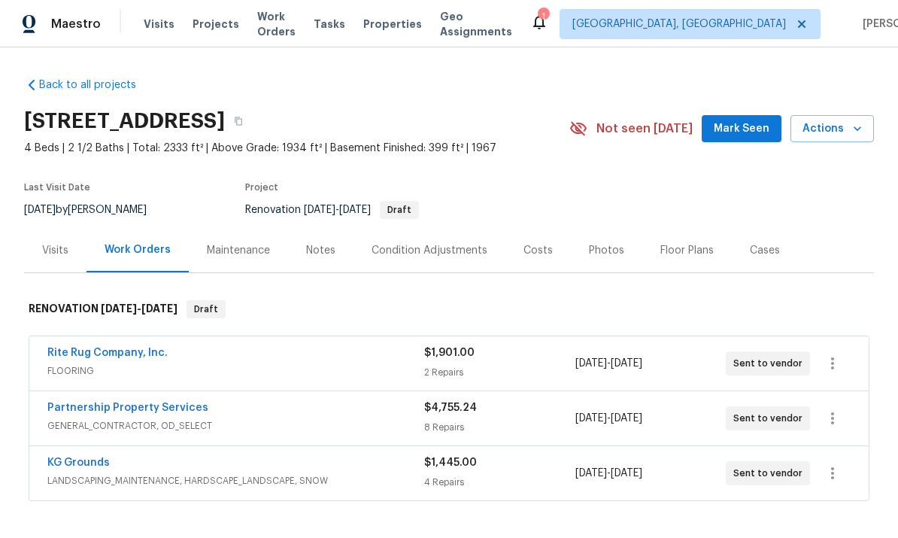
click at [849, 120] on span "Actions" at bounding box center [831, 129] width 59 height 19
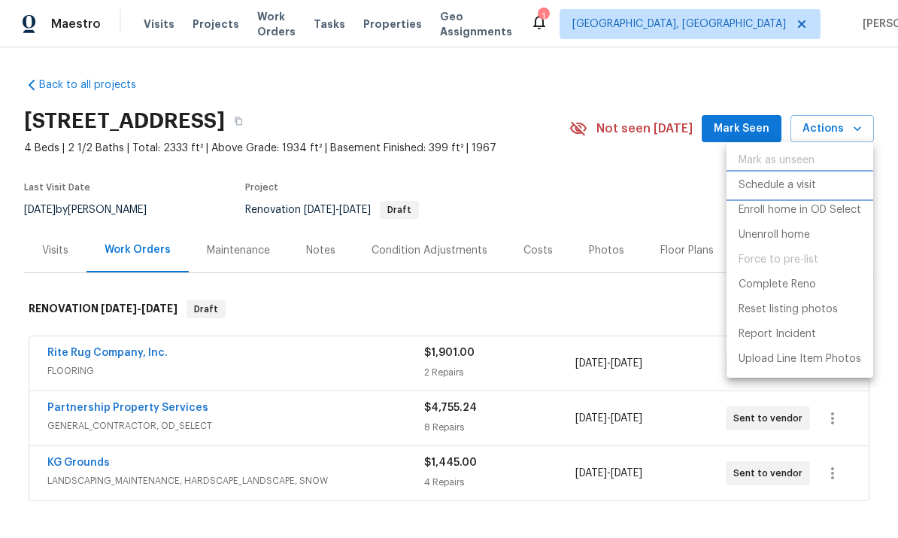
click at [799, 185] on p "Schedule a visit" at bounding box center [776, 185] width 77 height 16
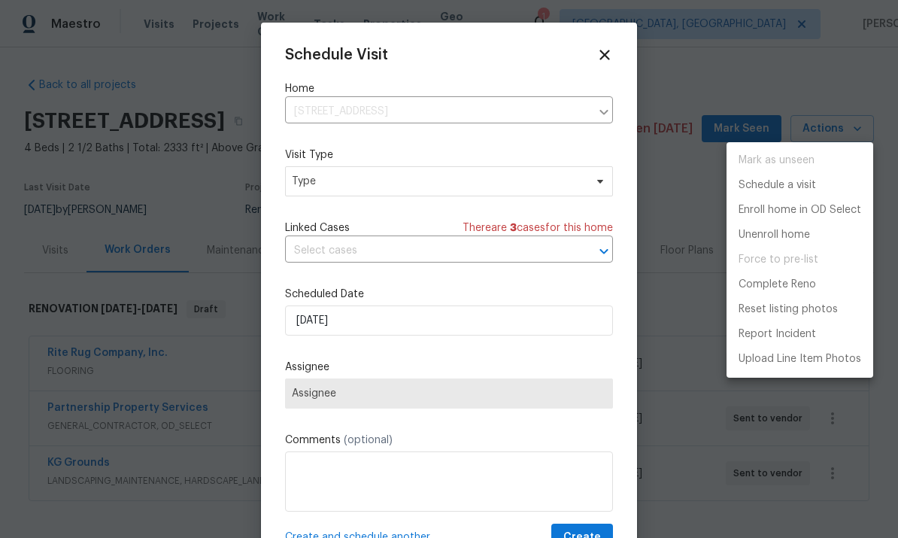
click at [454, 184] on div at bounding box center [449, 269] width 898 height 538
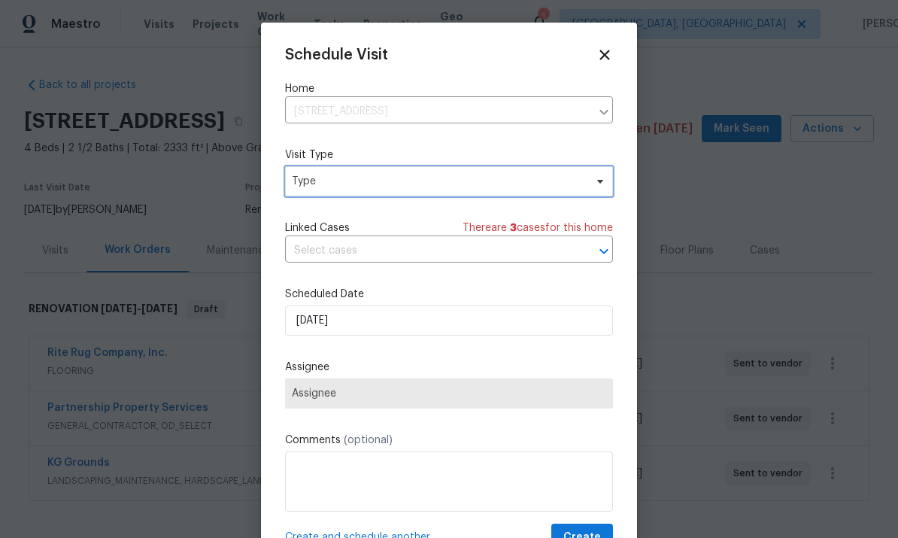
click at [514, 189] on span "Type" at bounding box center [438, 181] width 293 height 15
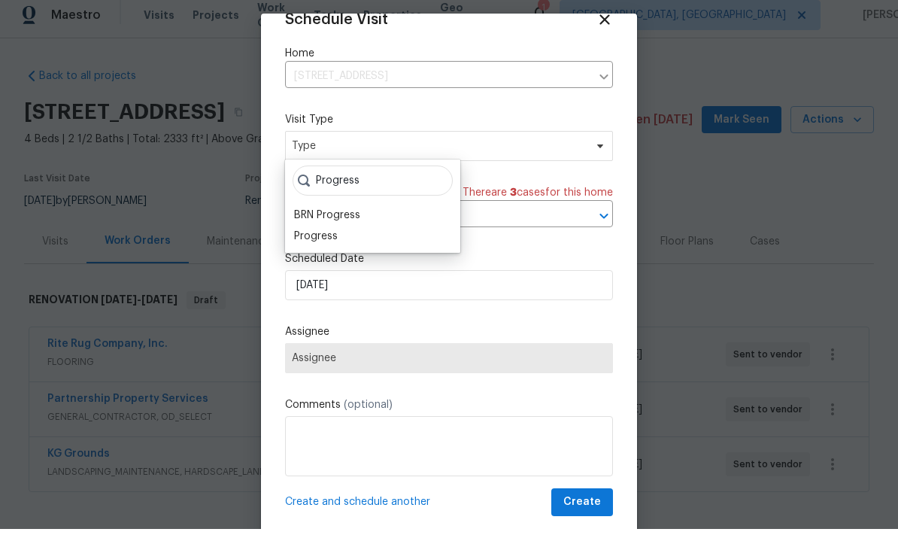
scroll to position [9, 0]
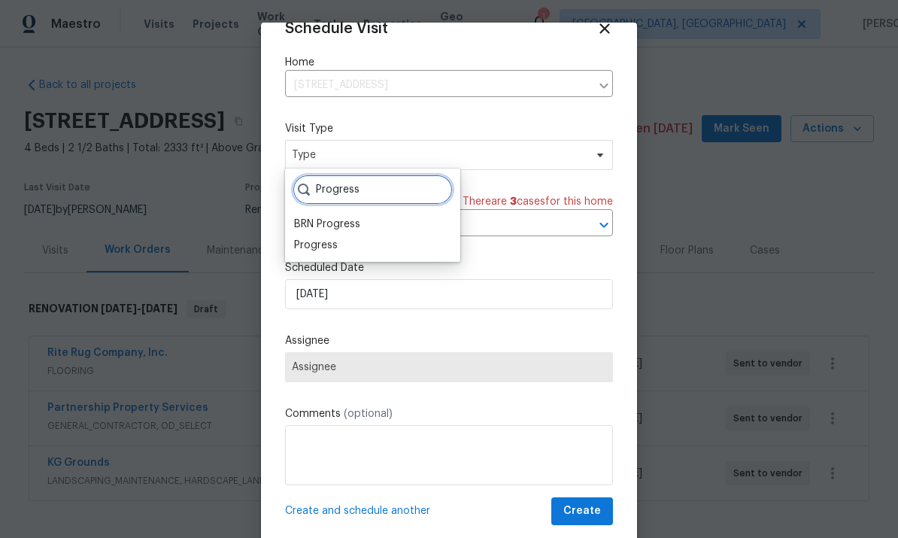
type input "Progress"
click at [335, 238] on div "Progress" at bounding box center [316, 245] width 44 height 15
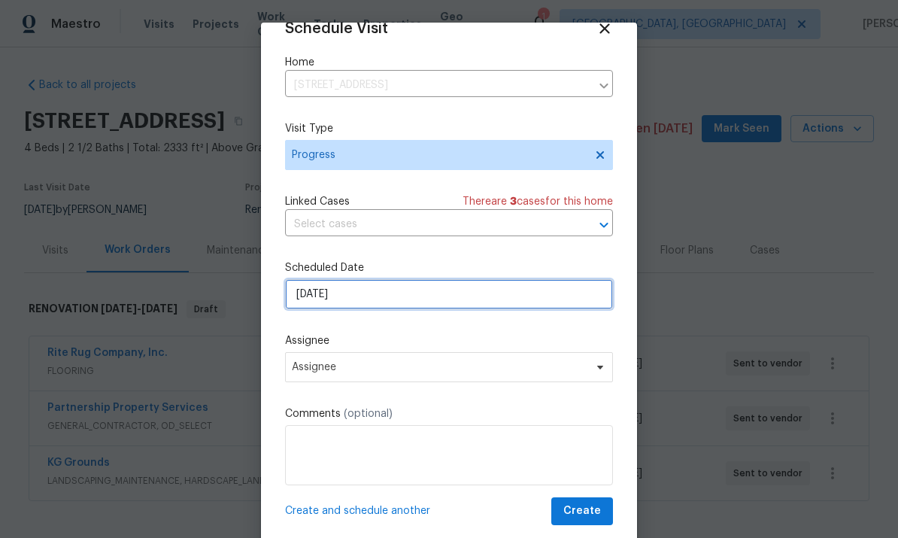
click at [410, 301] on input "[DATE]" at bounding box center [449, 294] width 328 height 30
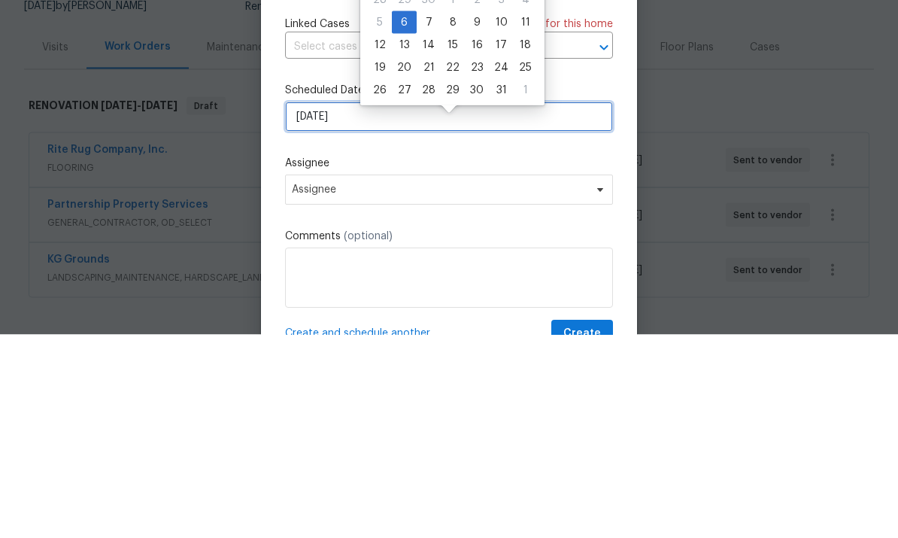
scroll to position [0, 0]
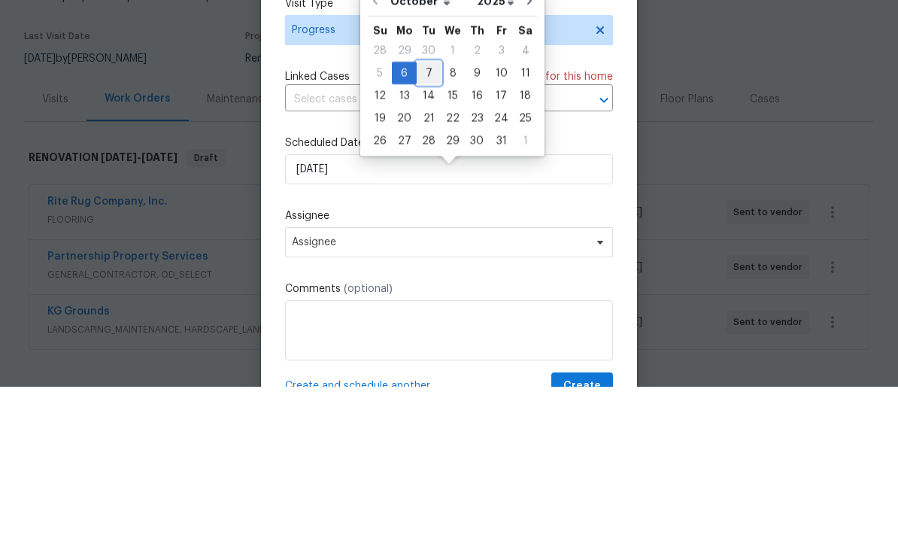
click at [423, 214] on div "7" at bounding box center [429, 224] width 24 height 21
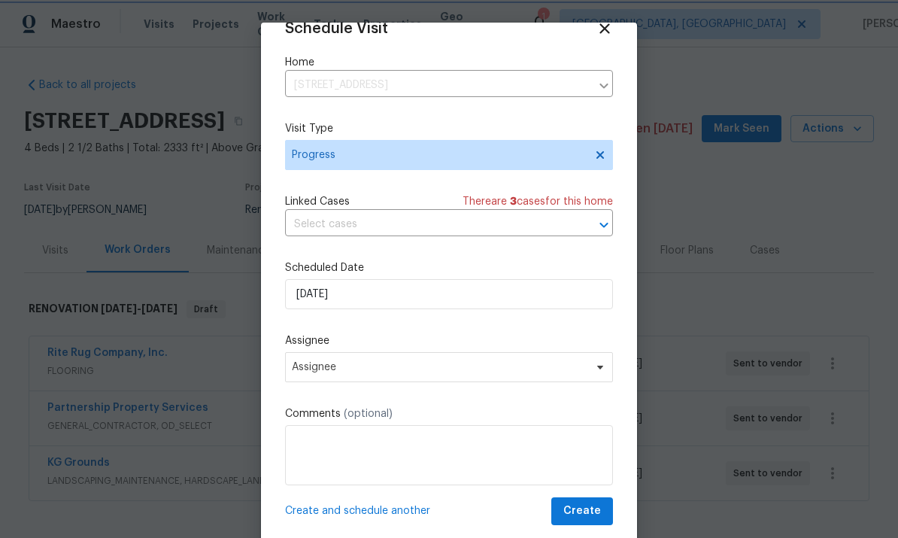
scroll to position [29, 0]
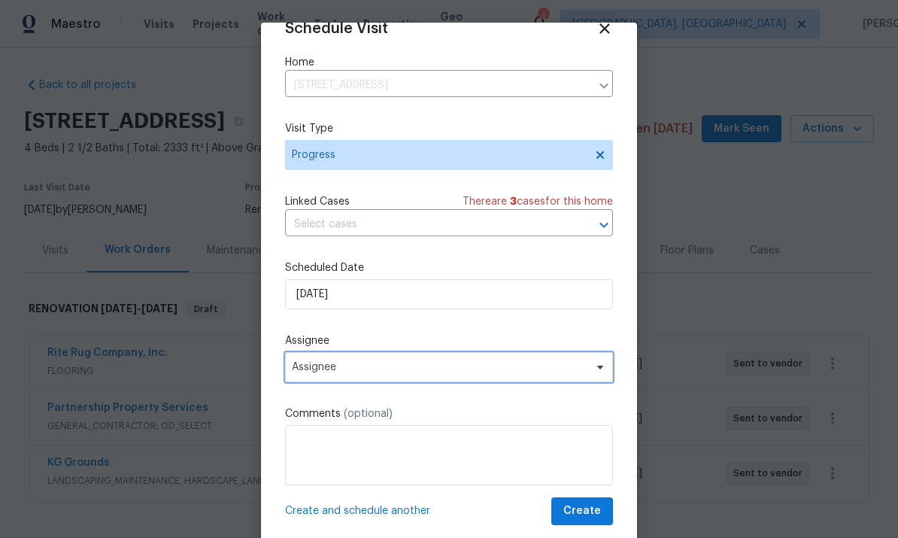
click at [410, 375] on span "Assignee" at bounding box center [449, 367] width 328 height 30
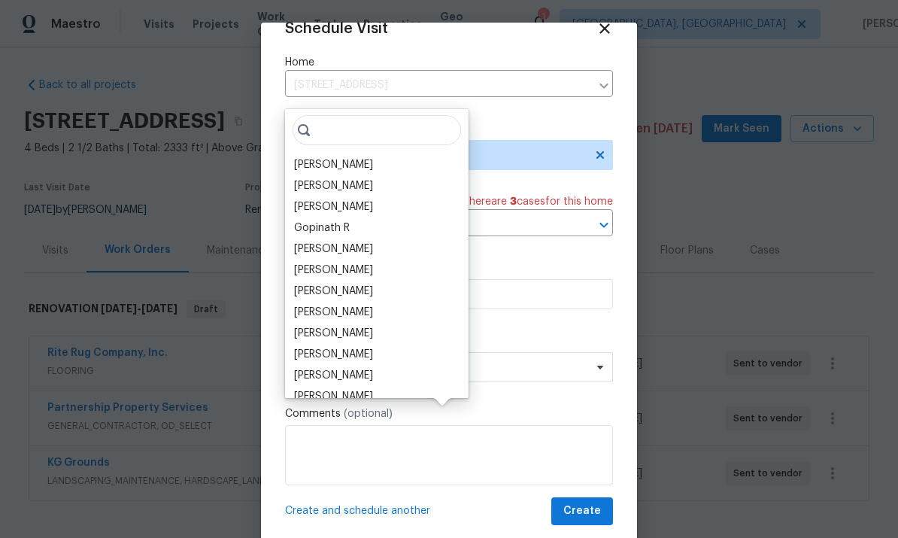
click at [335, 157] on div "[PERSON_NAME]" at bounding box center [333, 164] width 79 height 15
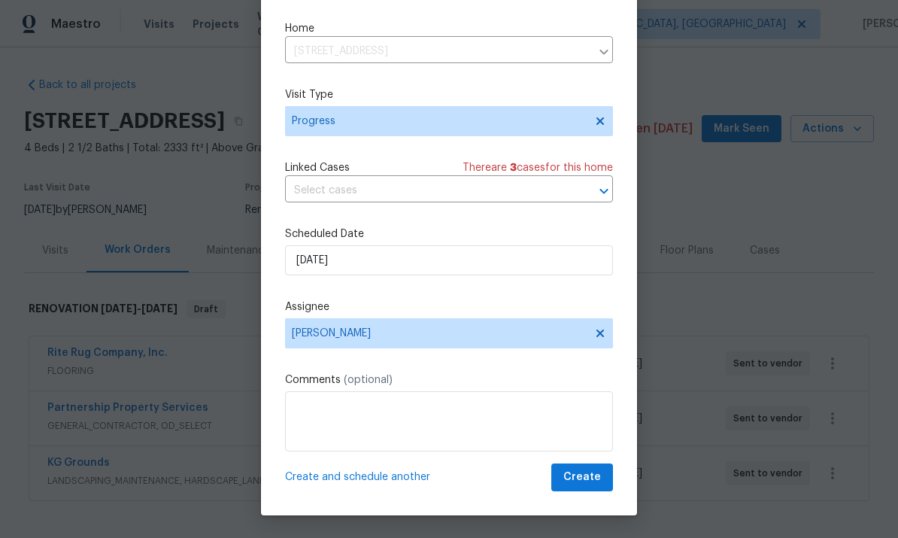
scroll to position [34, 0]
click at [402, 477] on span "Create and schedule another" at bounding box center [357, 476] width 145 height 15
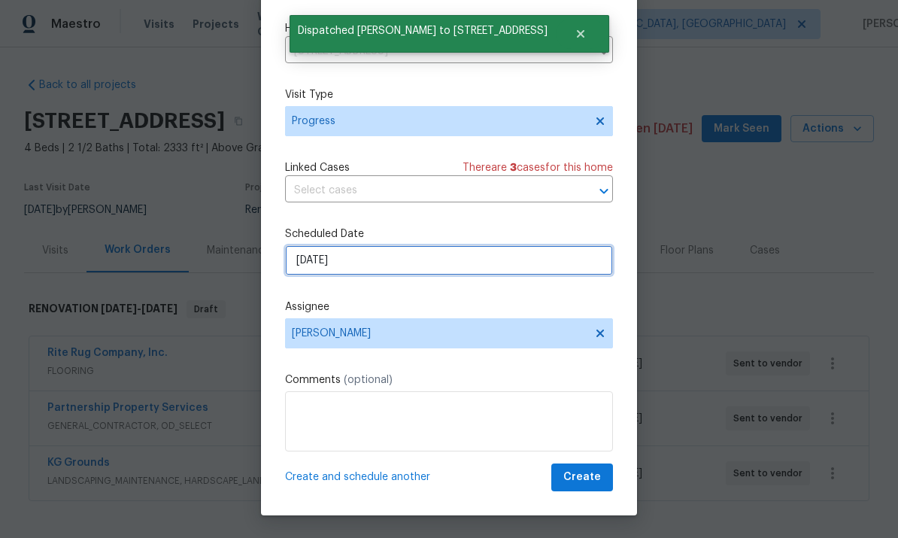
click at [431, 259] on input "[DATE]" at bounding box center [449, 260] width 328 height 30
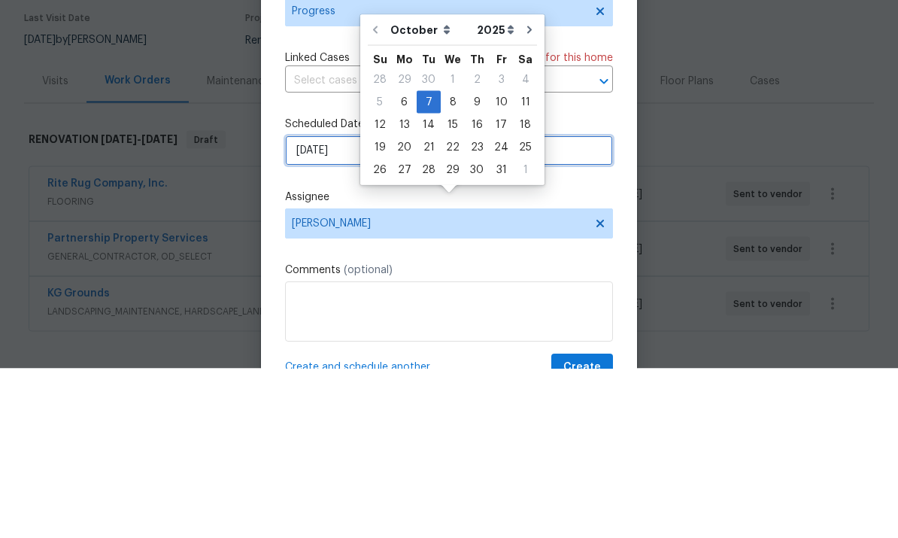
scroll to position [0, 0]
click at [473, 261] on div "9" at bounding box center [477, 271] width 24 height 21
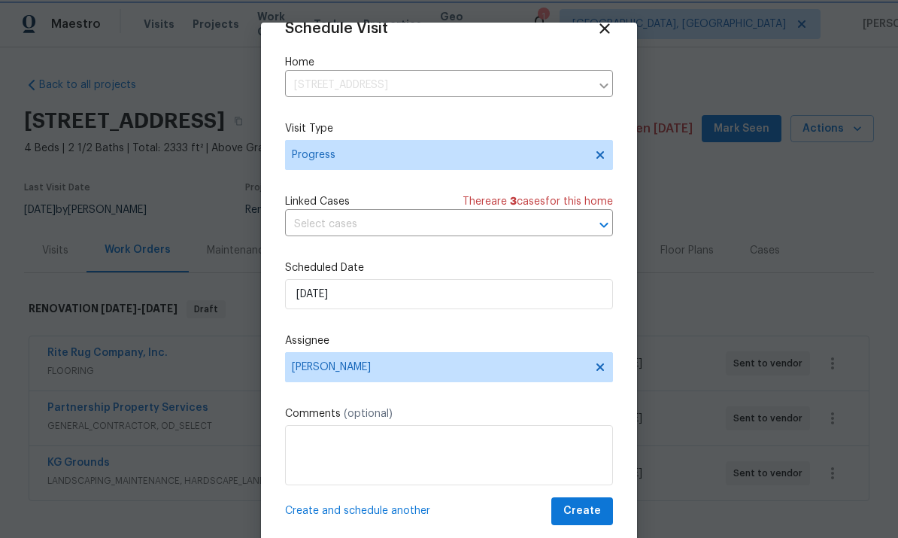
scroll to position [29, 0]
click at [404, 507] on span "Create and schedule another" at bounding box center [357, 510] width 145 height 15
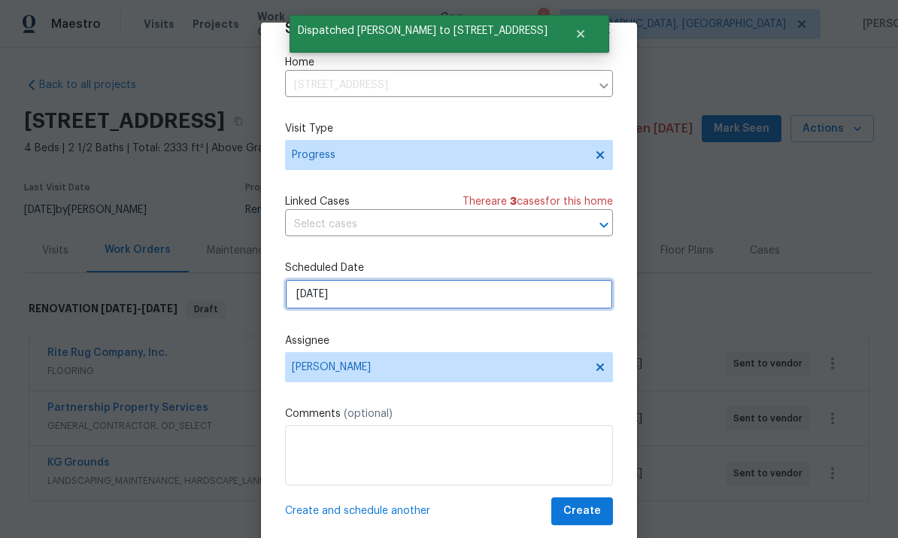
click at [402, 308] on input "10/9/2025" at bounding box center [449, 294] width 328 height 30
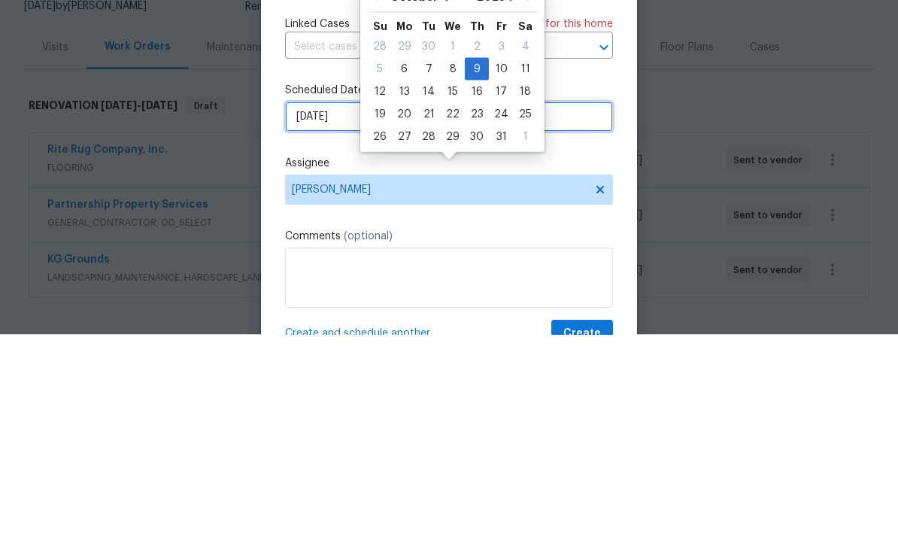
scroll to position [0, 0]
click at [424, 284] on div "14" at bounding box center [429, 294] width 24 height 21
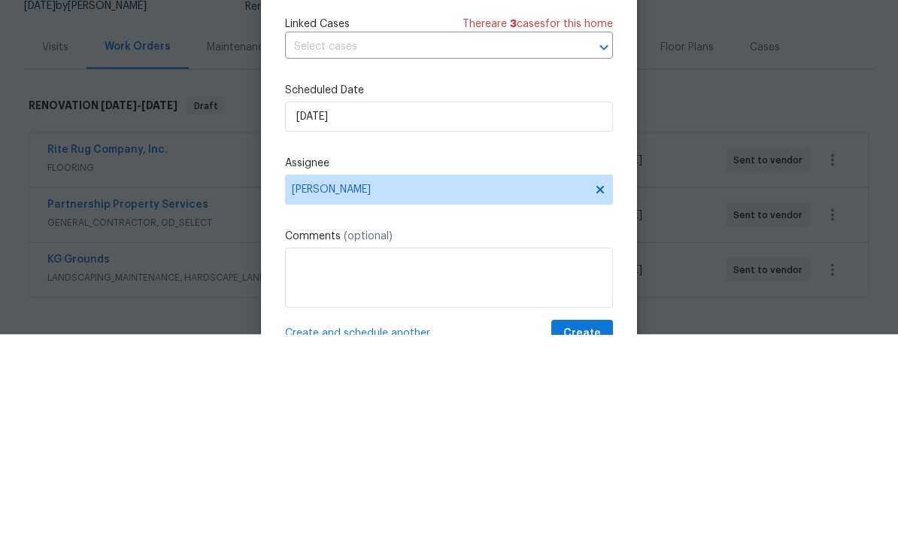
type input "10/14/2025"
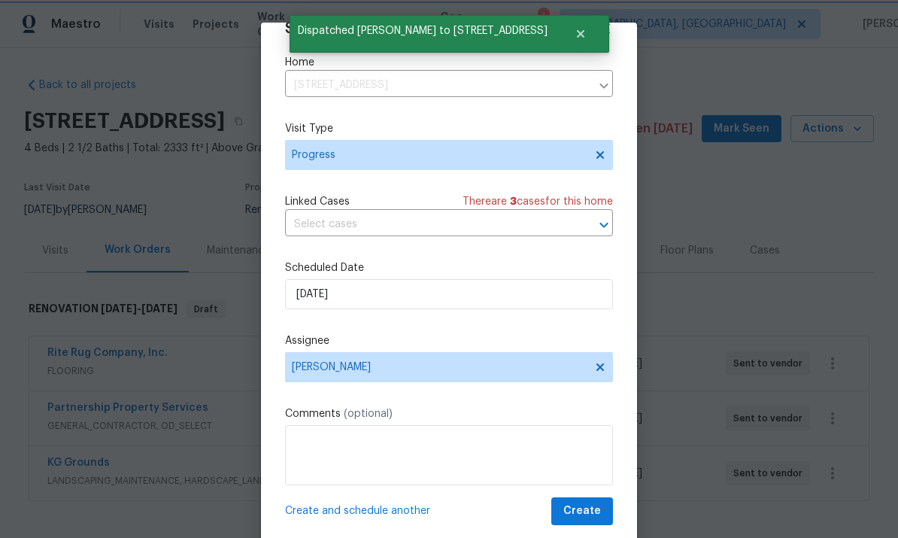
scroll to position [29, 0]
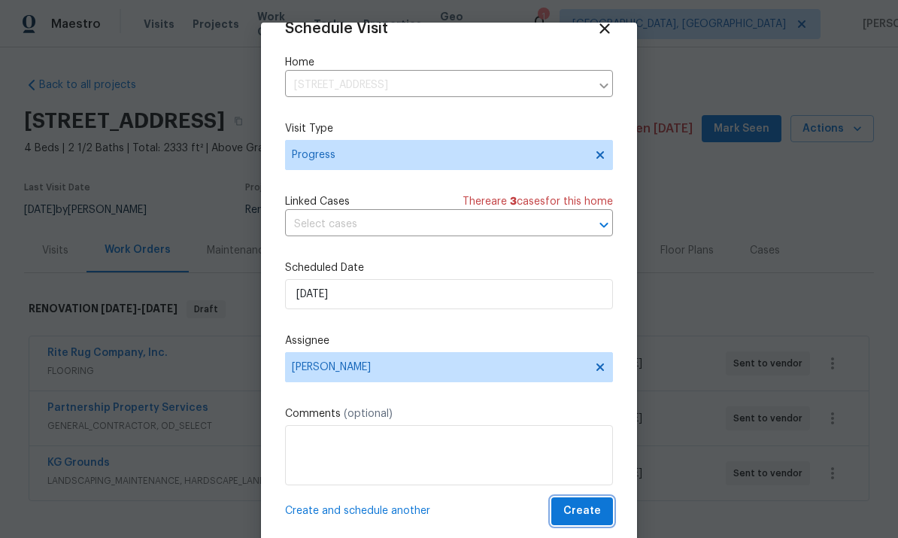
click at [592, 509] on span "Create" at bounding box center [582, 511] width 38 height 19
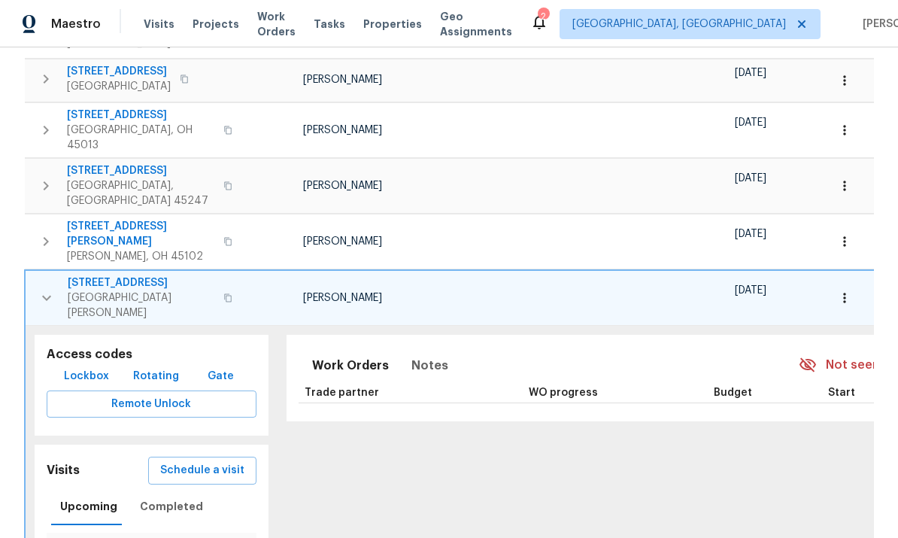
scroll to position [469, 0]
click at [209, 462] on span "Schedule a visit" at bounding box center [202, 471] width 84 height 19
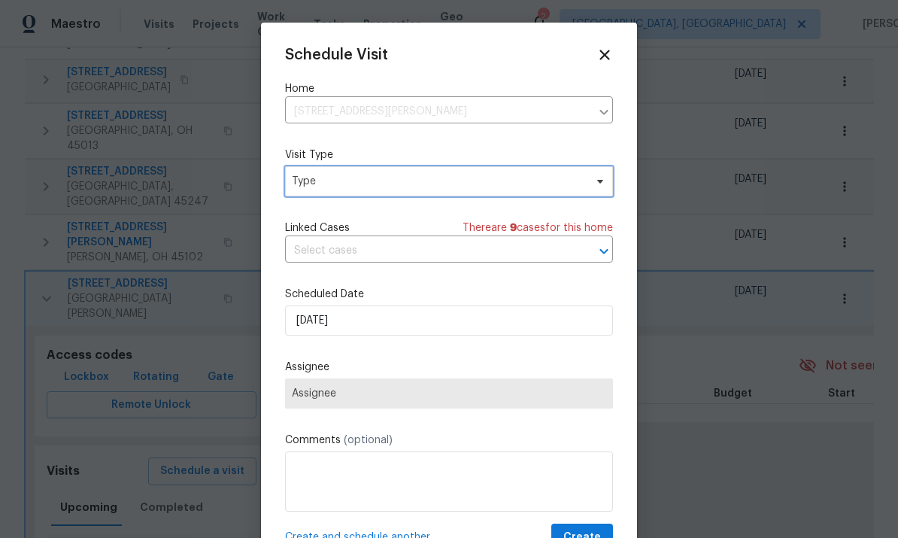
click at [470, 184] on span "Type" at bounding box center [438, 181] width 293 height 15
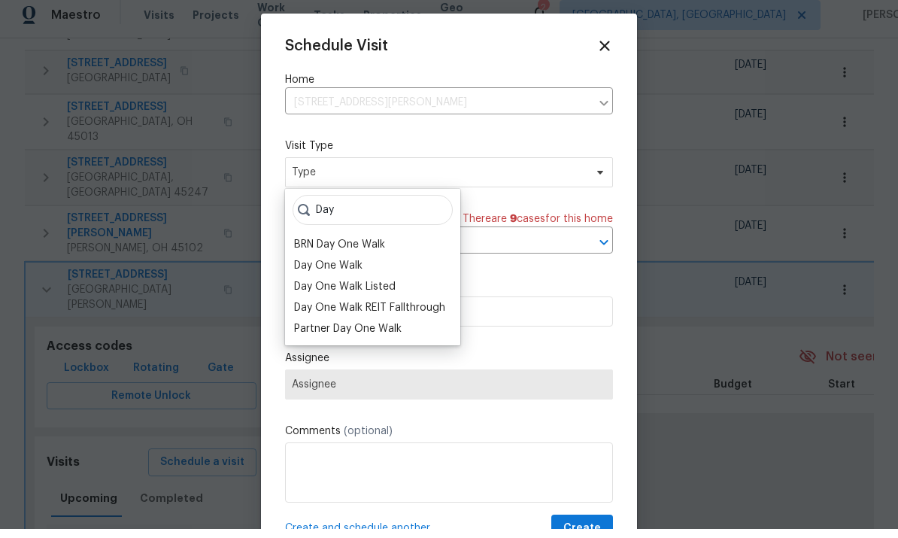
scroll to position [9, 0]
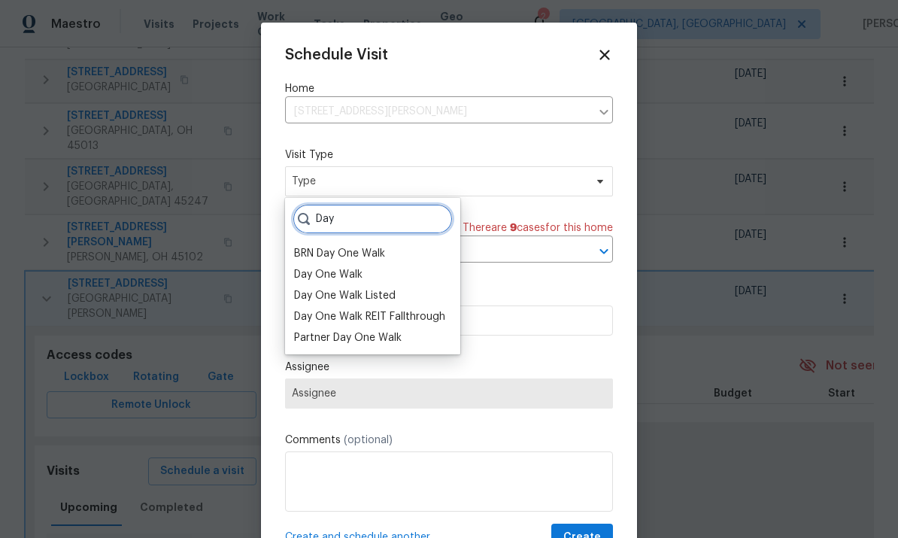
type input "Day"
click at [371, 267] on div "Day One Walk" at bounding box center [373, 274] width 166 height 21
click at [345, 267] on div "Day One Walk" at bounding box center [328, 274] width 68 height 15
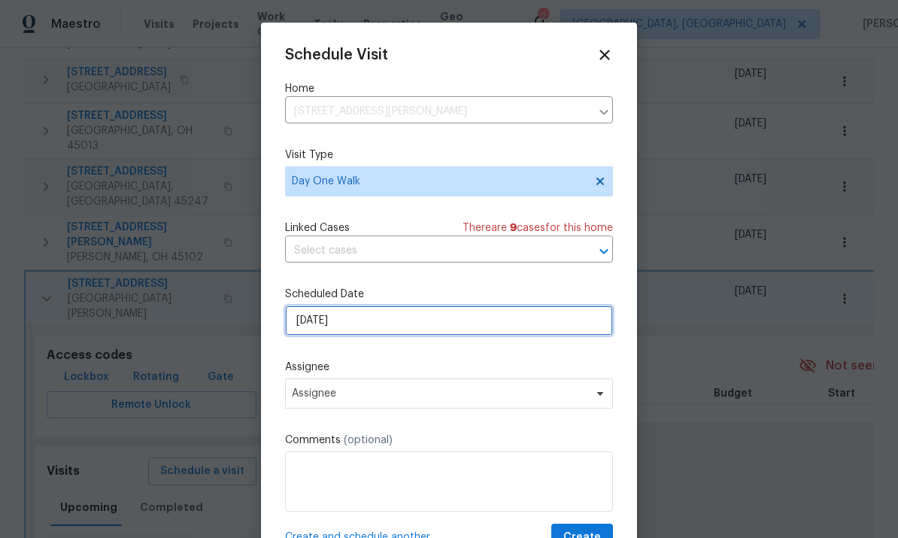
click at [399, 329] on input "[DATE]" at bounding box center [449, 320] width 328 height 30
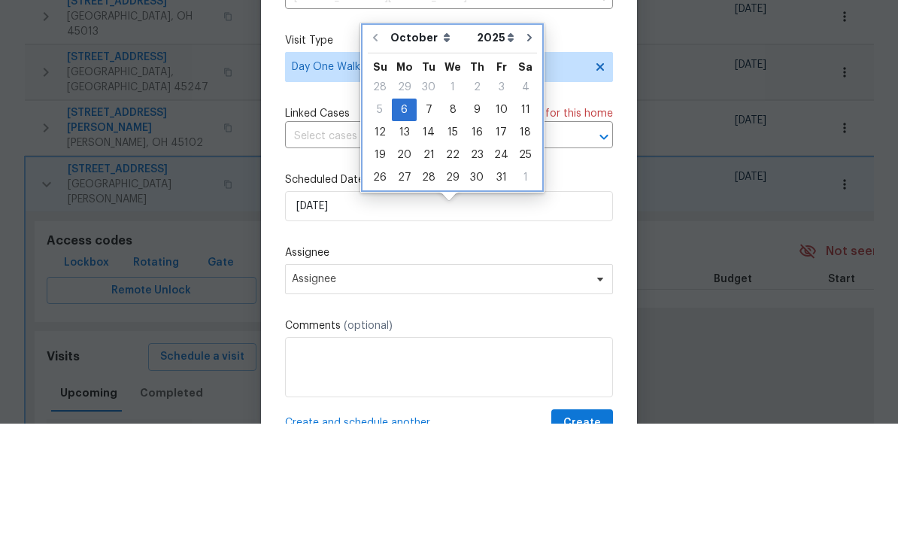
click at [523, 146] on icon "Go to next month" at bounding box center [529, 152] width 12 height 12
type input "[DATE]"
select select "10"
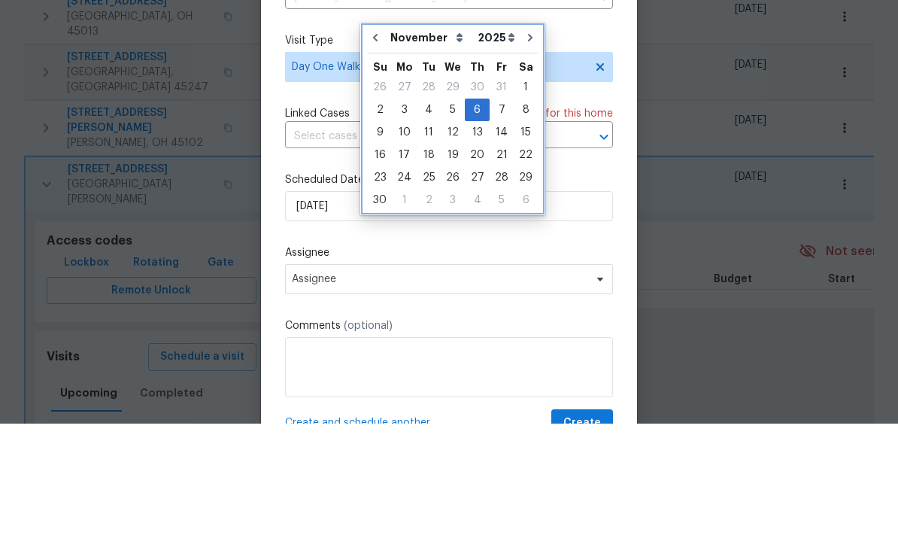
scroll to position [56, 0]
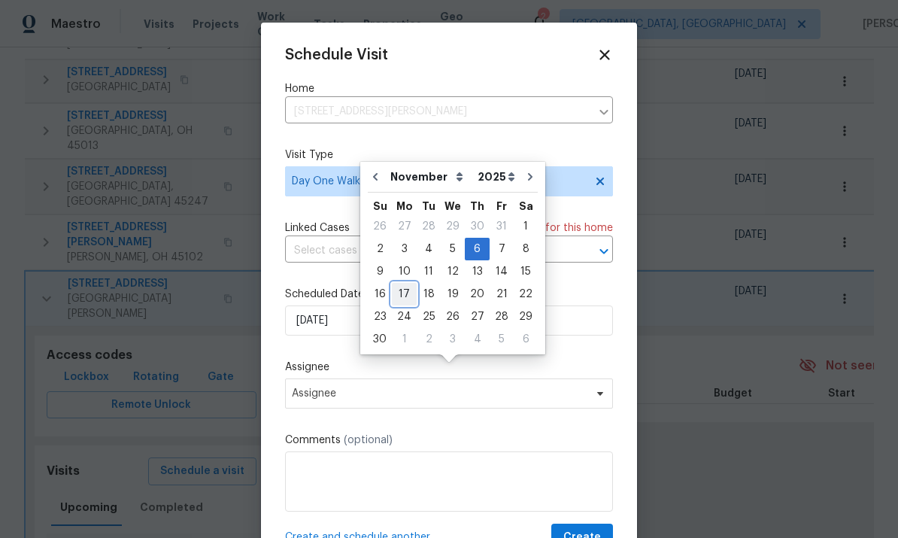
click at [406, 284] on div "17" at bounding box center [404, 294] width 25 height 21
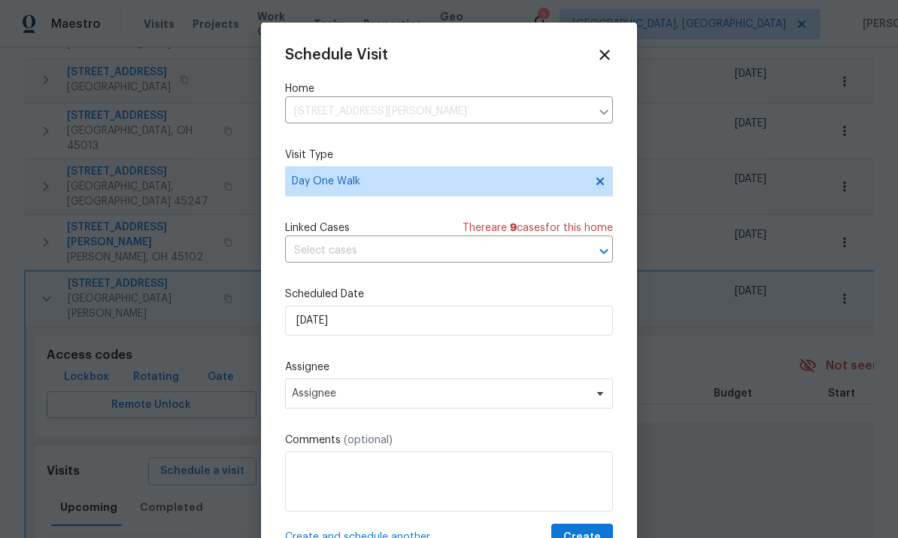
type input "[DATE]"
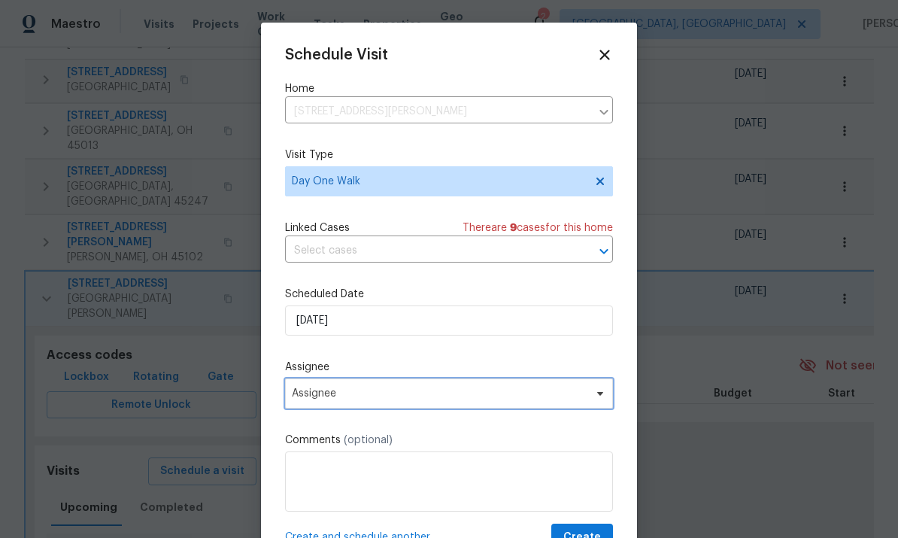
click at [452, 399] on span "Assignee" at bounding box center [439, 393] width 295 height 12
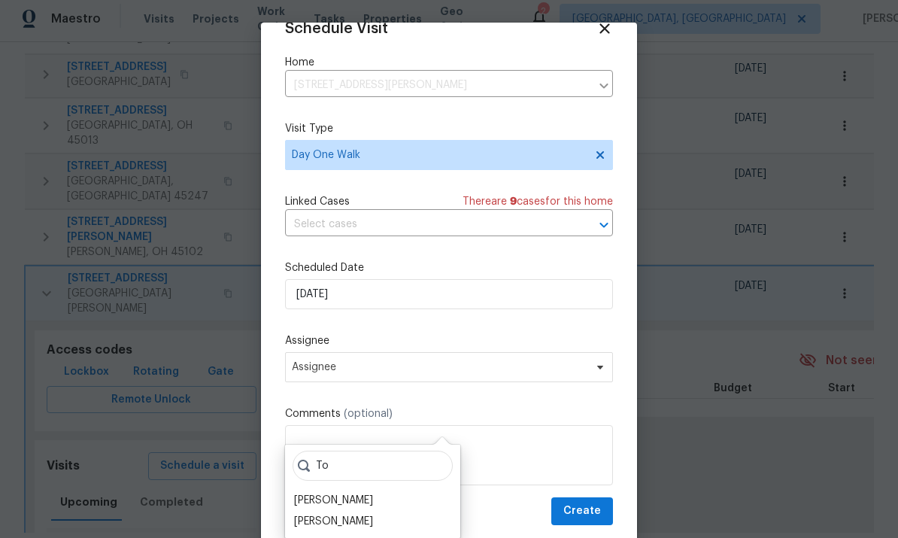
scroll to position [29, 0]
type input "To"
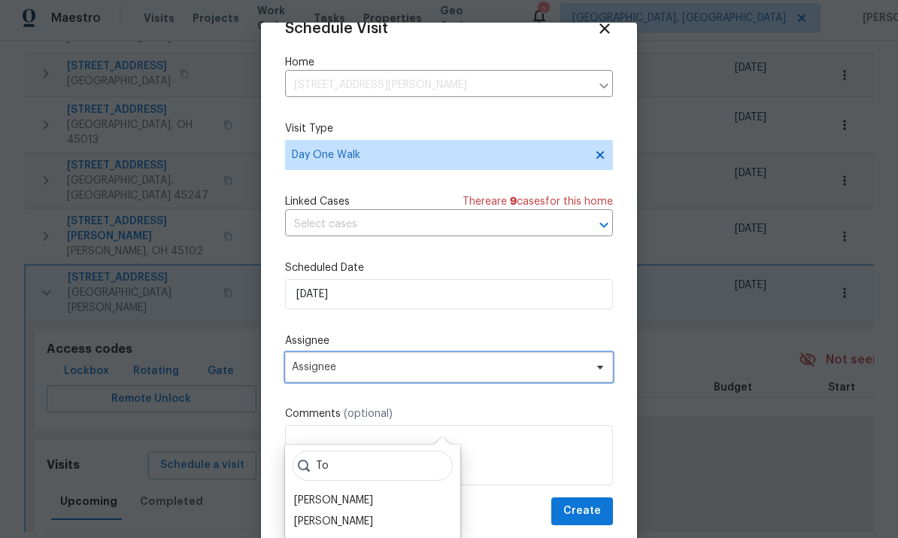
click at [404, 367] on span "Assignee" at bounding box center [439, 367] width 295 height 12
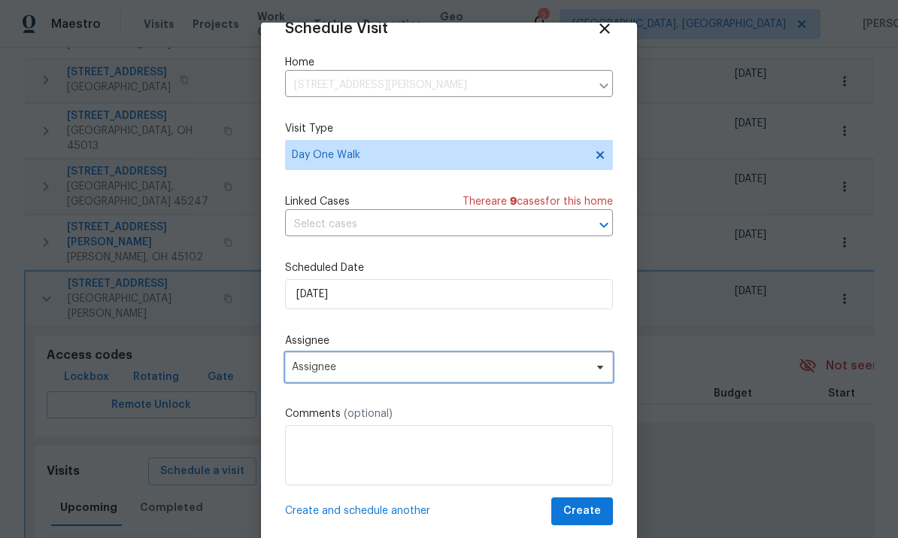
click at [402, 367] on span "Assignee" at bounding box center [439, 367] width 295 height 12
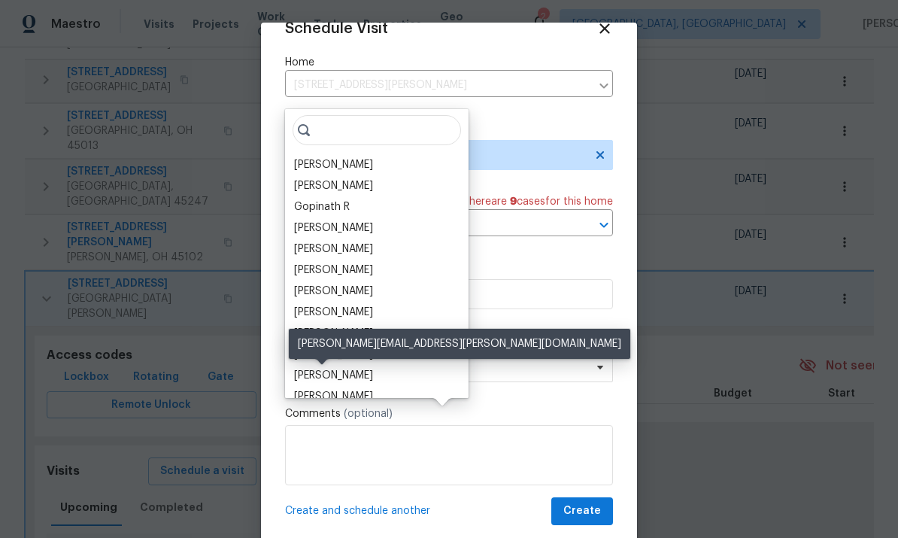
click at [335, 368] on div "[PERSON_NAME]" at bounding box center [333, 375] width 79 height 15
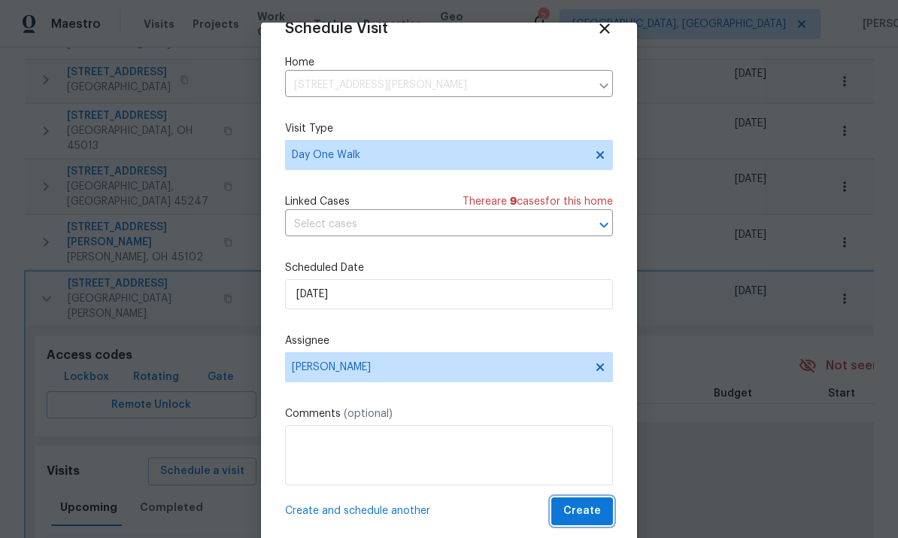
click at [576, 506] on span "Create" at bounding box center [582, 511] width 38 height 19
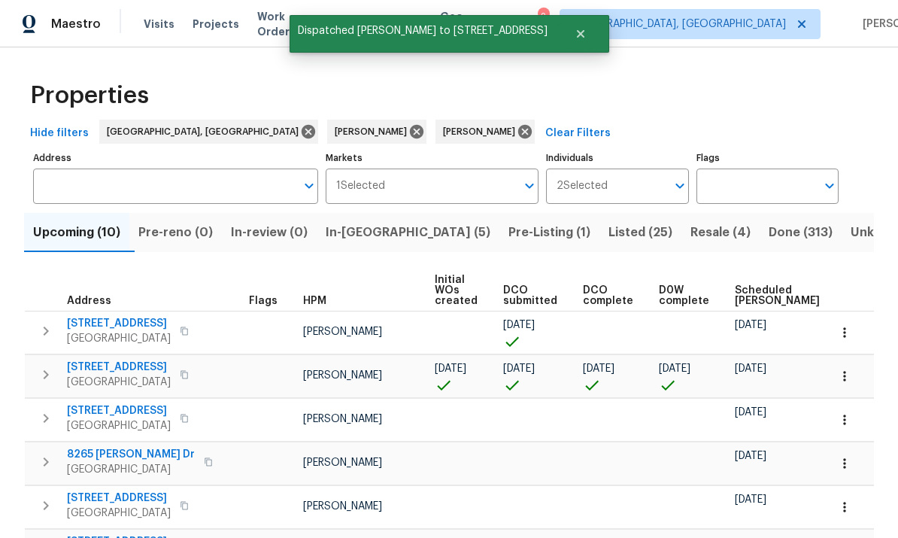
scroll to position [0, 0]
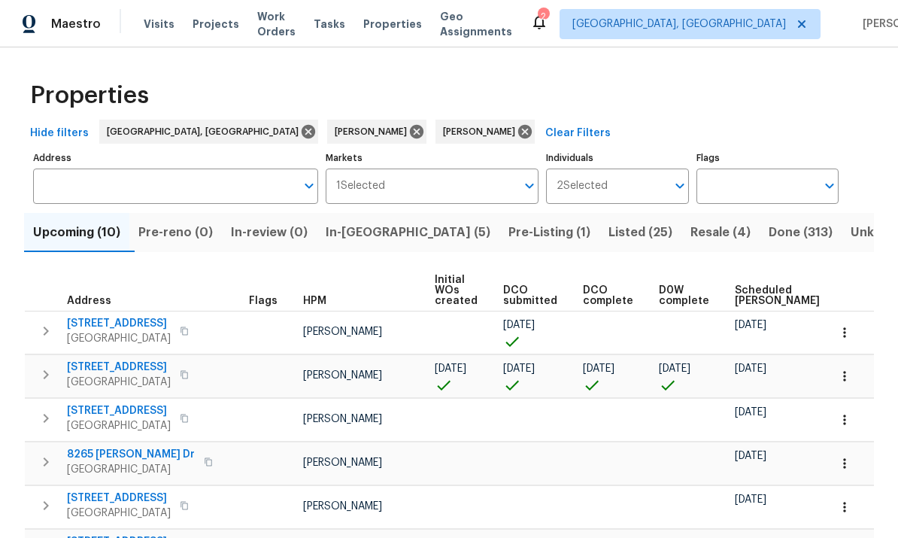
click at [53, 409] on icon "button" at bounding box center [46, 418] width 18 height 18
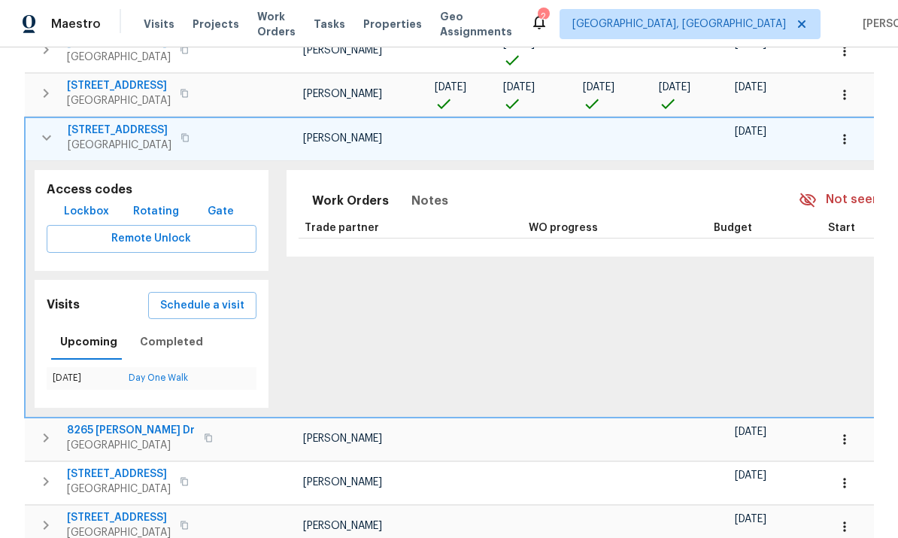
scroll to position [272, 0]
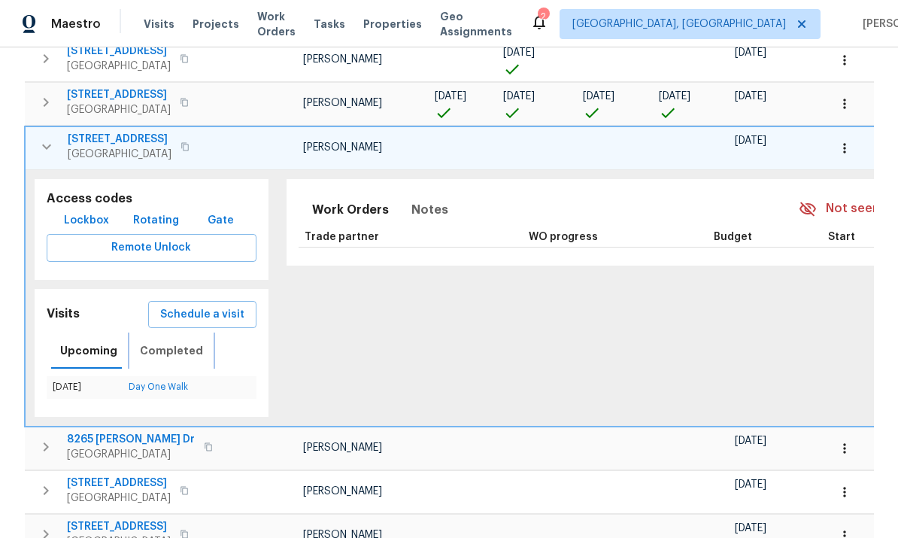
click at [186, 341] on span "Completed" at bounding box center [171, 350] width 63 height 19
click at [184, 382] on link "Diligence" at bounding box center [164, 386] width 41 height 9
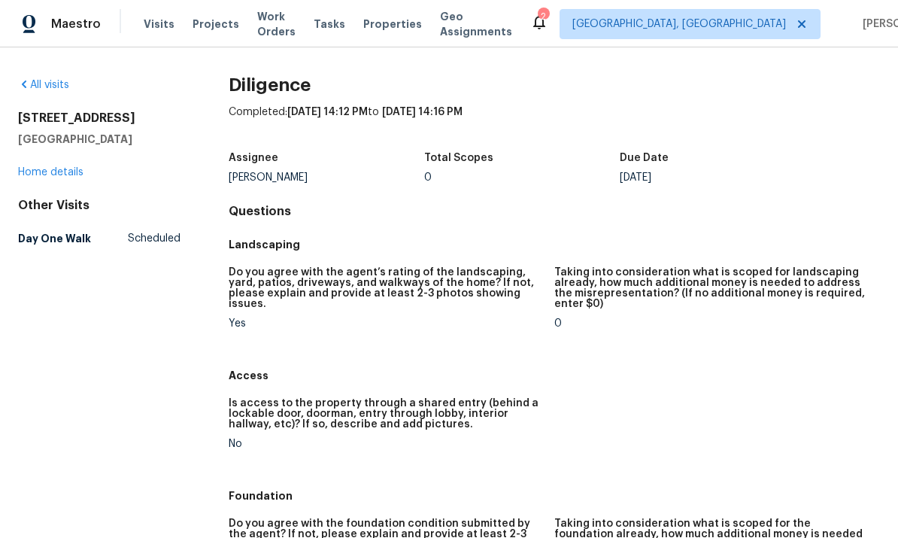
click at [67, 177] on link "Home details" at bounding box center [50, 172] width 65 height 11
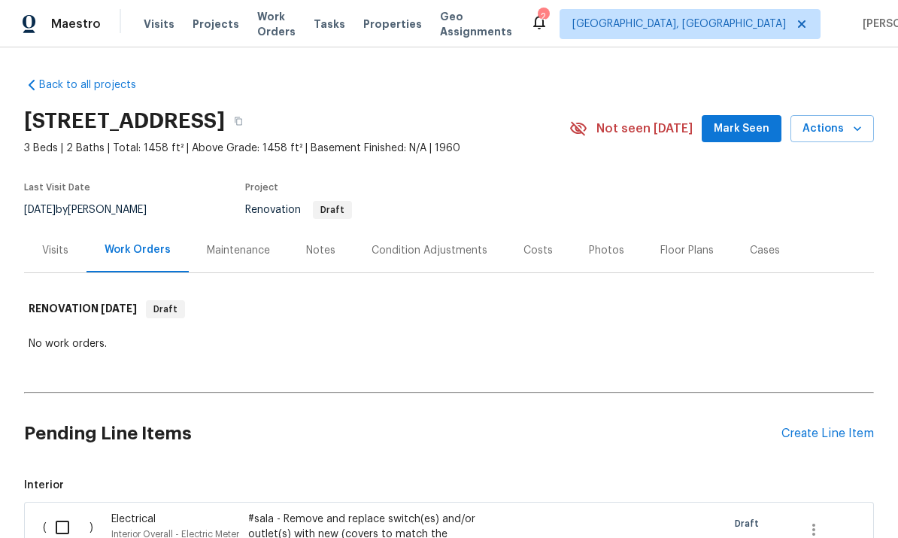
click at [428, 256] on div "Condition Adjustments" at bounding box center [429, 250] width 116 height 15
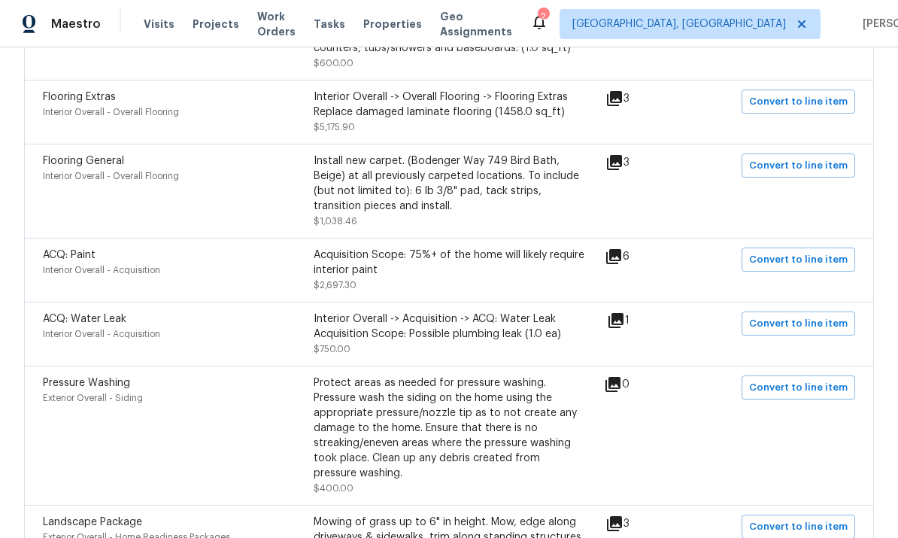
scroll to position [444, 0]
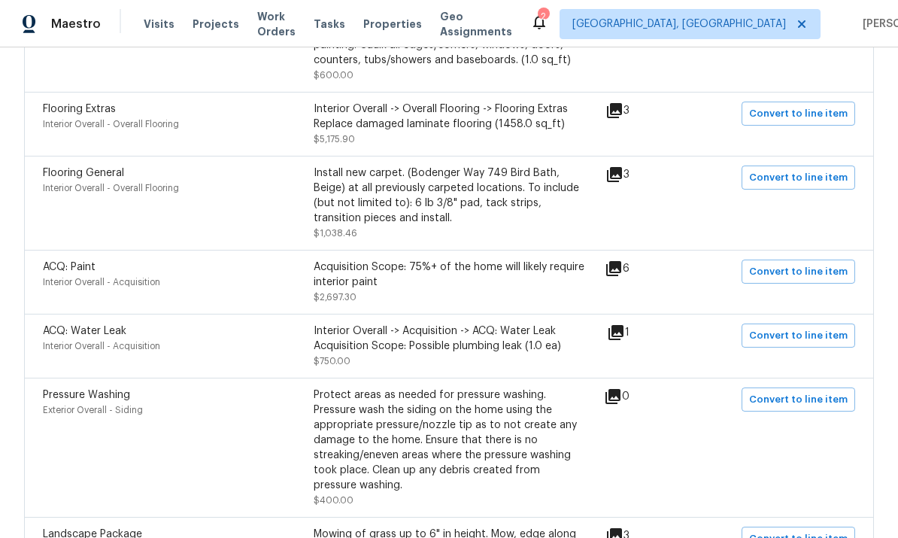
click at [617, 272] on icon at bounding box center [613, 268] width 15 height 15
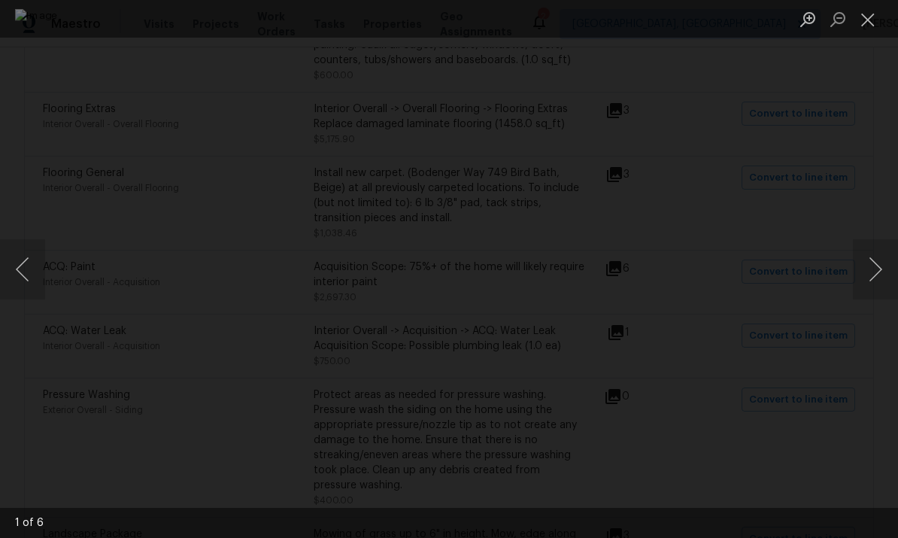
click at [872, 285] on button "Next image" at bounding box center [875, 269] width 45 height 60
click at [858, 278] on button "Next image" at bounding box center [875, 269] width 45 height 60
click at [841, 268] on div "Lightbox" at bounding box center [449, 269] width 898 height 538
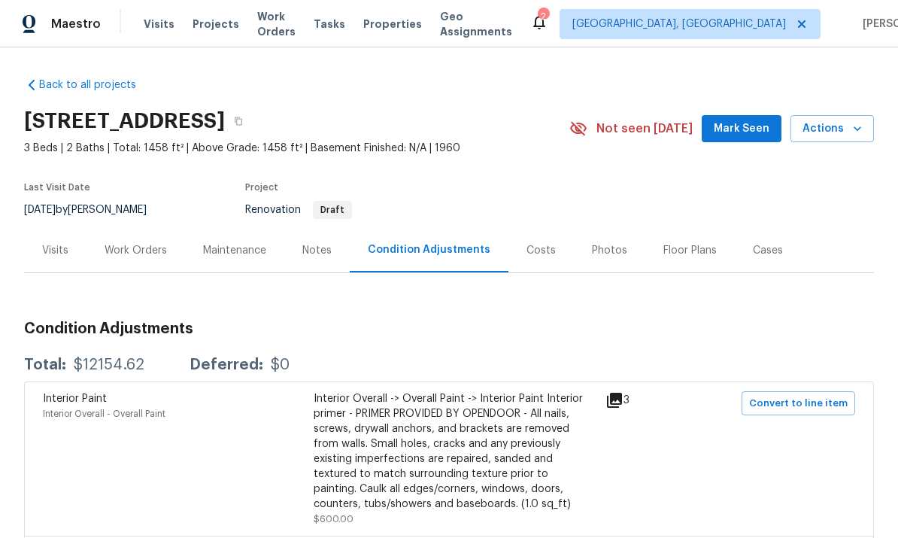
scroll to position [0, 0]
click at [243, 120] on icon "button" at bounding box center [238, 121] width 9 height 9
